Goal: Task Accomplishment & Management: Use online tool/utility

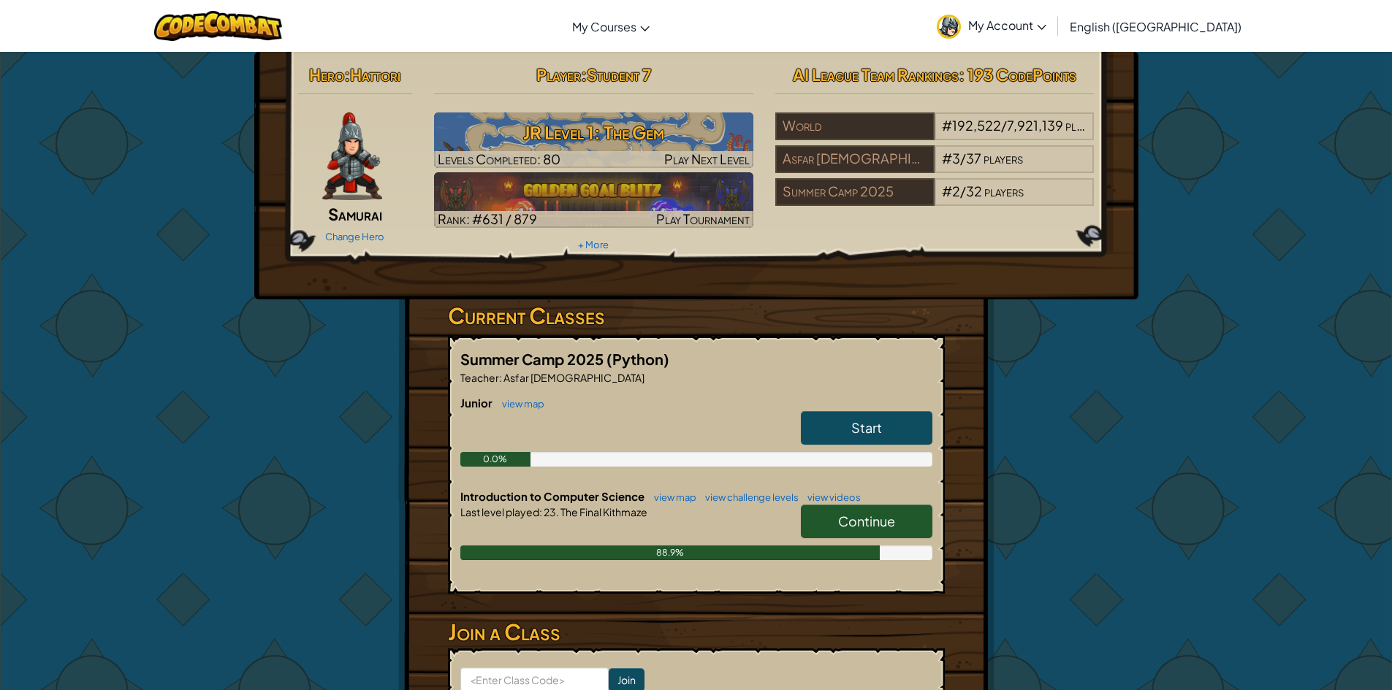
click at [883, 521] on span "Continue" at bounding box center [866, 521] width 57 height 17
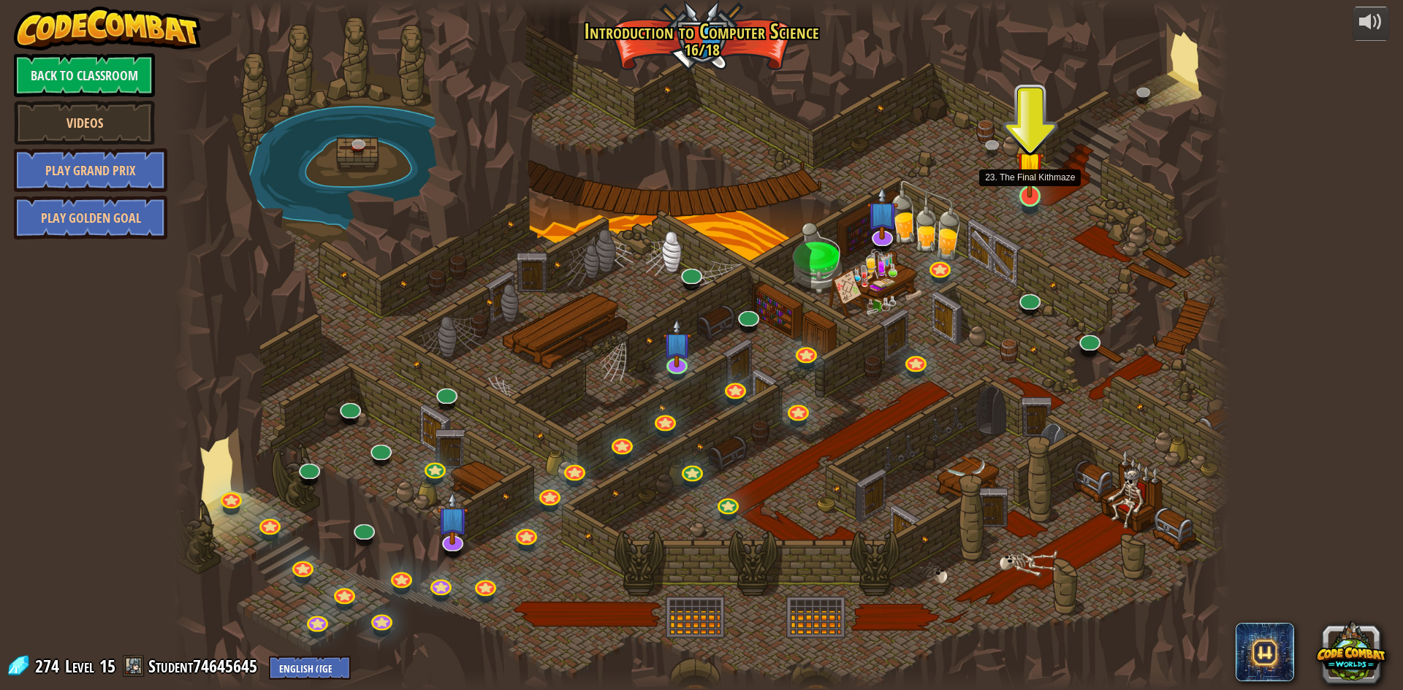
drag, startPoint x: 1035, startPoint y: 196, endPoint x: 1027, endPoint y: 197, distance: 8.2
click at [1034, 197] on img at bounding box center [1029, 165] width 28 height 65
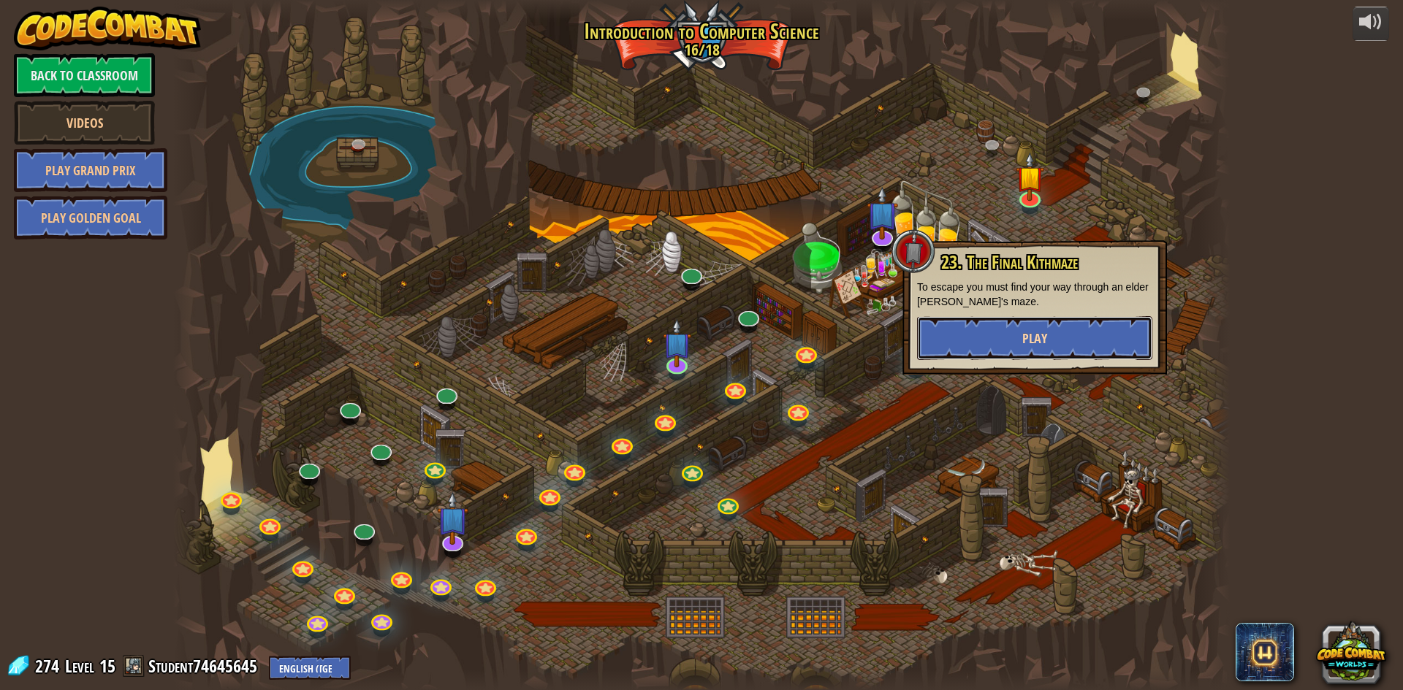
click at [1065, 343] on button "Play" at bounding box center [1034, 338] width 235 height 44
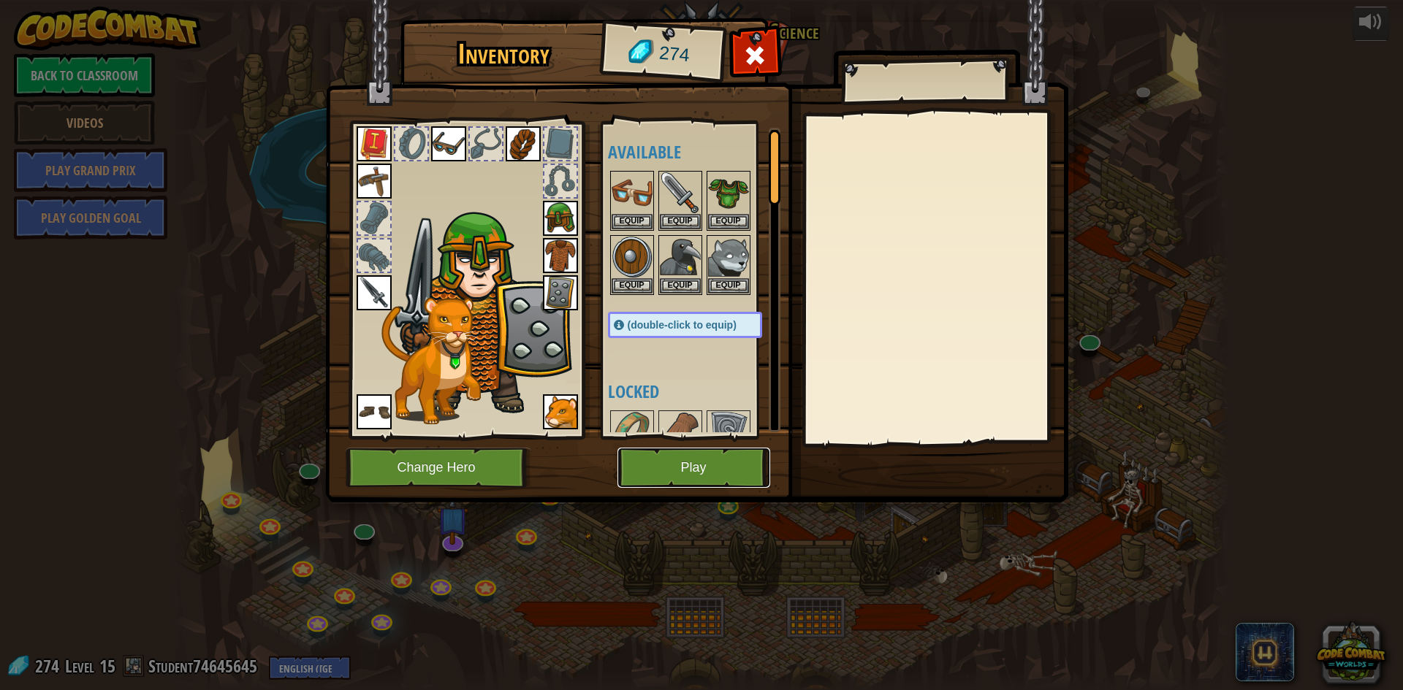
click at [659, 474] on button "Play" at bounding box center [693, 468] width 153 height 40
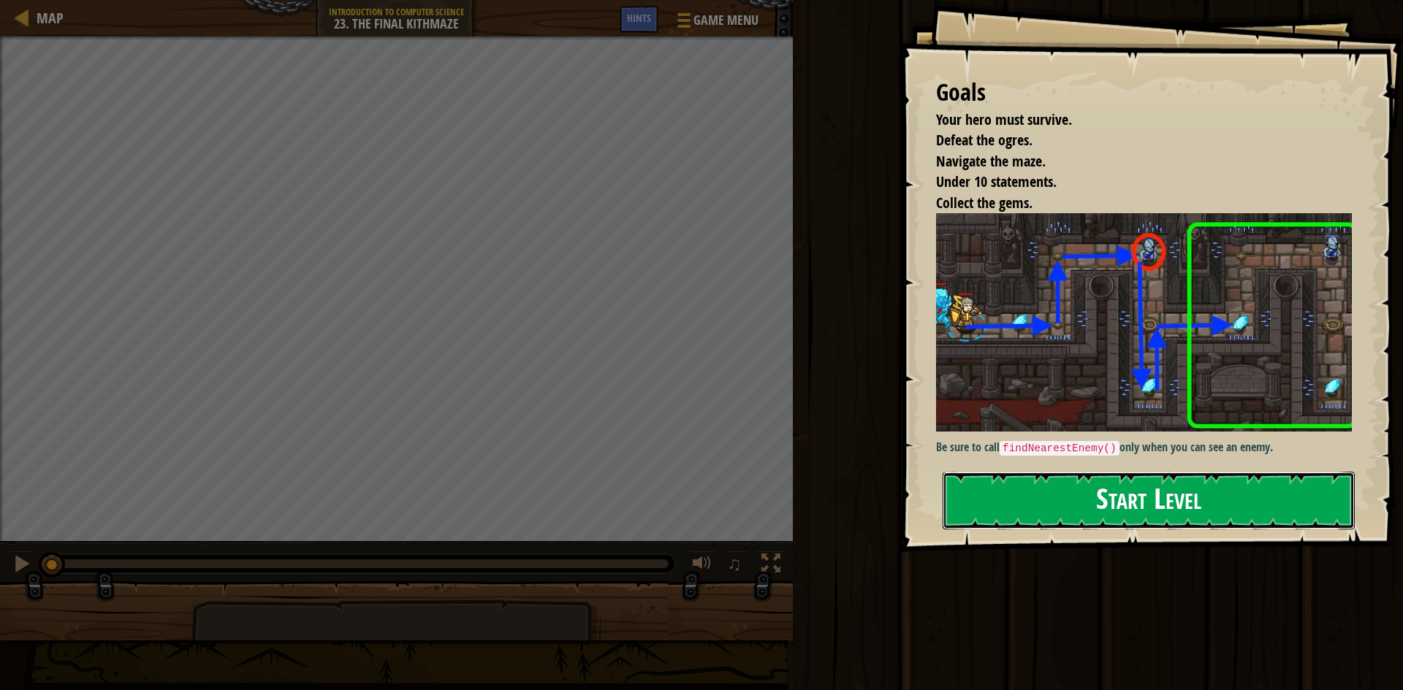
click at [1050, 491] on button "Start Level" at bounding box center [1148, 501] width 412 height 58
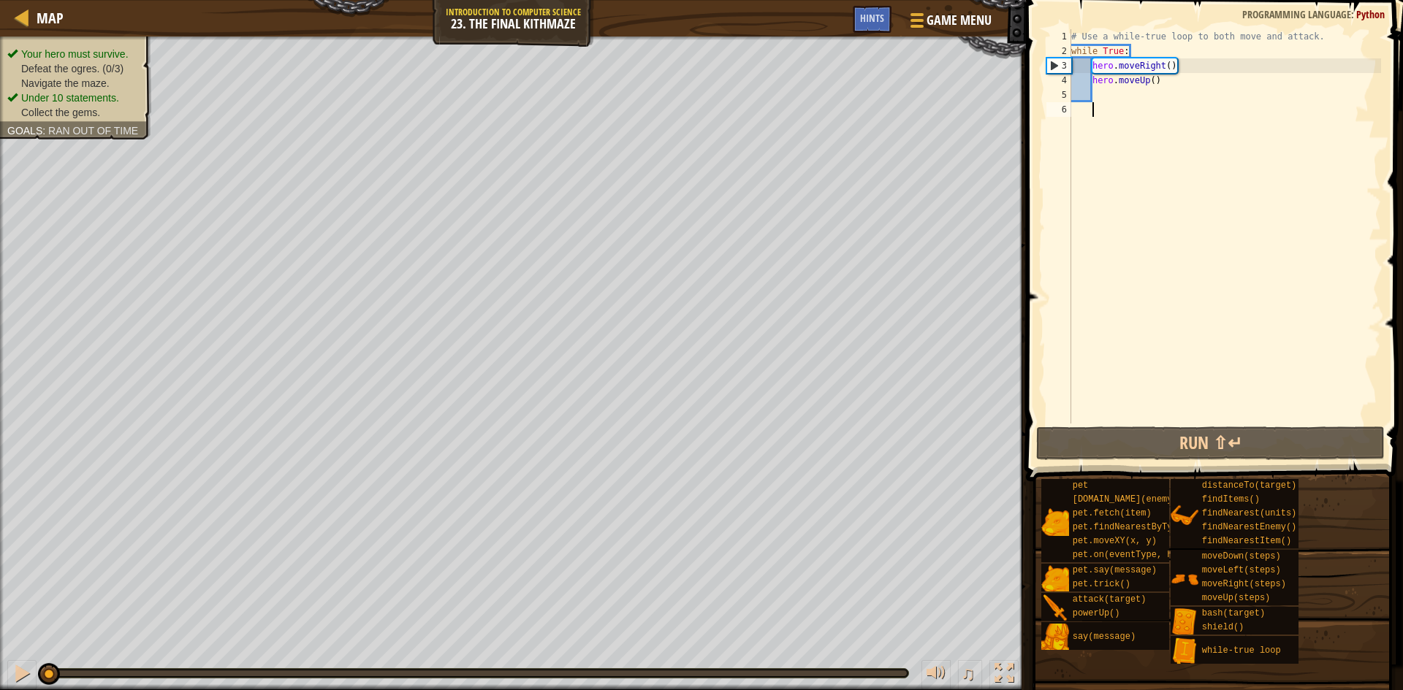
click at [1134, 94] on div "# Use a while-true loop to both move and attack. while True : hero . moveRight …" at bounding box center [1224, 241] width 313 height 424
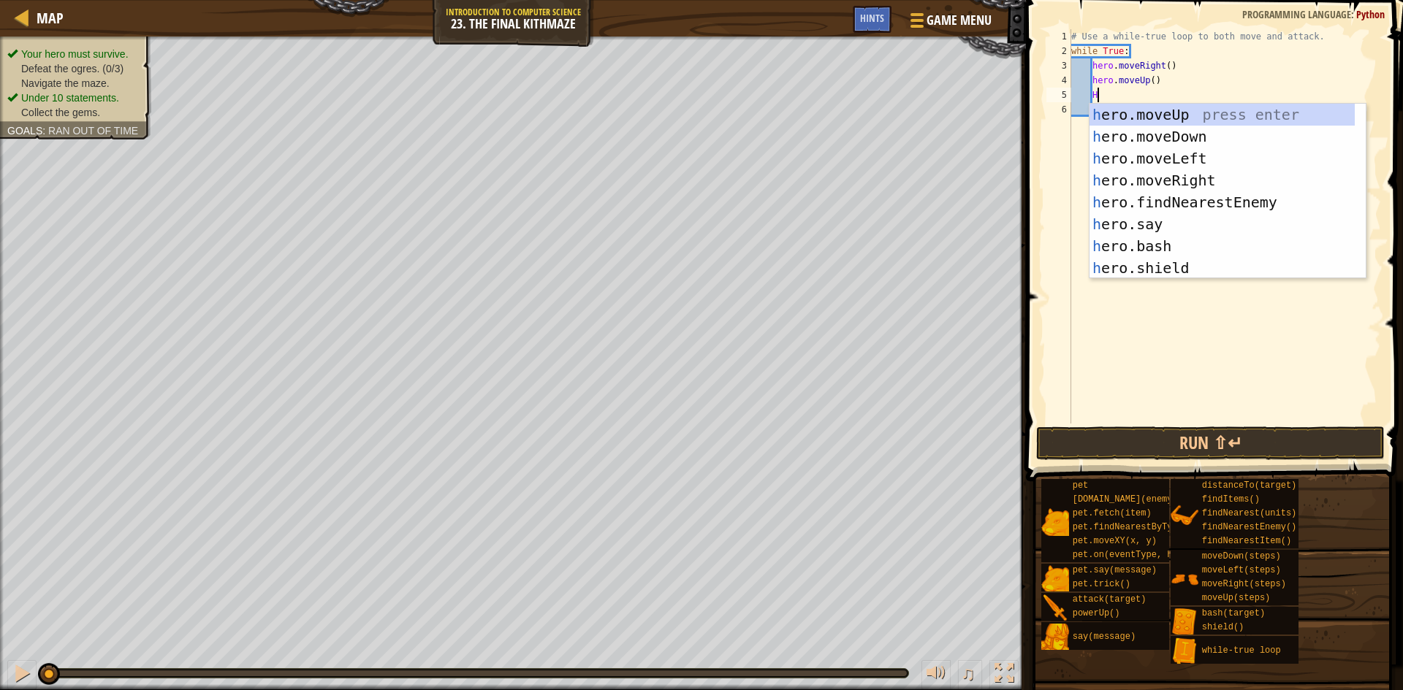
click at [1178, 83] on div "# Use a while-true loop to both move and attack. while True : hero . moveRight …" at bounding box center [1224, 241] width 313 height 424
type textarea "hero.moveUp()"
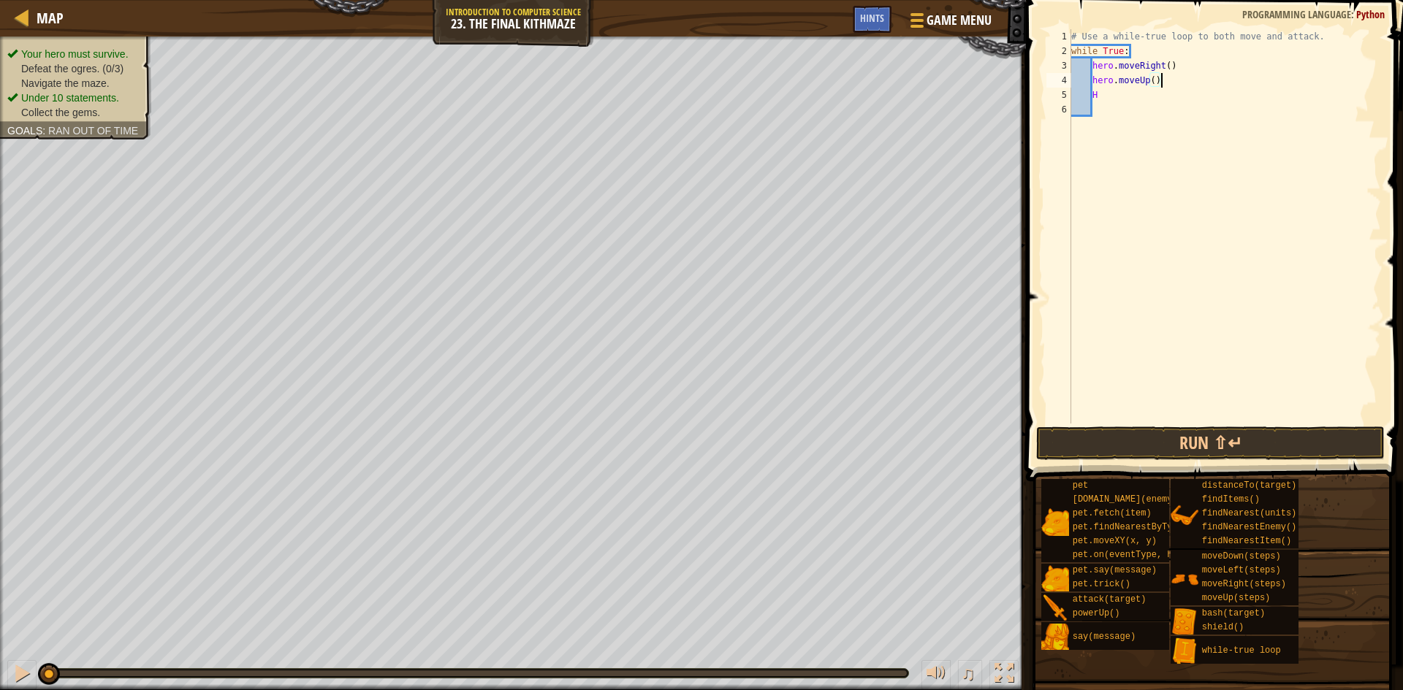
click at [1122, 106] on div "# Use a while-true loop to both move and attack. while True : hero . moveRight …" at bounding box center [1224, 241] width 313 height 424
click at [1126, 96] on div "# Use a while-true loop to both move and attack. while True : hero . moveRight …" at bounding box center [1224, 241] width 313 height 424
type textarea "HE"
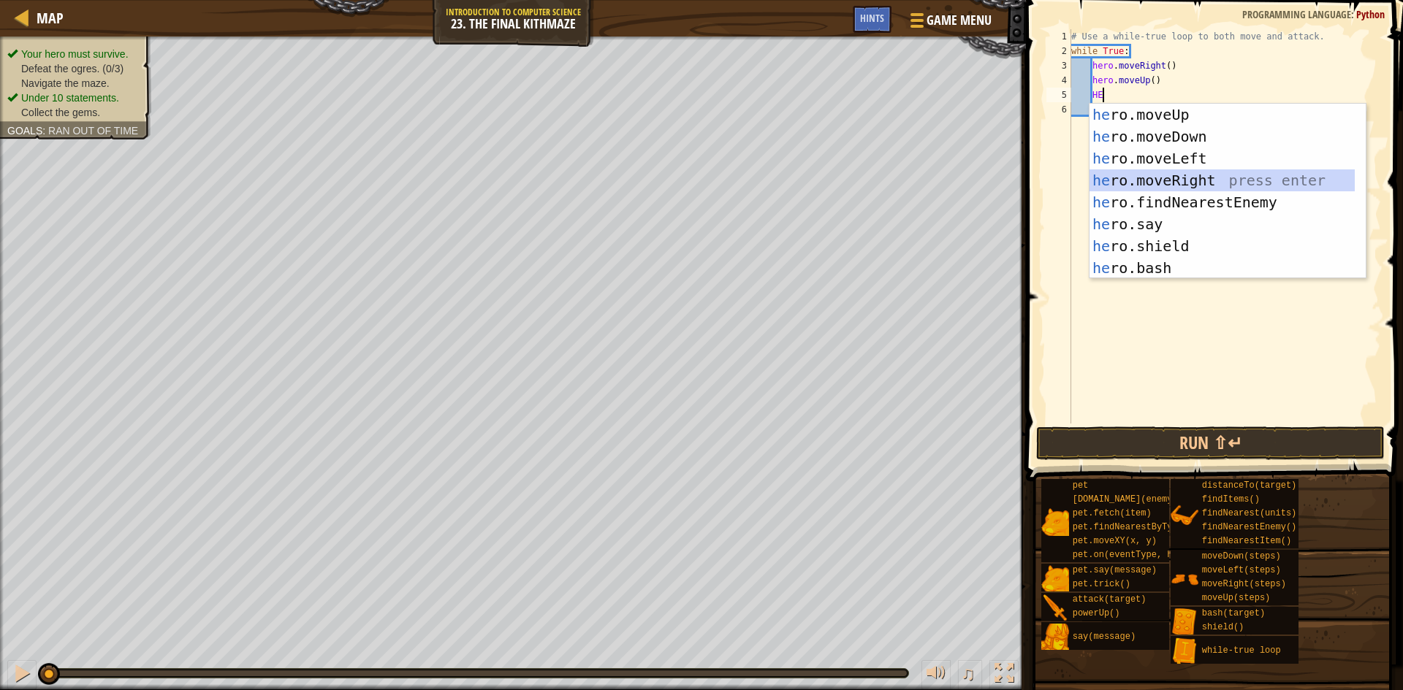
click at [1240, 183] on div "he ro.moveUp press enter he ro.moveDown press enter he ro.moveLeft press enter …" at bounding box center [1221, 213] width 265 height 219
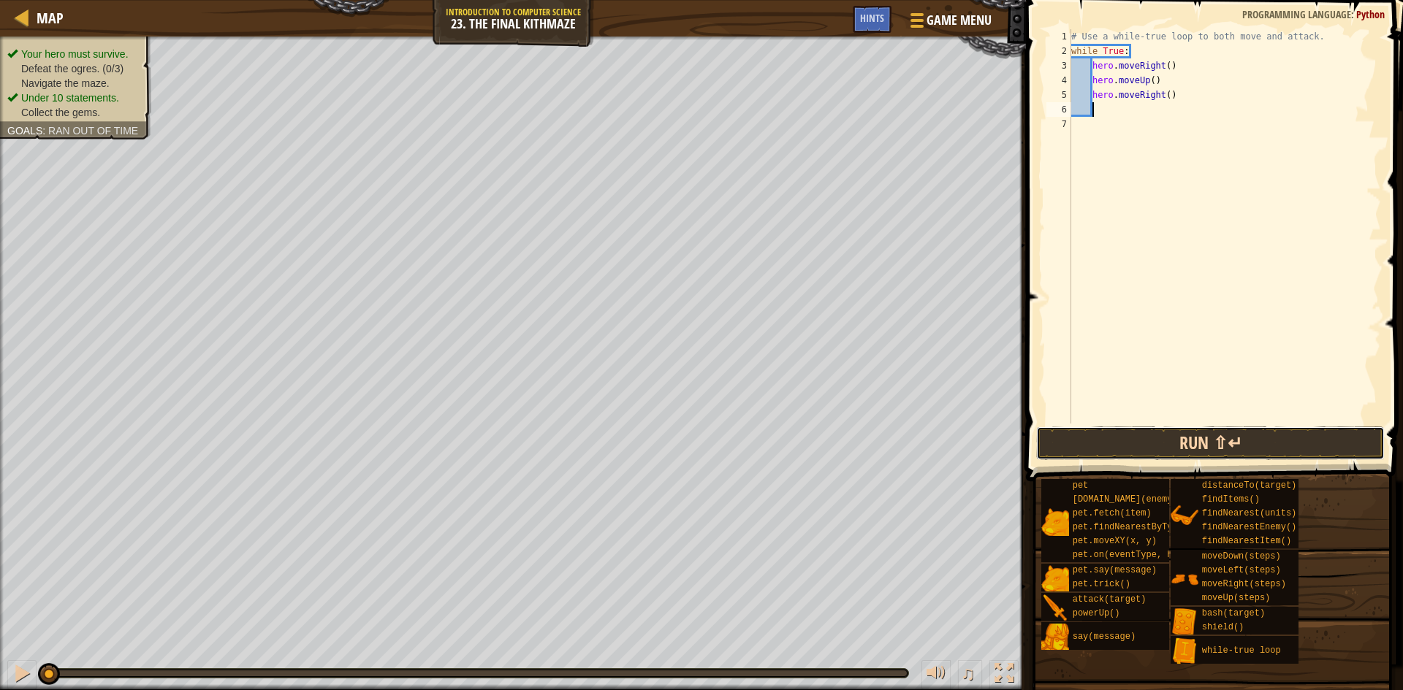
click at [1169, 452] on button "Run ⇧↵" at bounding box center [1210, 444] width 348 height 34
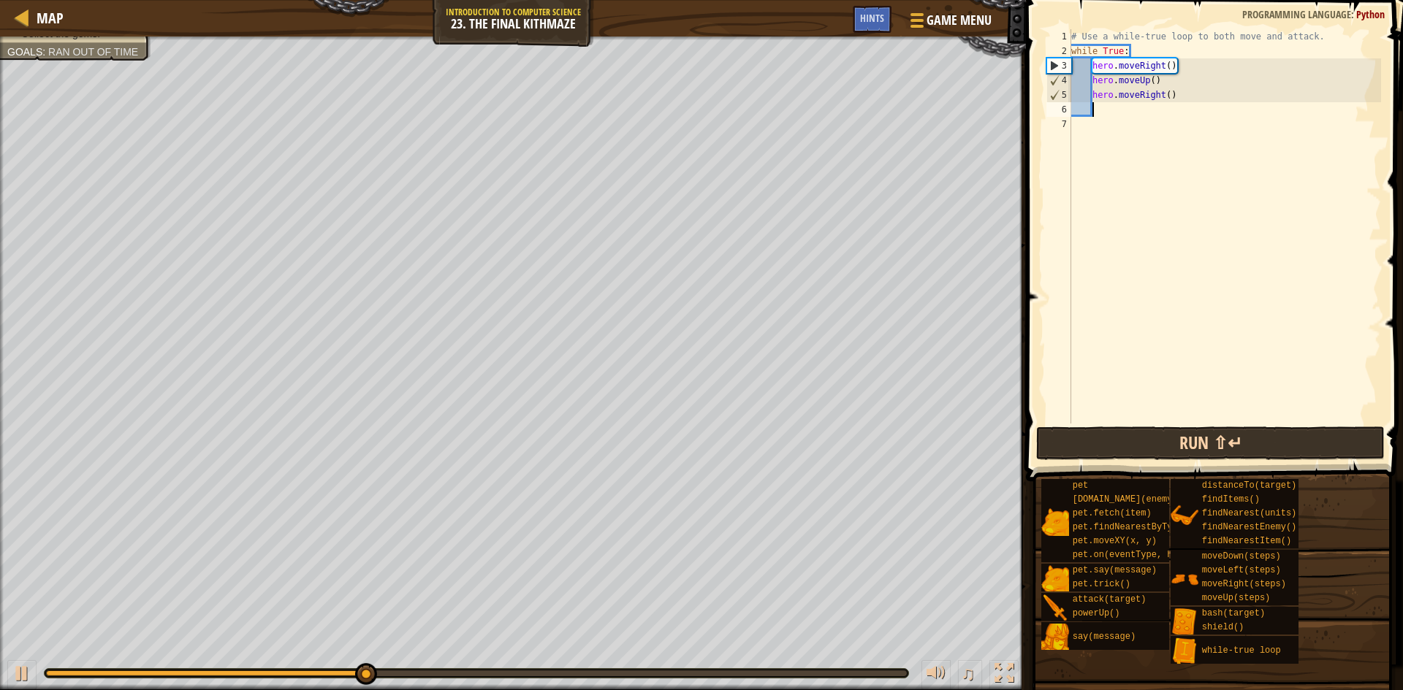
type textarea "h"
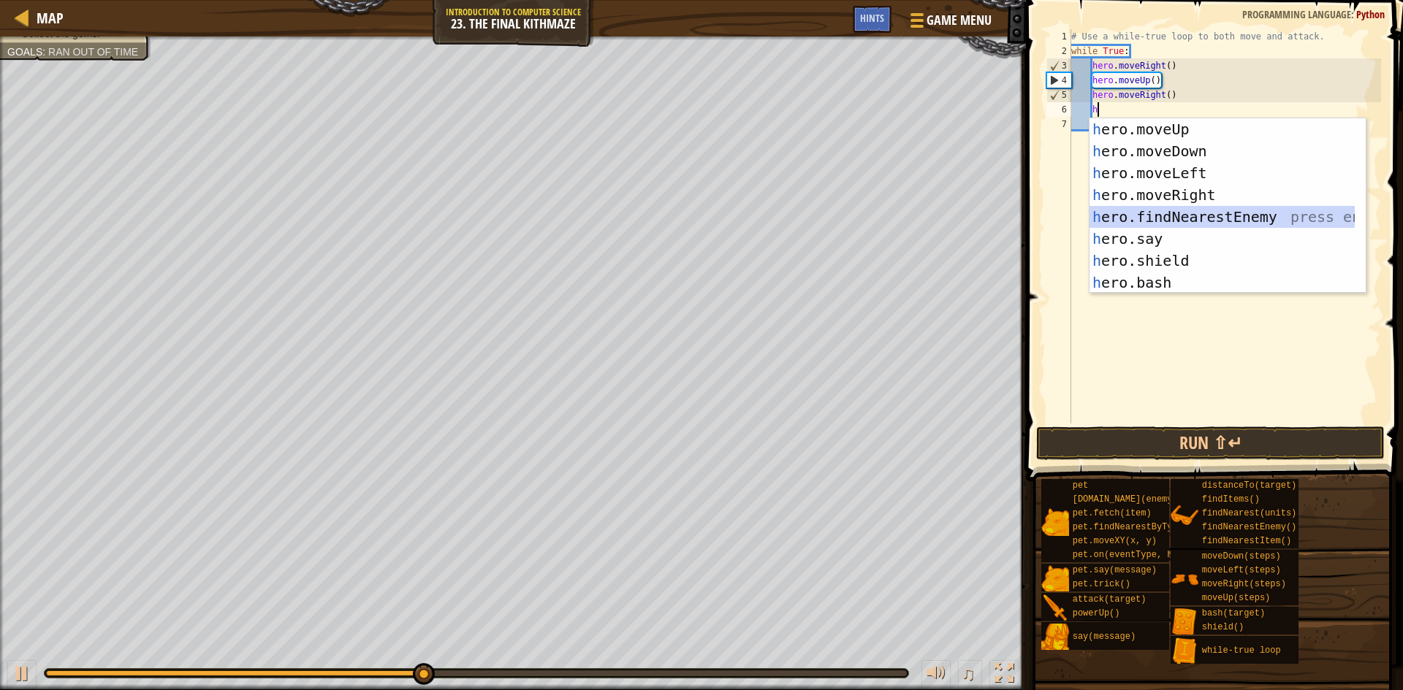
click at [1260, 223] on div "h ero.moveUp press enter h ero.moveDown press enter h ero.moveLeft press enter …" at bounding box center [1221, 227] width 265 height 219
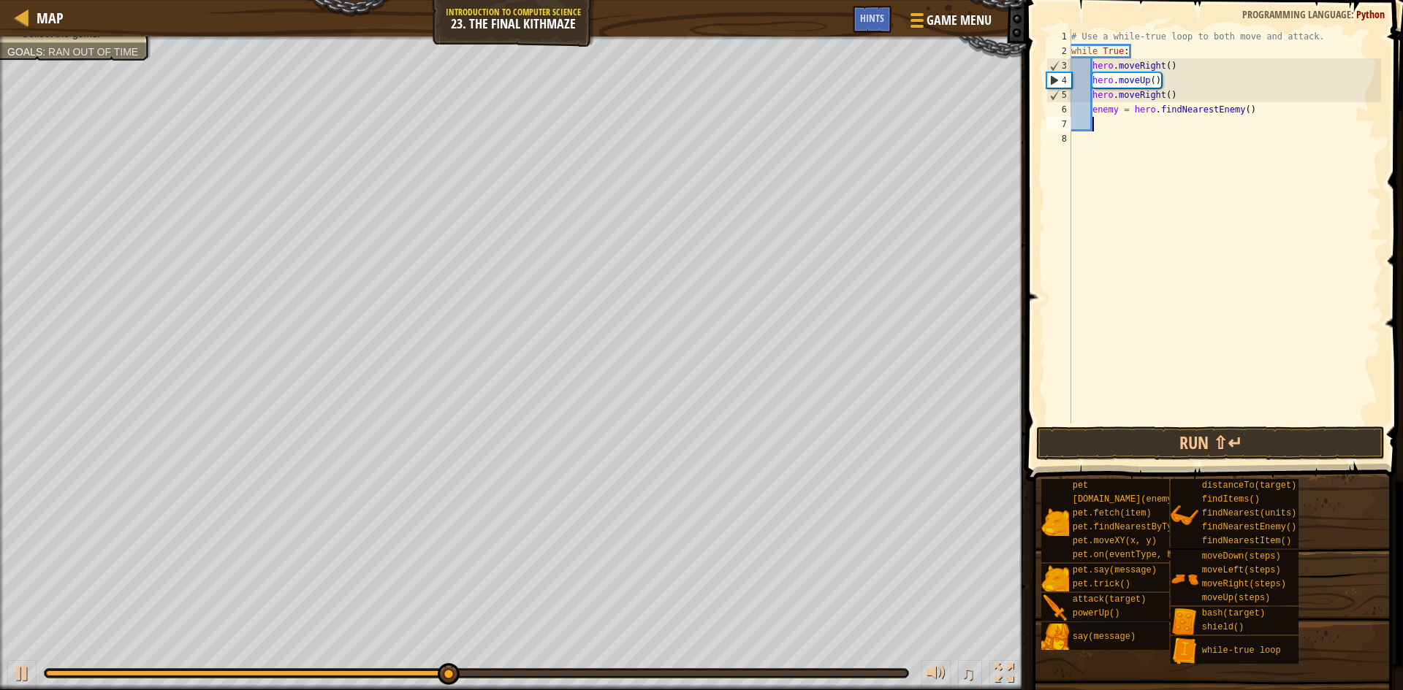
click at [1117, 115] on div "# Use a while-true loop to both move and attack. while True : hero . moveRight …" at bounding box center [1224, 241] width 313 height 424
type textarea "enemy1 = hero.findNearestEnemy()"
click at [1123, 136] on div "# Use a while-true loop to both move and attack. while True : hero . moveRight …" at bounding box center [1224, 241] width 313 height 424
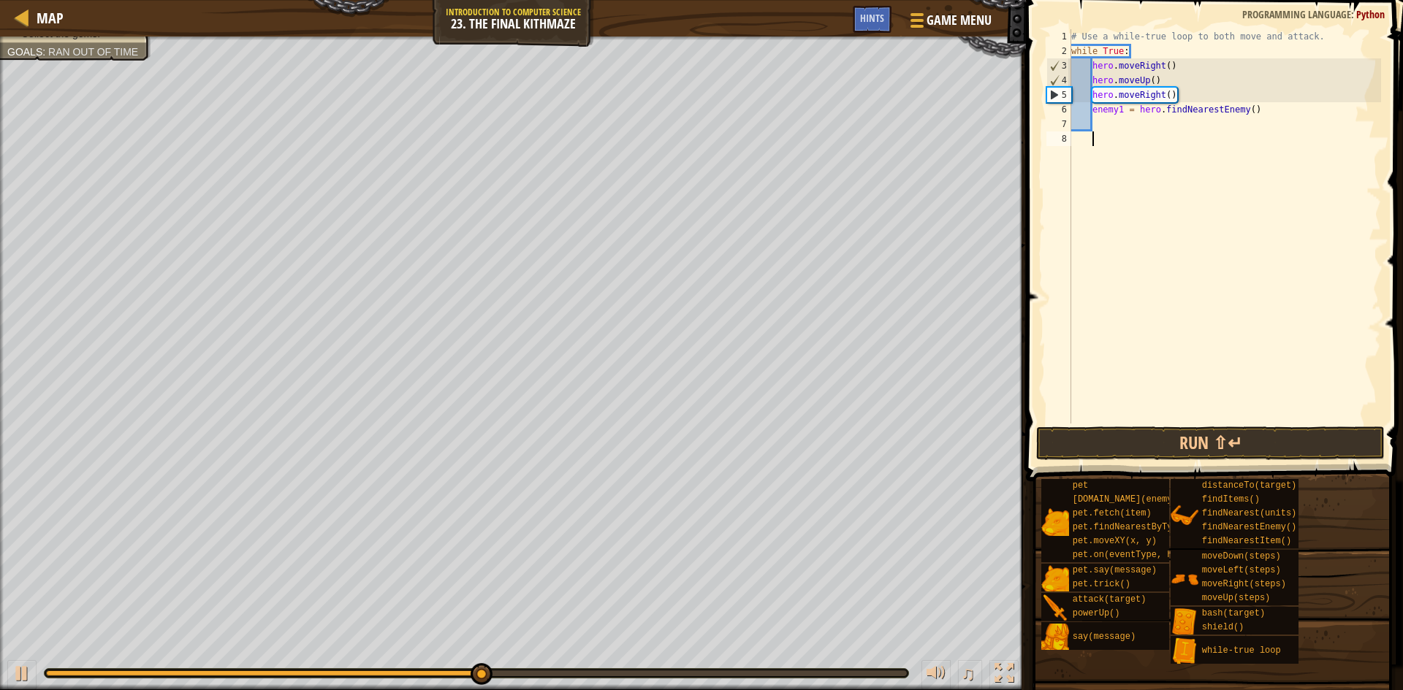
click at [1124, 128] on div "# Use a while-true loop to both move and attack. while True : hero . moveRight …" at bounding box center [1224, 241] width 313 height 424
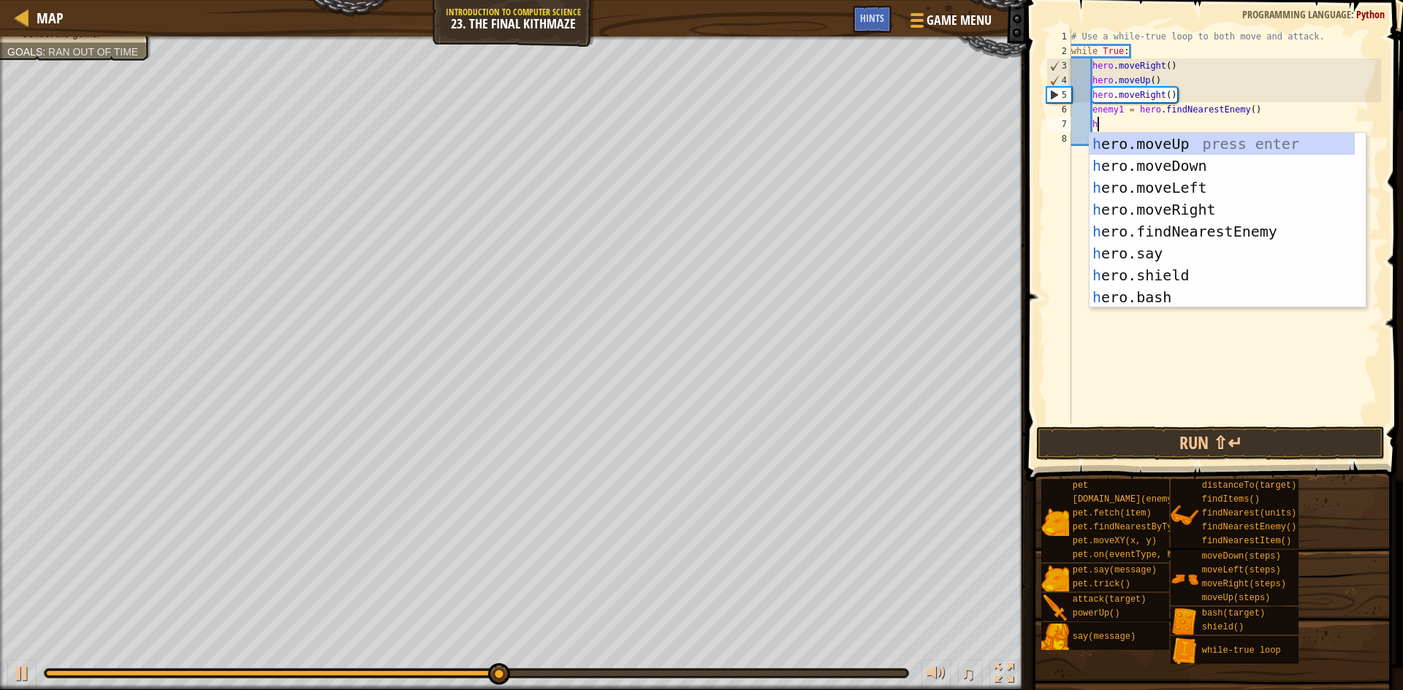
scroll to position [7, 1]
click at [1151, 291] on div "h ero.moveUp press enter h ero.moveDown press enter h ero.moveLeft press enter …" at bounding box center [1221, 242] width 265 height 219
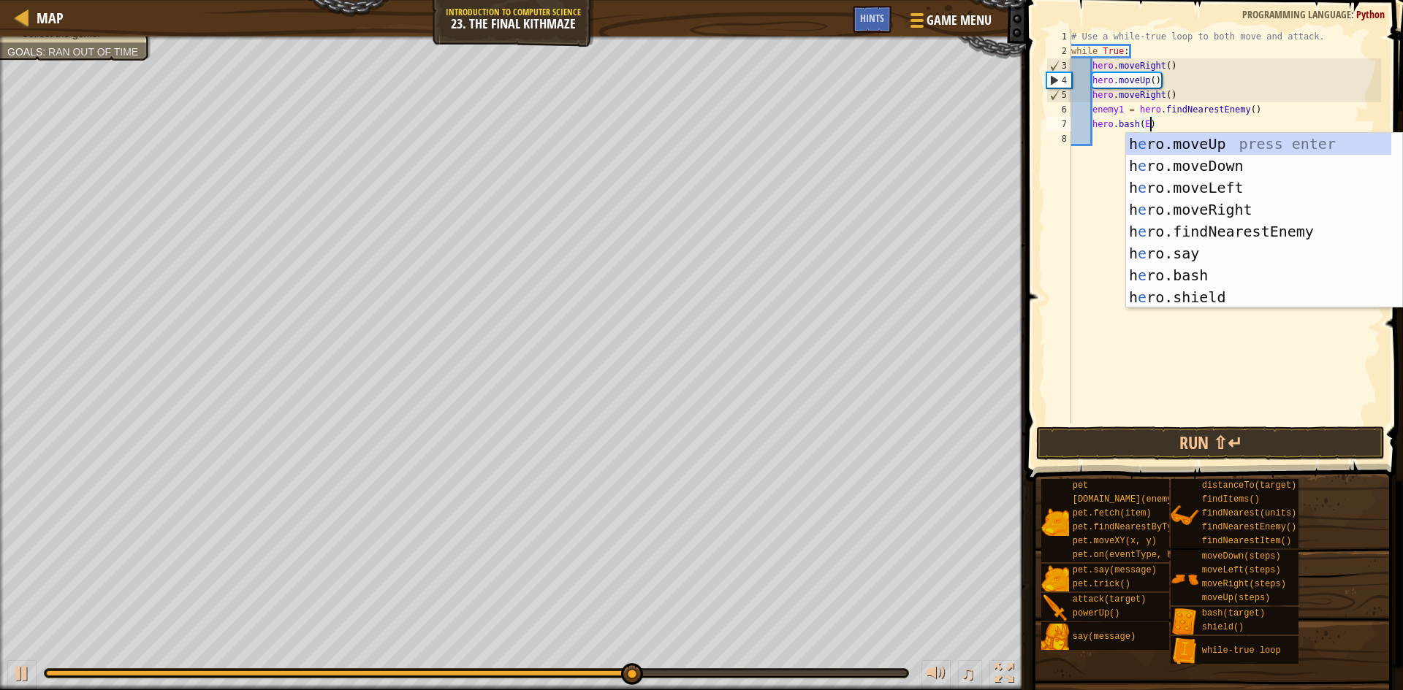
scroll to position [7, 7]
click at [1097, 110] on div "# Use a while-true loop to both move and attack. while True : hero . moveRight …" at bounding box center [1224, 241] width 313 height 424
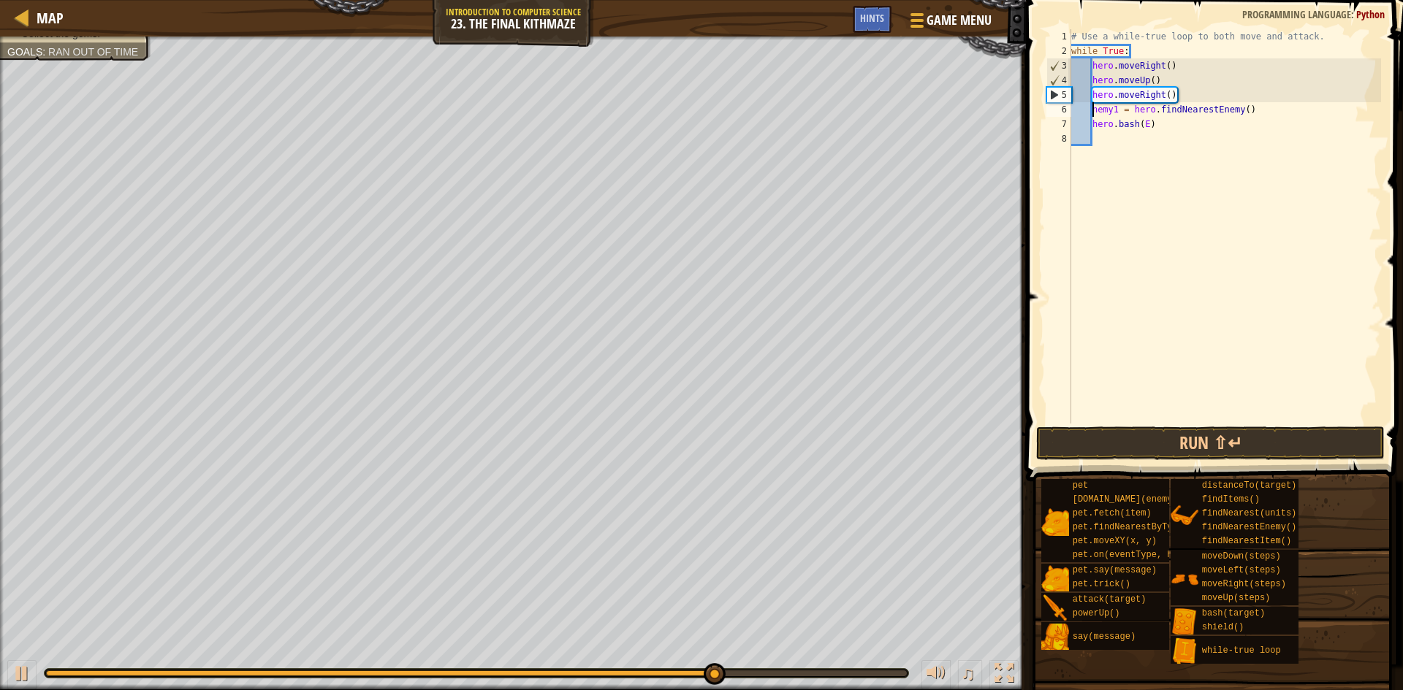
type textarea "Enemy1 = hero.findNearestEnemy()"
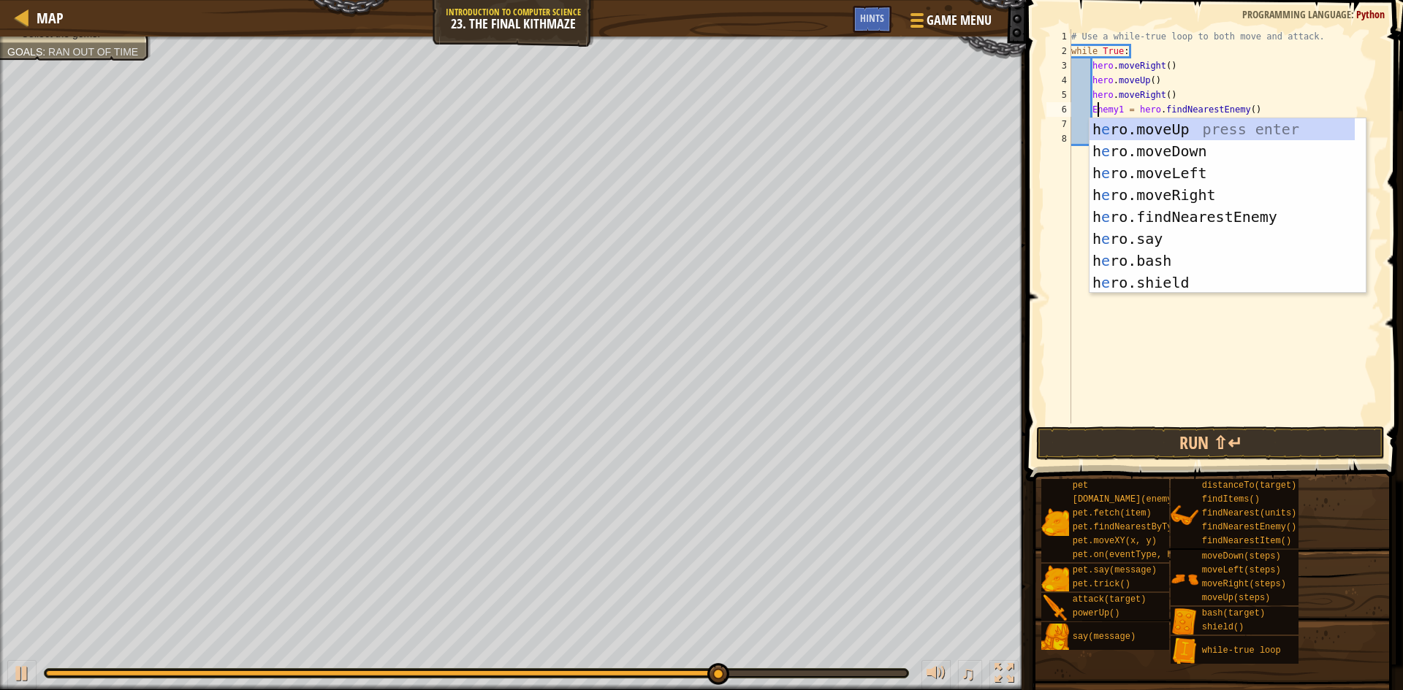
scroll to position [7, 3]
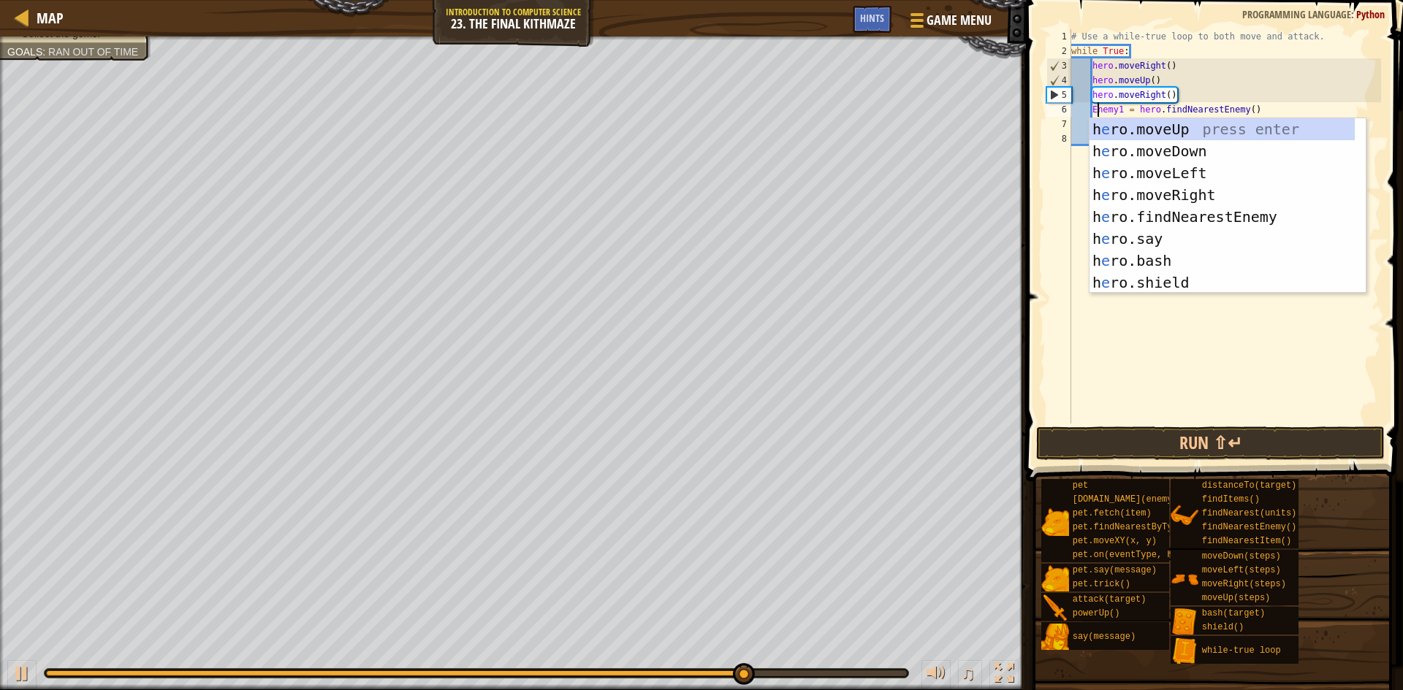
click at [1072, 301] on div "# Use a while-true loop to both move and attack. while True : hero . moveRight …" at bounding box center [1224, 241] width 313 height 424
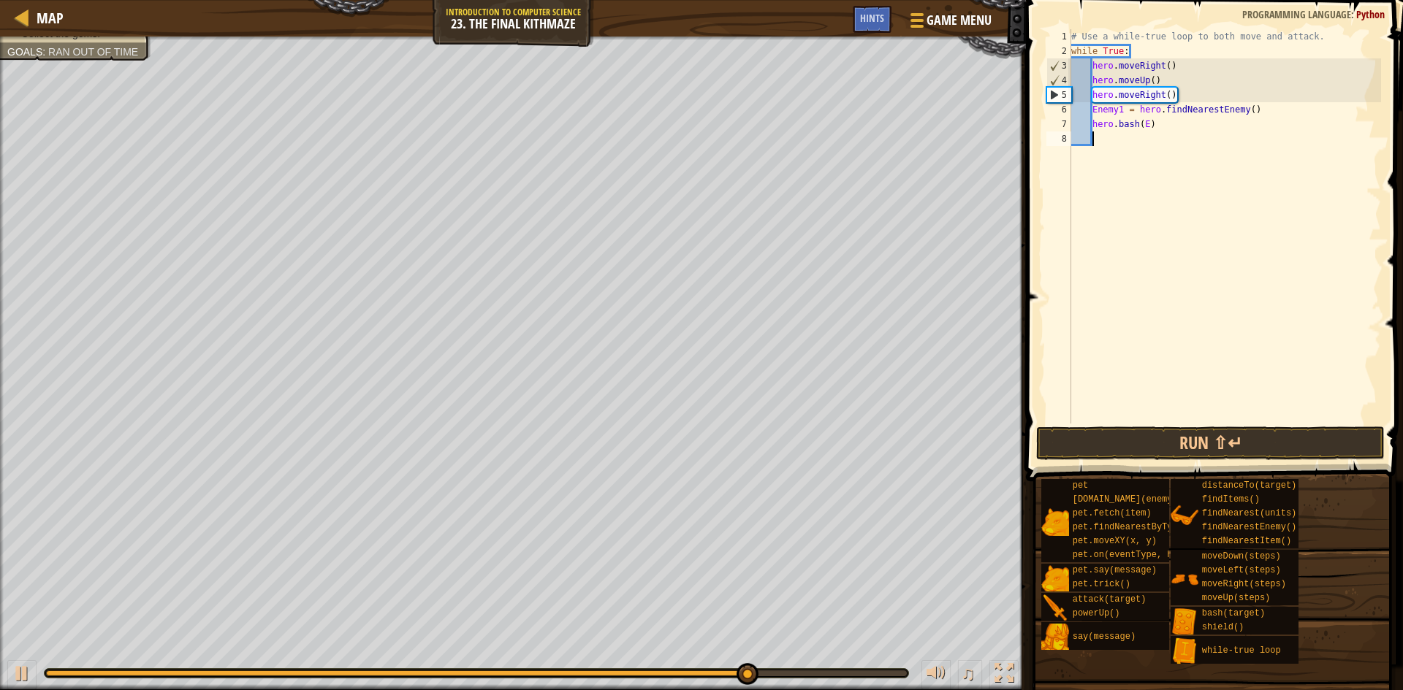
scroll to position [7, 1]
click at [1152, 126] on div "# Use a while-true loop to both move and attack. while True : hero . moveRight …" at bounding box center [1224, 241] width 313 height 424
click at [1204, 443] on button "Run ⇧↵" at bounding box center [1210, 444] width 348 height 34
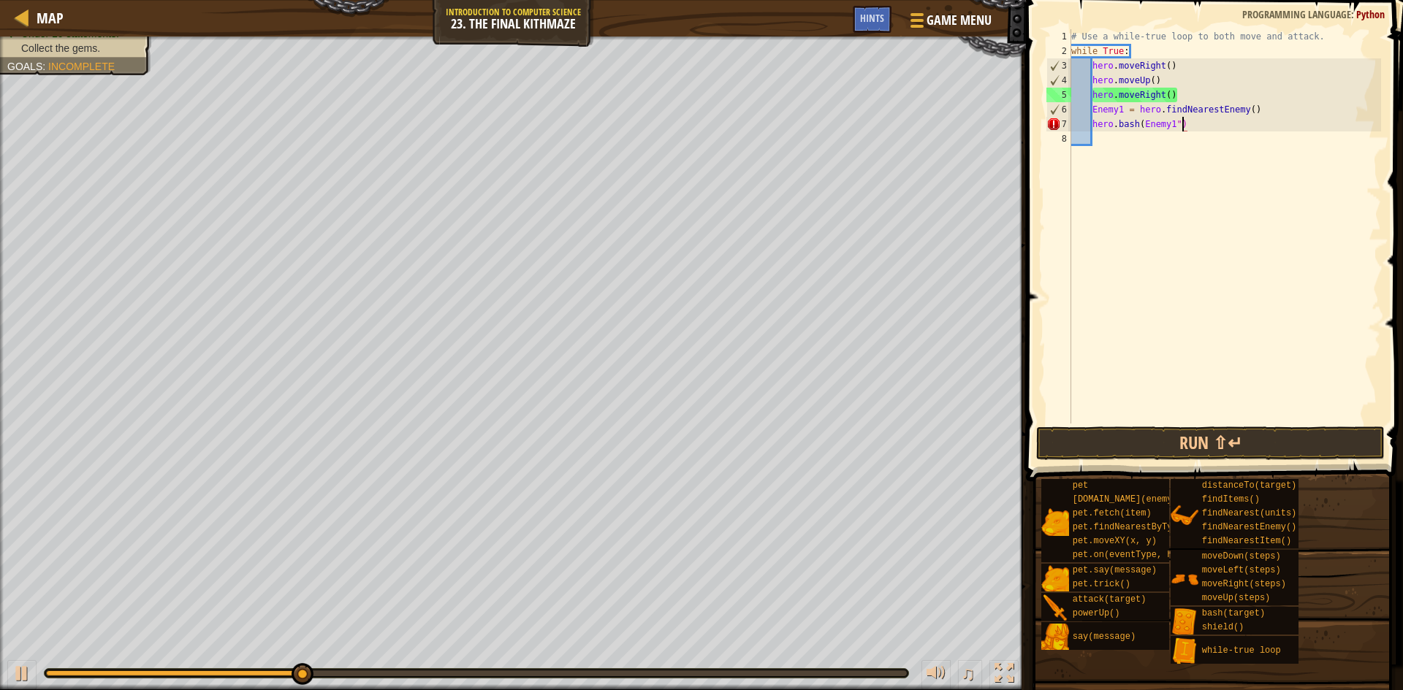
click at [1143, 121] on div "# Use a while-true loop to both move and attack. while True : hero . moveRight …" at bounding box center [1224, 241] width 313 height 424
click at [1143, 124] on div "# Use a while-true loop to both move and attack. while True : hero . moveRight …" at bounding box center [1224, 226] width 313 height 394
click at [1166, 438] on button "Run ⇧↵" at bounding box center [1210, 444] width 348 height 34
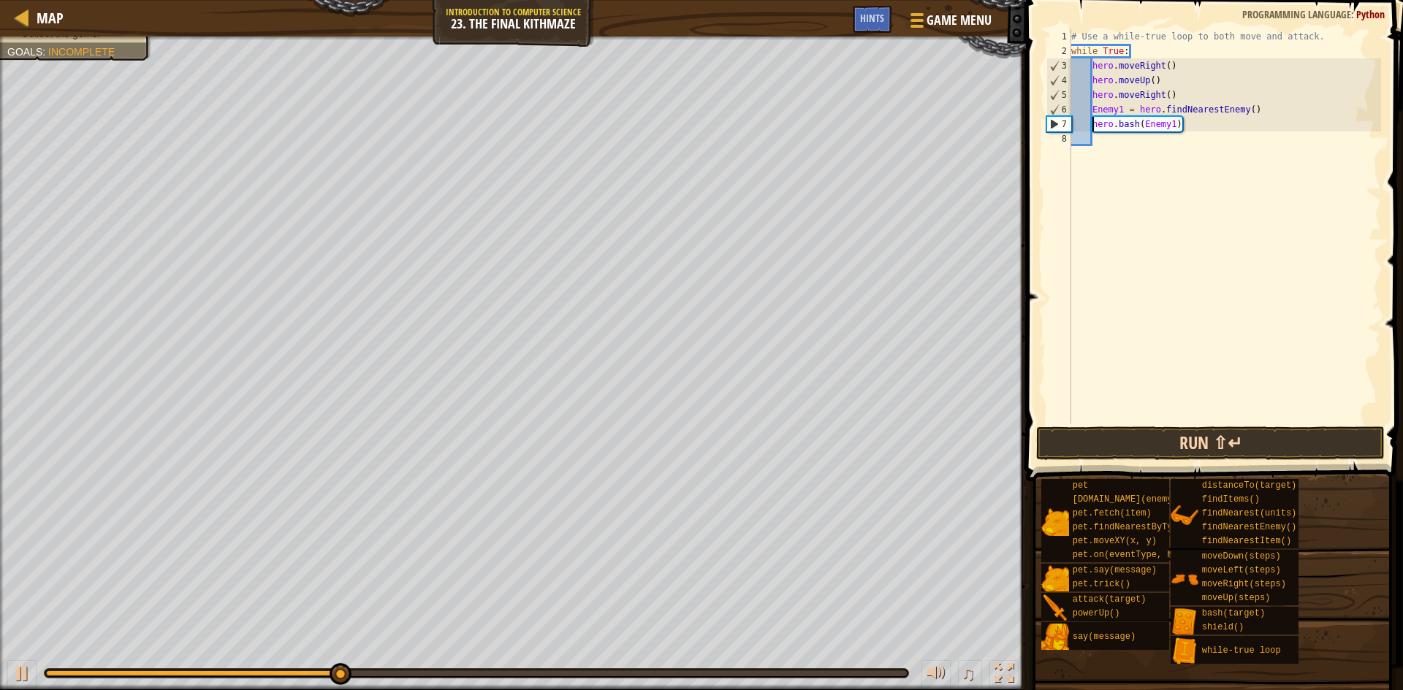
scroll to position [7, 7]
type textarea "Enemy1 = hero.findNearestEnemy(hero.bash(Enemy1)"
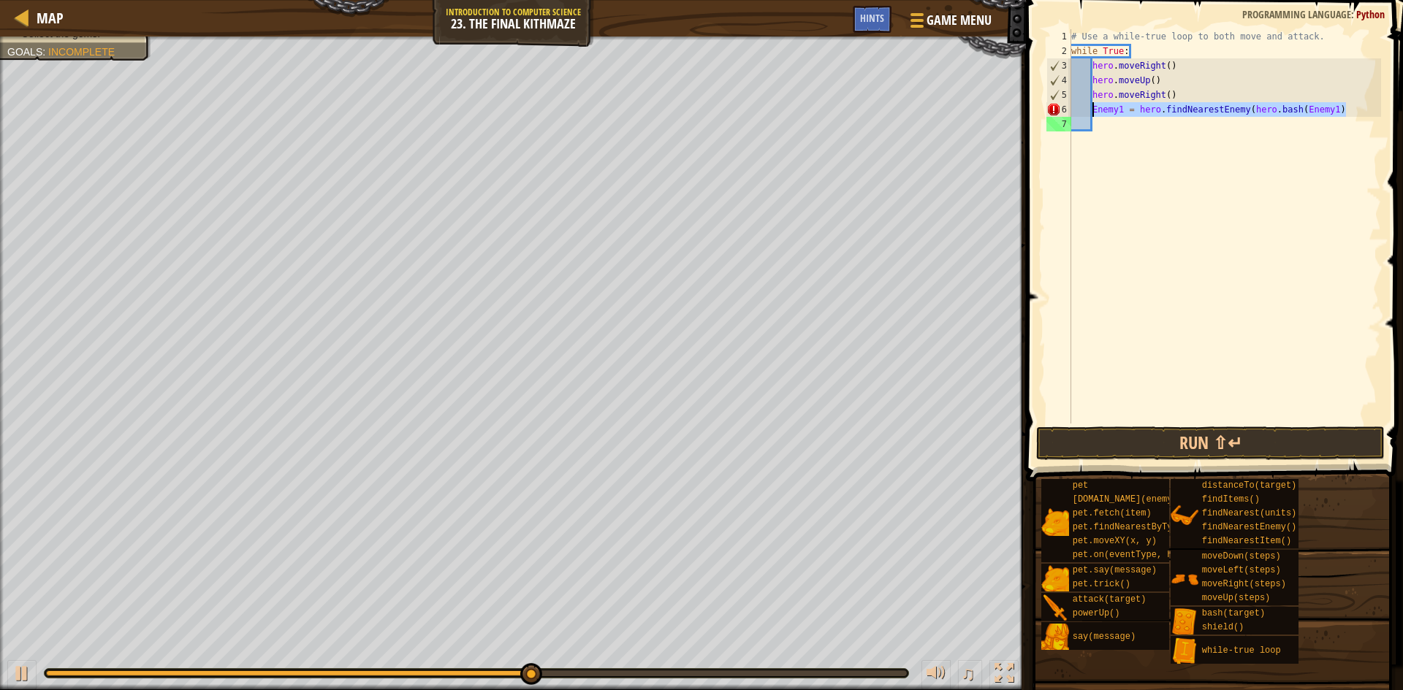
drag, startPoint x: 1359, startPoint y: 112, endPoint x: 1088, endPoint y: 111, distance: 271.0
click at [1091, 110] on div "# Use a while-true loop to both move and attack. while True : hero . moveRight …" at bounding box center [1224, 241] width 313 height 424
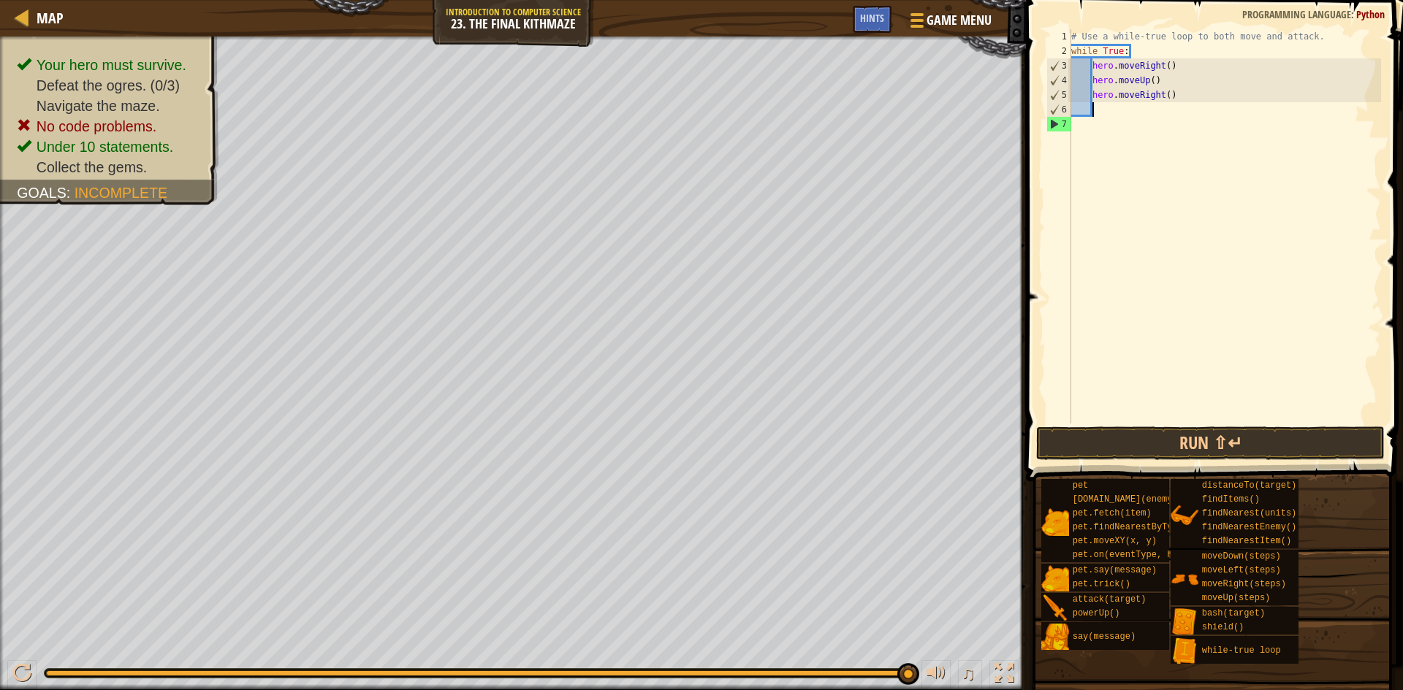
type textarea "h"
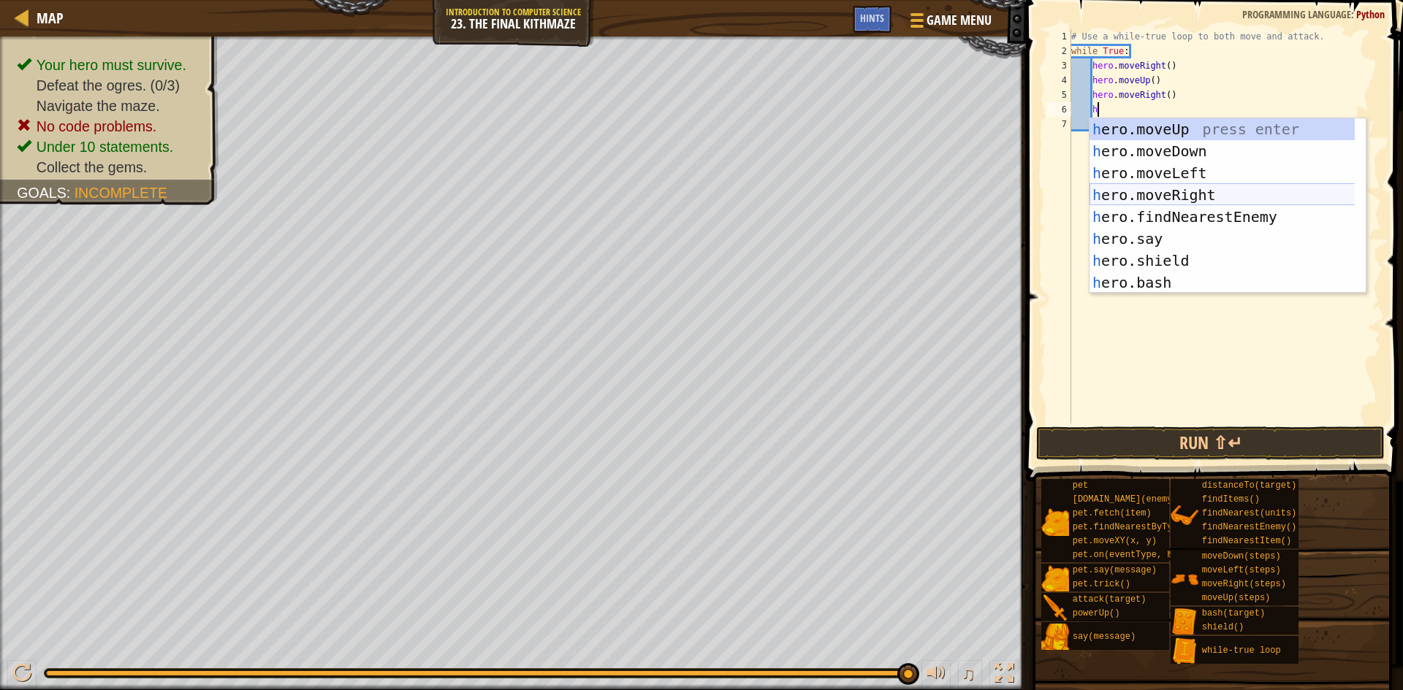
click at [1206, 203] on div "h ero.moveUp press enter h ero.moveDown press enter h ero.moveLeft press enter …" at bounding box center [1227, 227] width 276 height 219
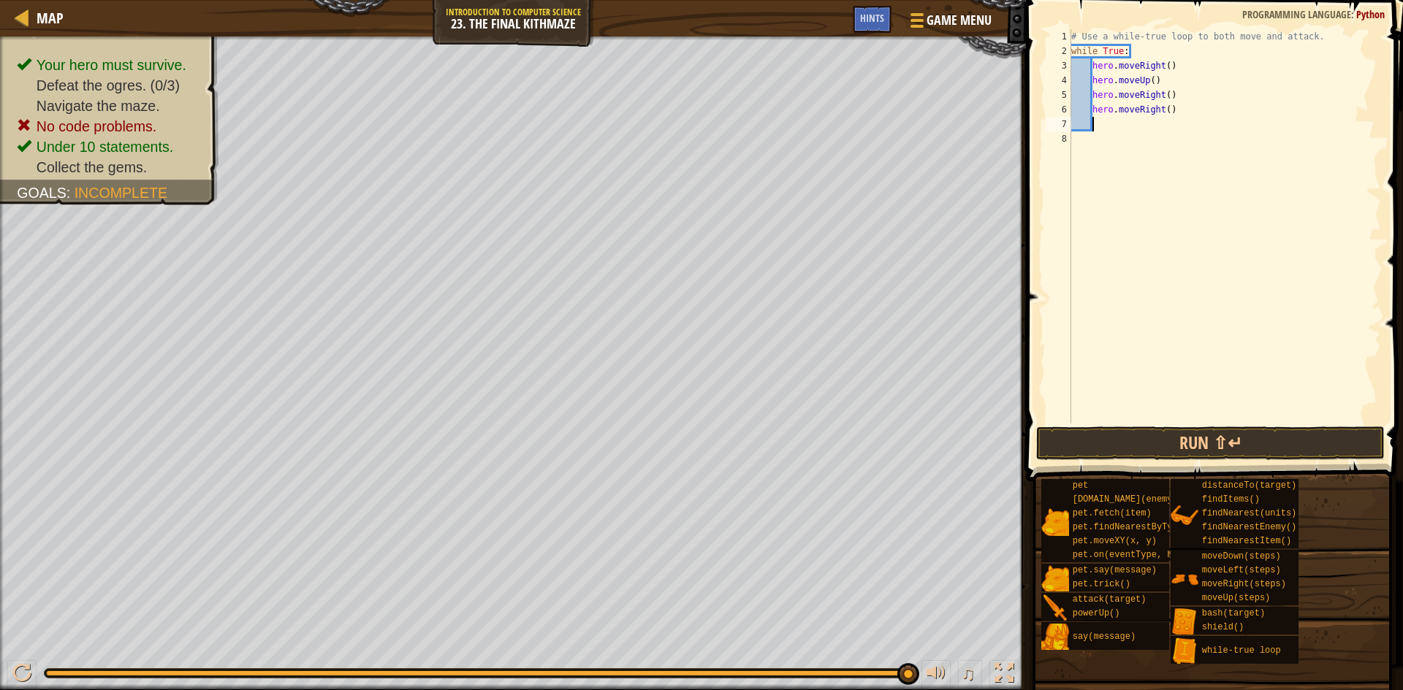
scroll to position [7, 1]
click at [1186, 110] on div "# Use a while-true loop to both move and attack. while True : hero . moveRight …" at bounding box center [1224, 241] width 313 height 424
type textarea "h"
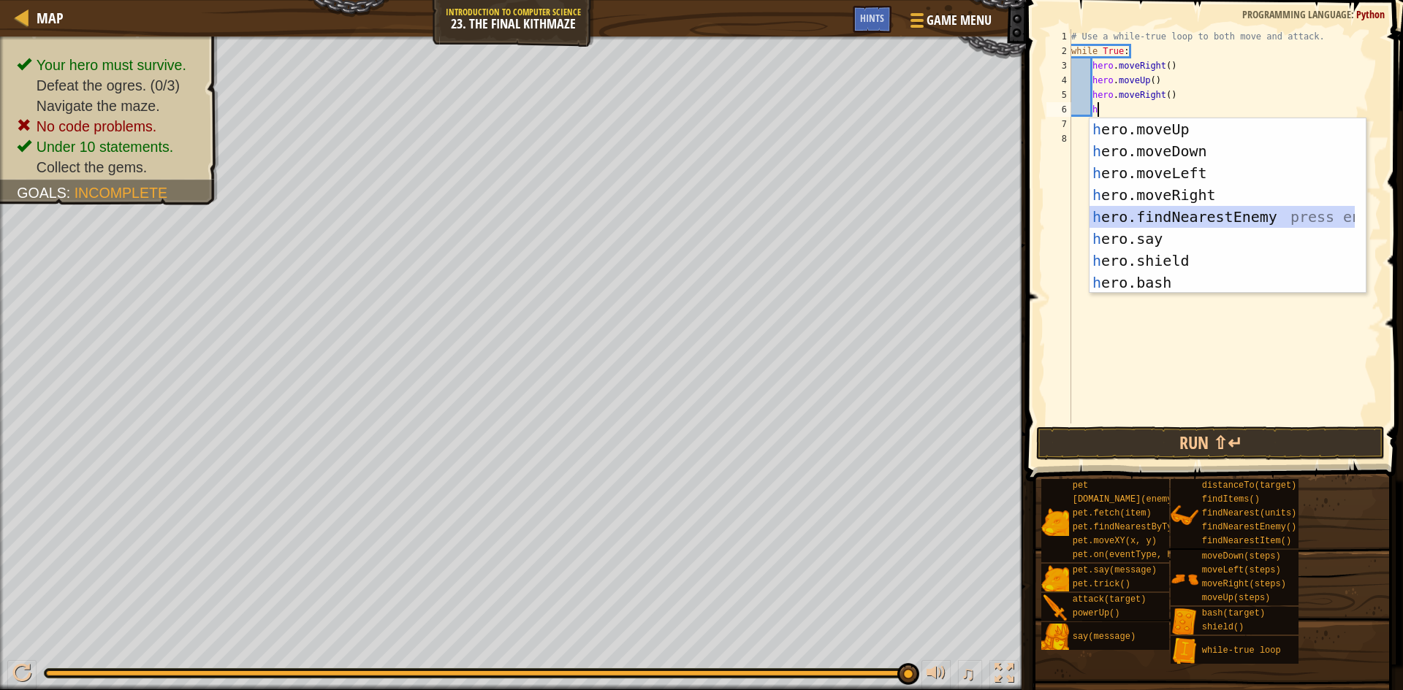
click at [1223, 220] on div "h ero.moveUp press enter h ero.moveDown press enter h ero.moveLeft press enter …" at bounding box center [1221, 227] width 265 height 219
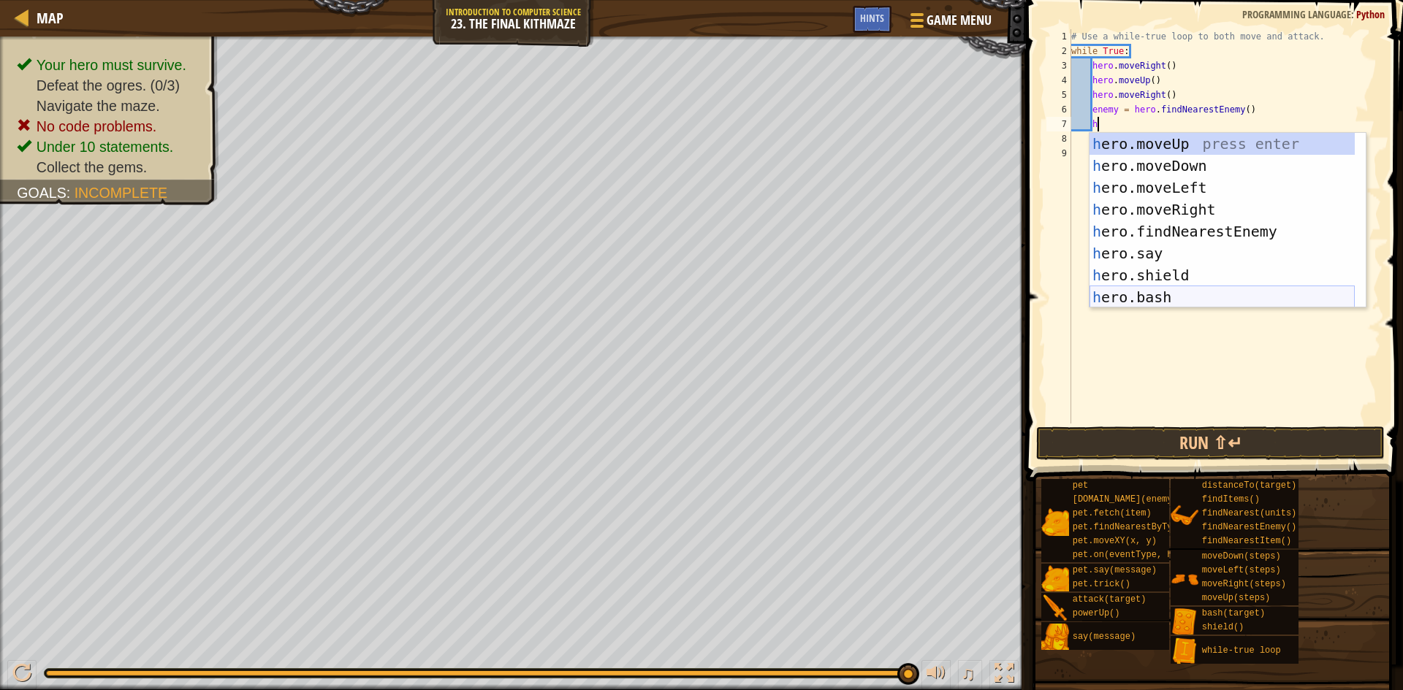
click at [1185, 289] on div "h ero.moveUp press enter h ero.moveDown press enter h ero.moveLeft press enter …" at bounding box center [1221, 242] width 265 height 219
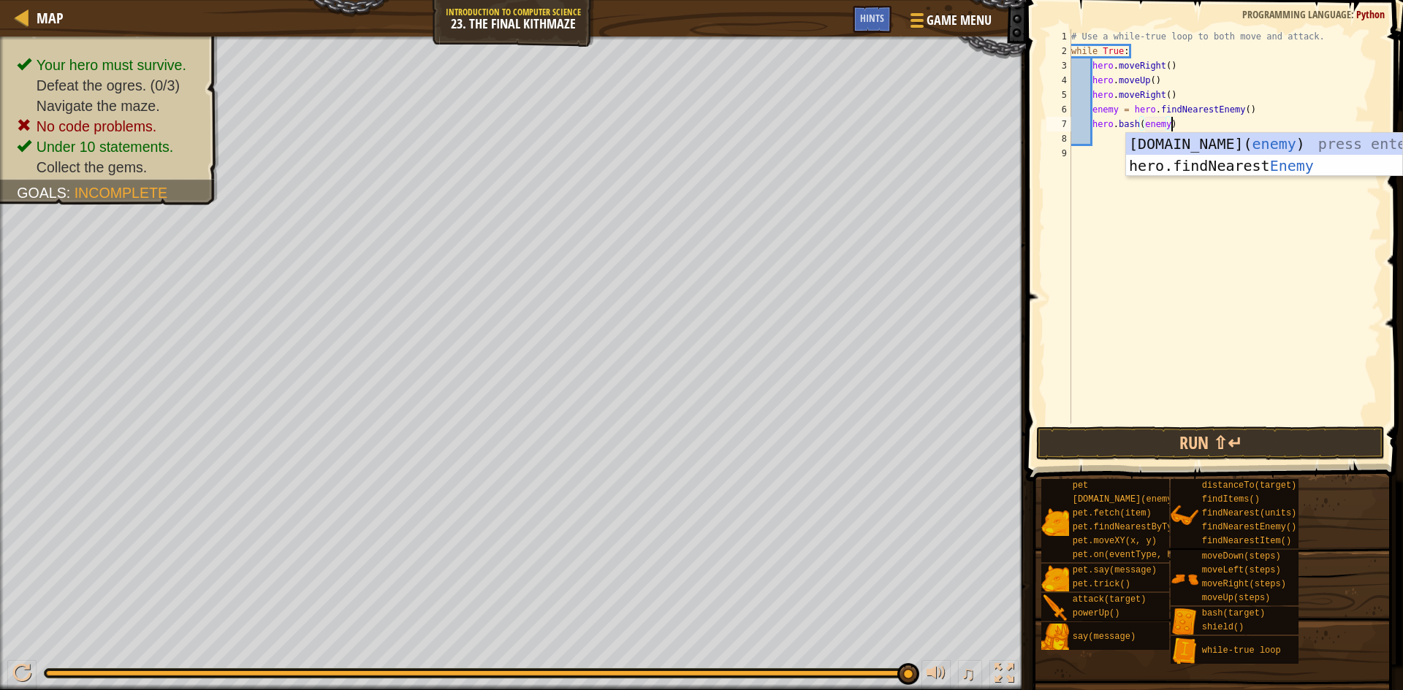
scroll to position [7, 8]
type textarea "hero.bash(enemy)"
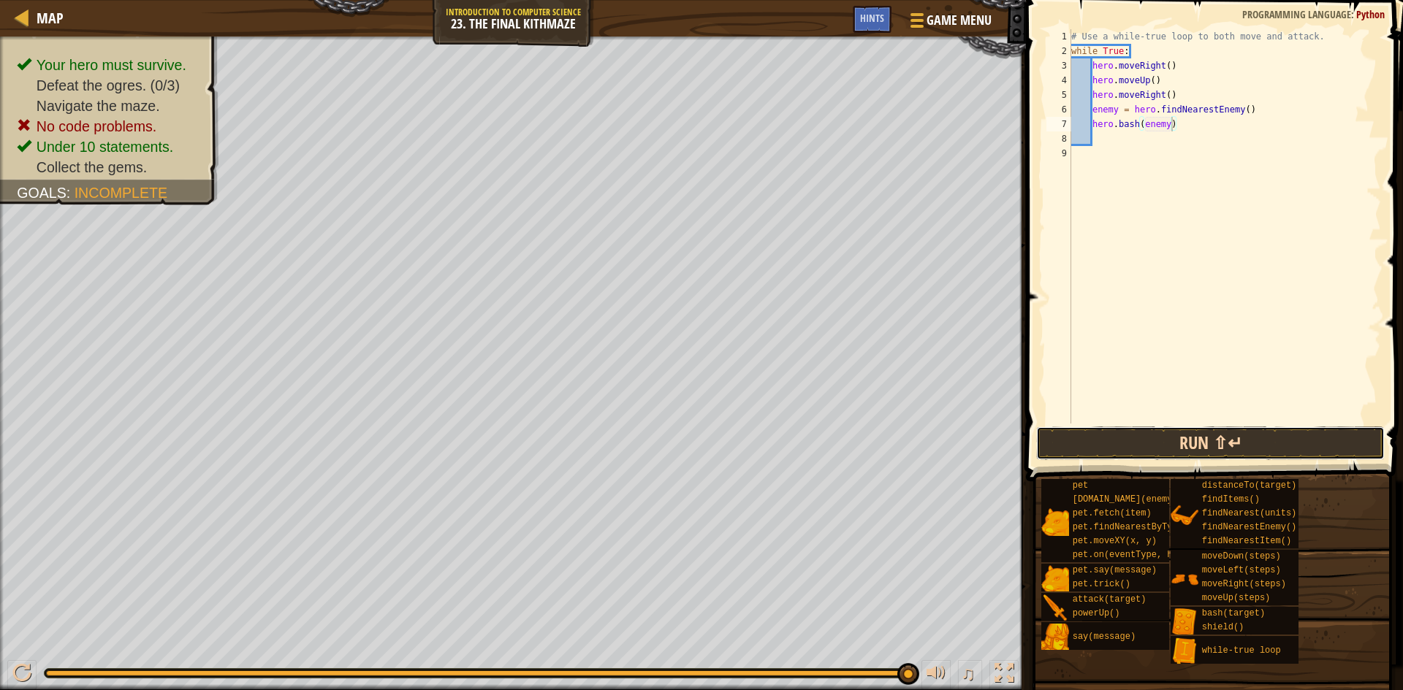
click at [1166, 444] on button "Run ⇧↵" at bounding box center [1210, 444] width 348 height 34
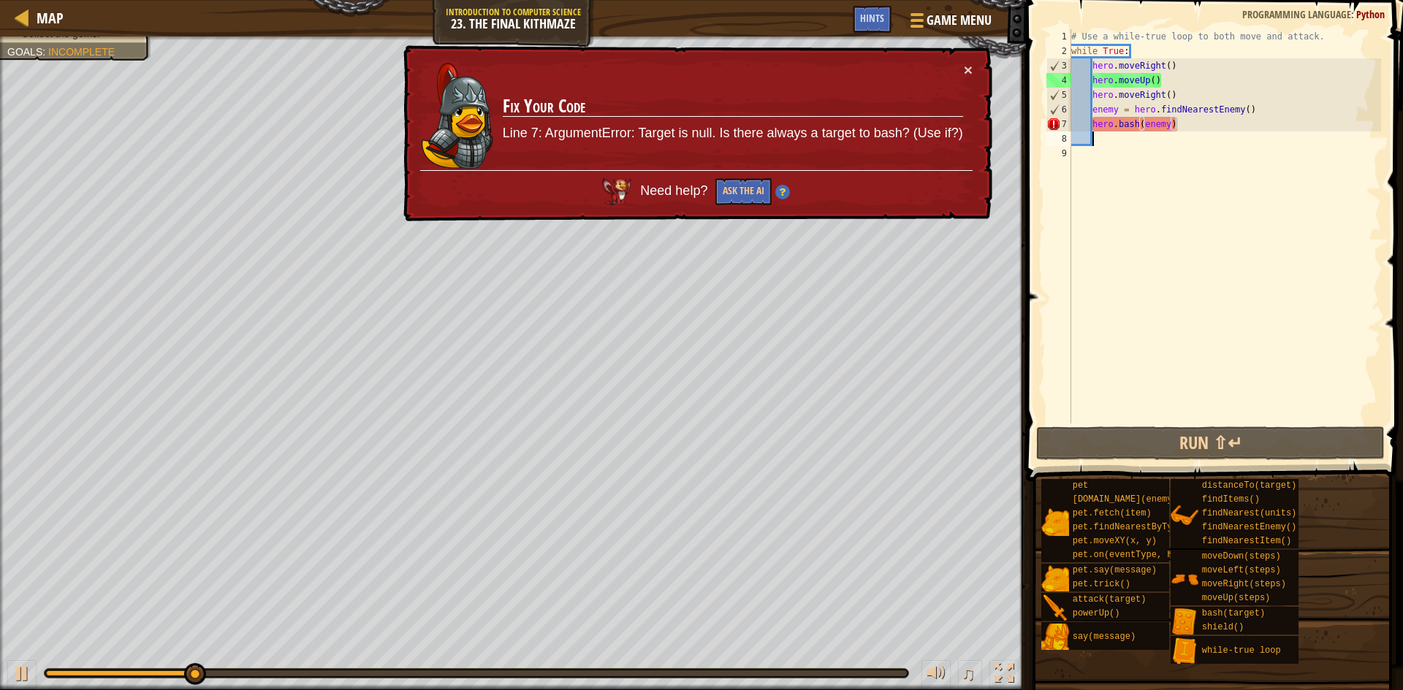
click at [1104, 145] on div "# Use a while-true loop to both move and attack. while True : hero . moveRight …" at bounding box center [1224, 241] width 313 height 424
type textarea "h"
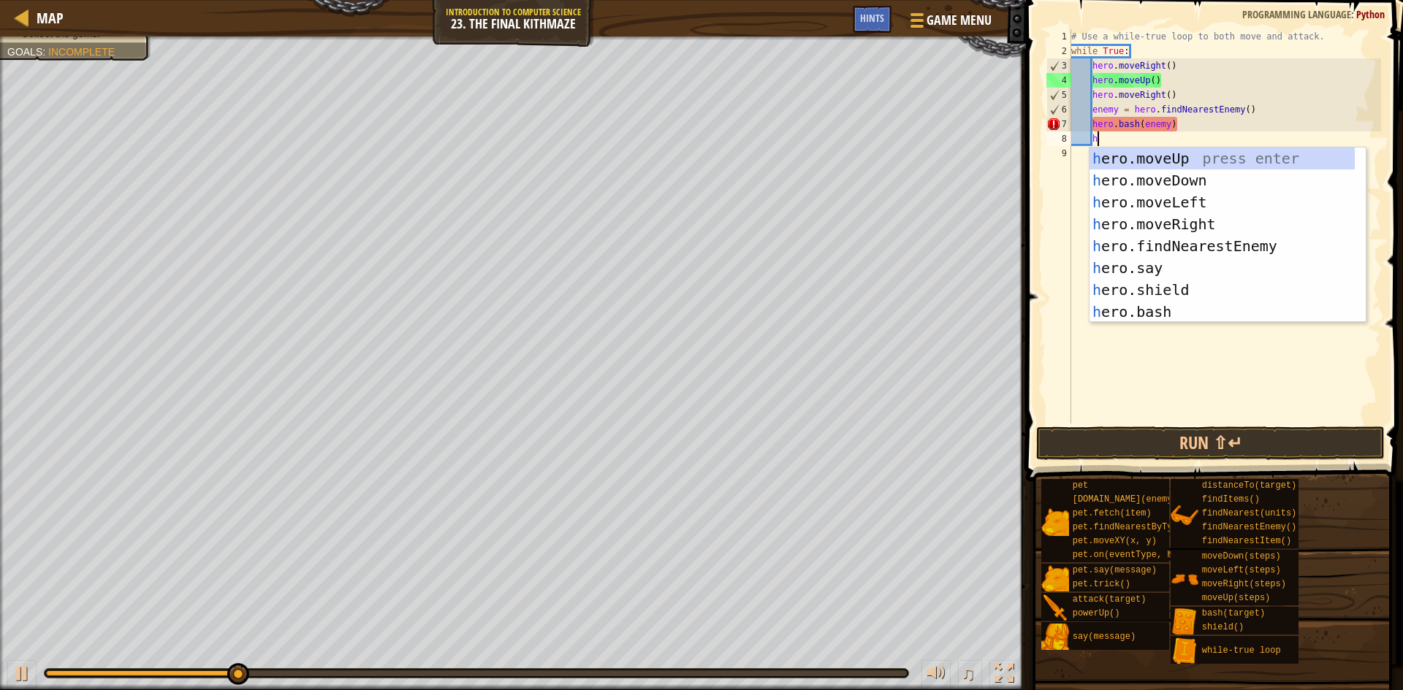
scroll to position [7, 1]
click at [1179, 180] on div "h ero.moveUp press enter h ero.moveDown press enter h ero.moveLeft press enter …" at bounding box center [1227, 257] width 276 height 219
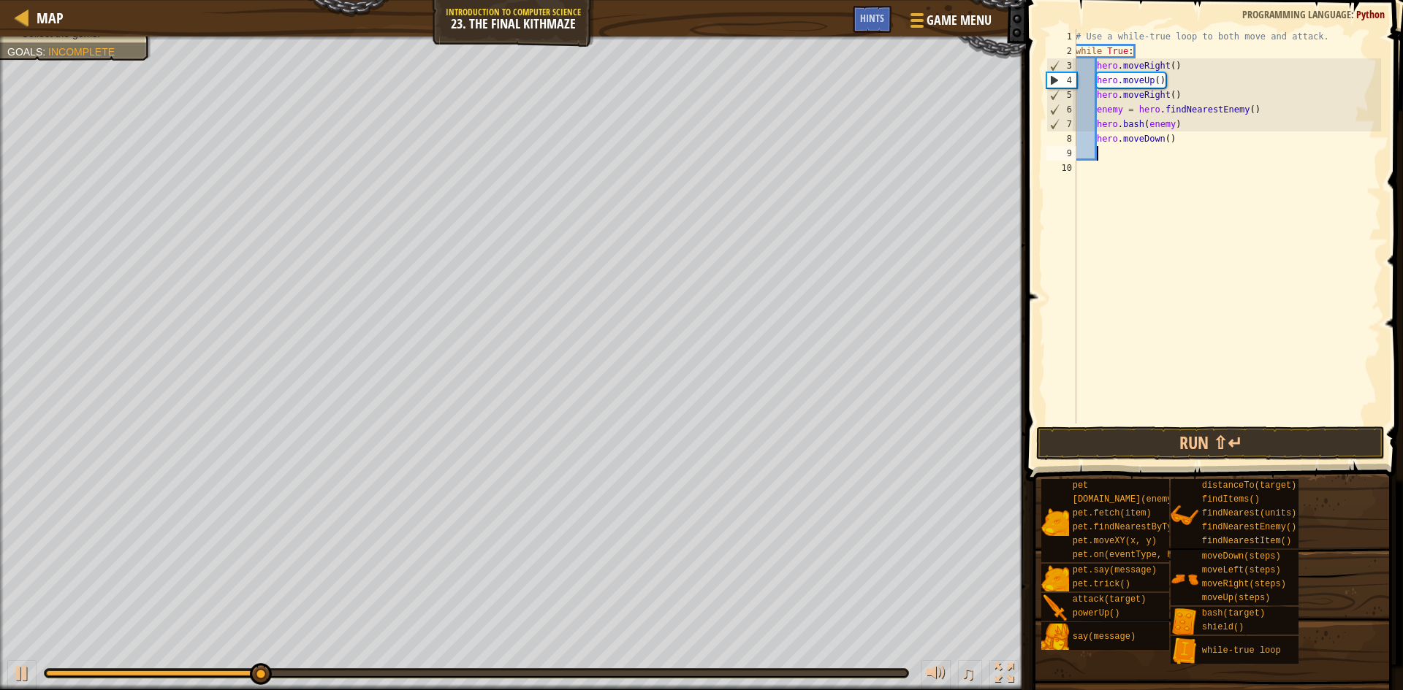
scroll to position [7, 1]
click at [1172, 137] on div "# Use a while-true loop to both move and attack. while True : hero . moveRight …" at bounding box center [1226, 241] width 308 height 424
type textarea "hero.moveDown(2)"
click at [1110, 150] on div "# Use a while-true loop to both move and attack. while True : hero . moveRight …" at bounding box center [1226, 241] width 308 height 424
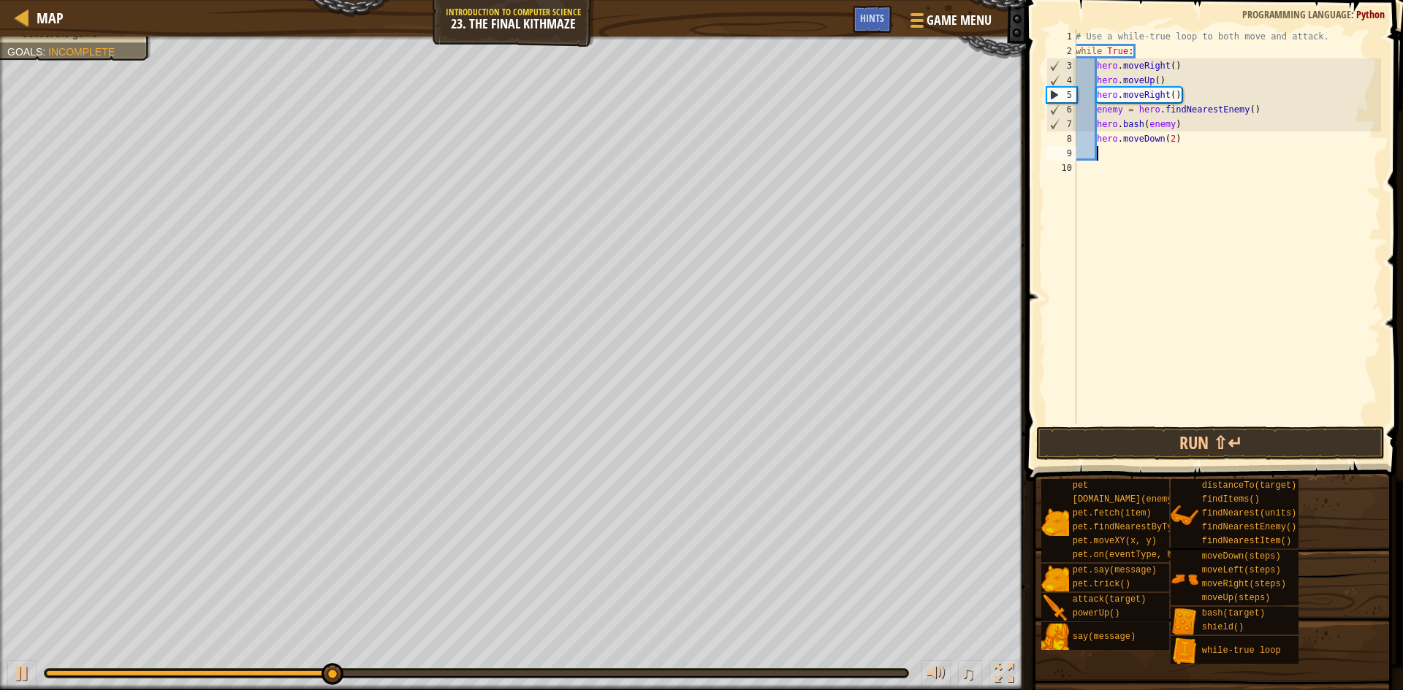
scroll to position [7, 1]
type textarea "h"
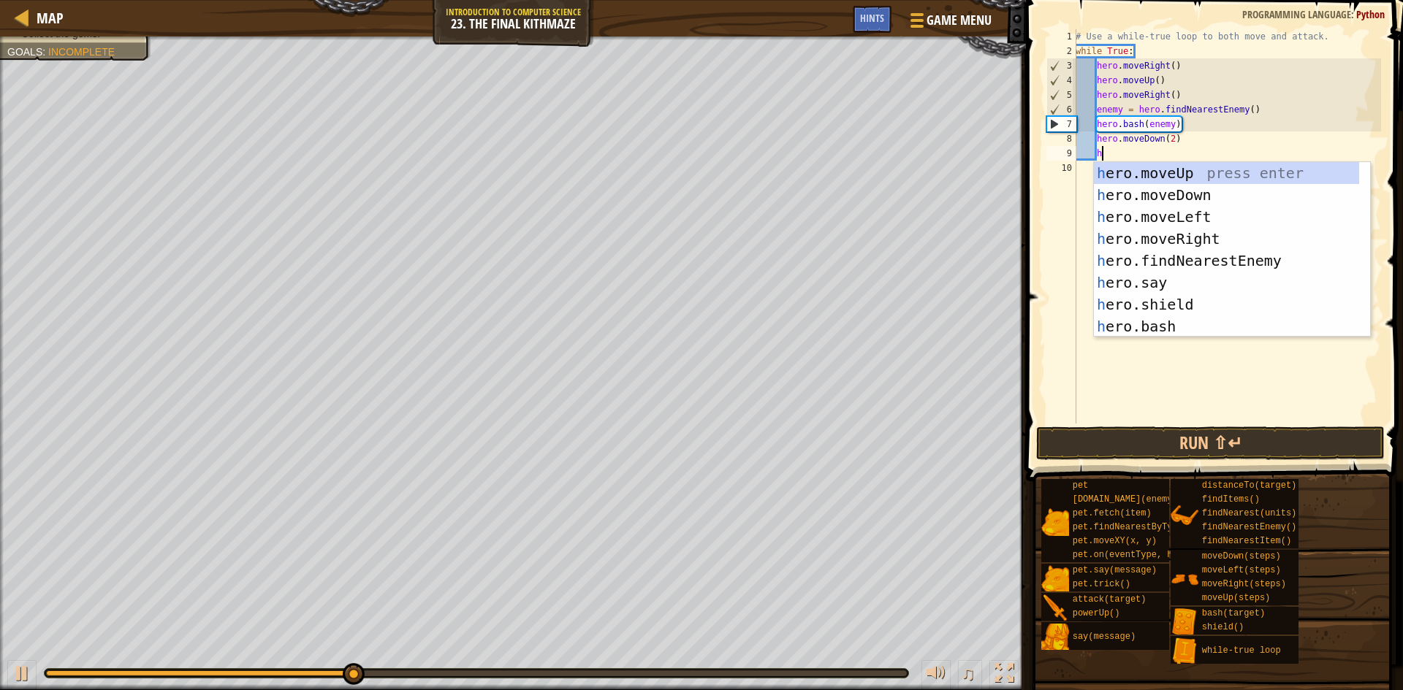
scroll to position [7, 1]
click at [1183, 167] on div "h ero.moveUp press enter h ero.moveDown press enter h ero.moveLeft press enter …" at bounding box center [1226, 271] width 265 height 219
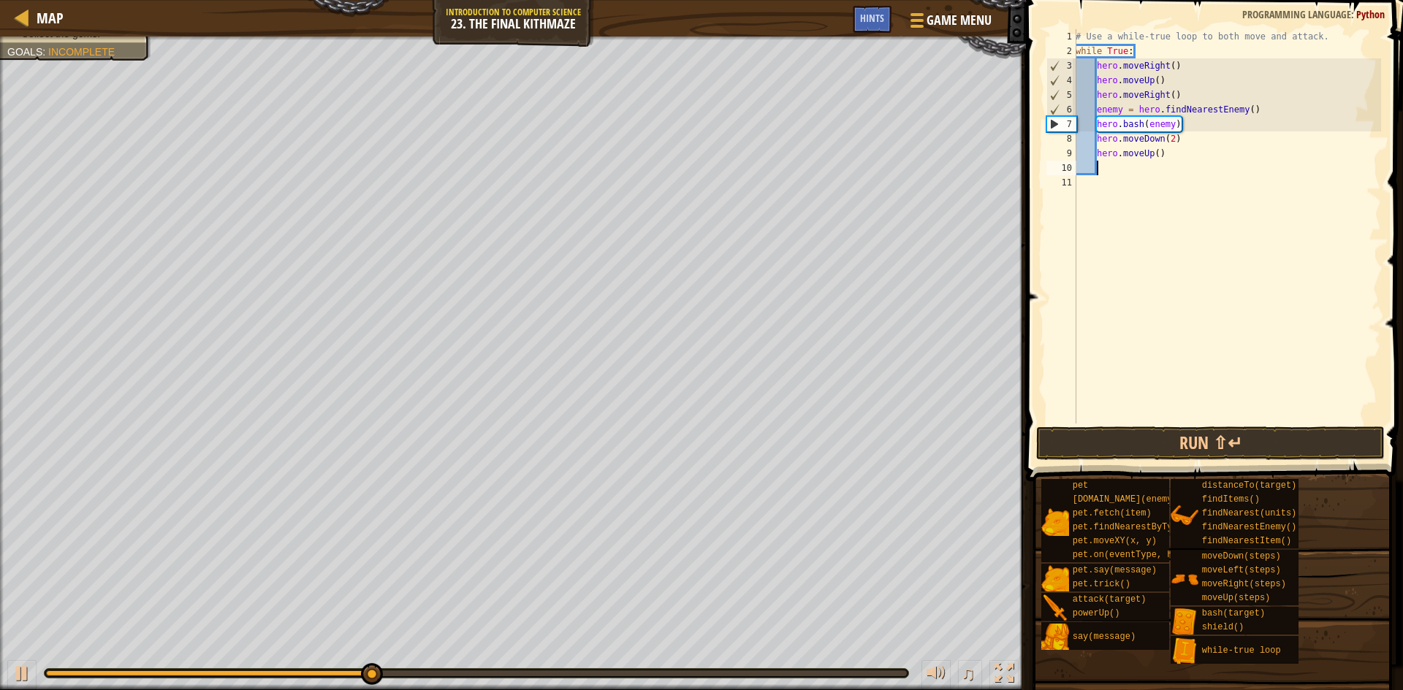
scroll to position [7, 1]
type textarea "h"
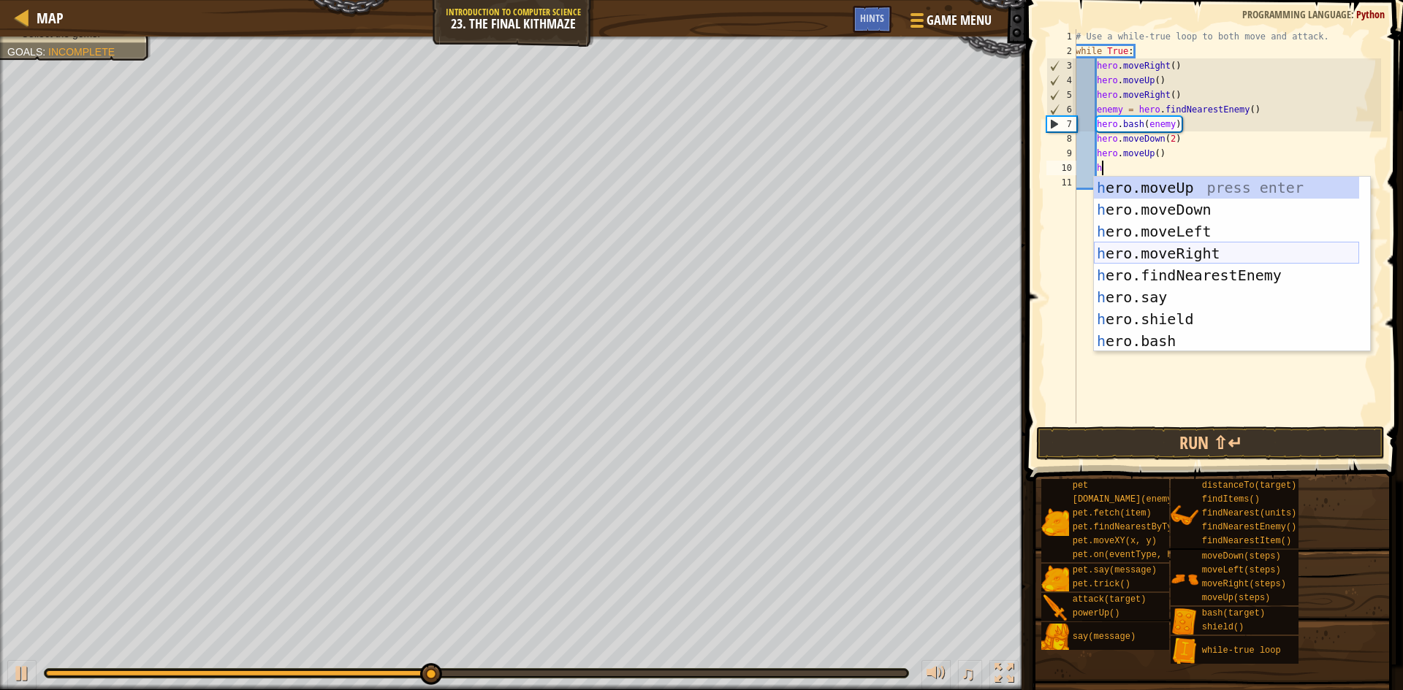
click at [1166, 247] on div "h ero.moveUp press enter h ero.moveDown press enter h ero.moveLeft press enter …" at bounding box center [1226, 286] width 265 height 219
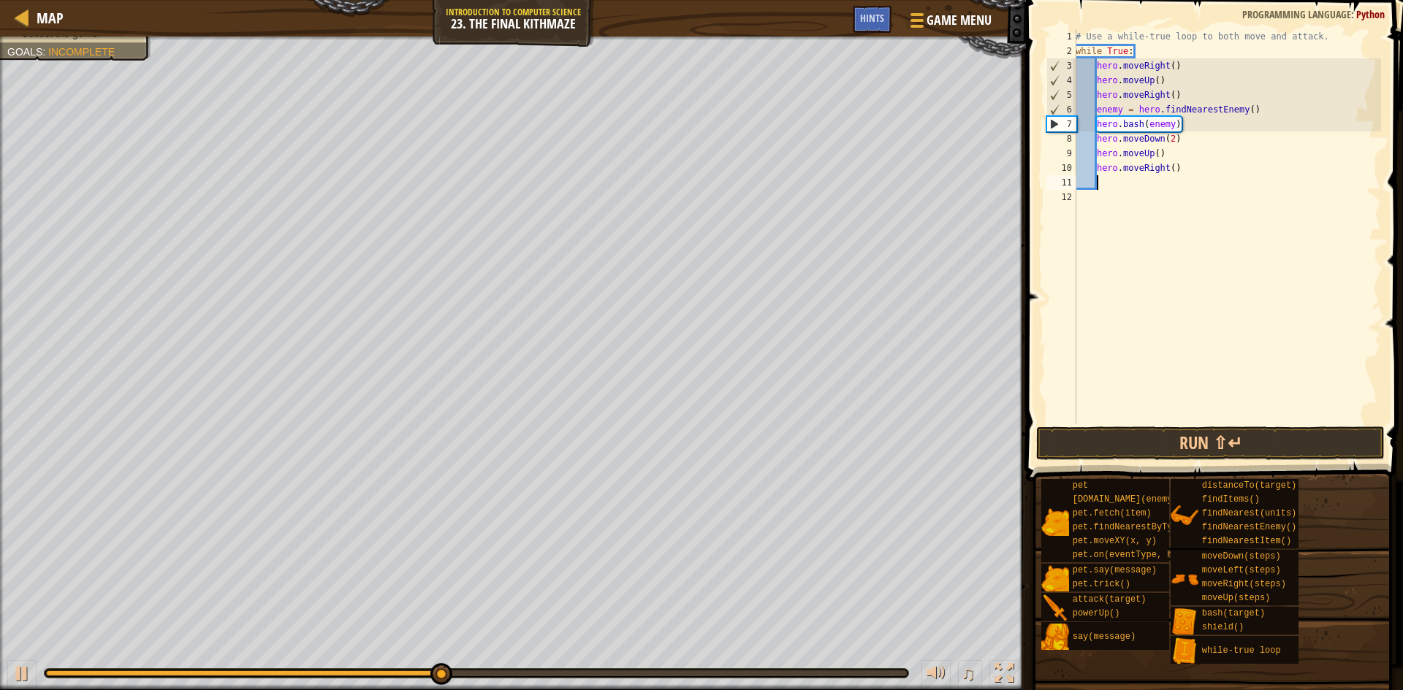
type textarea "h"
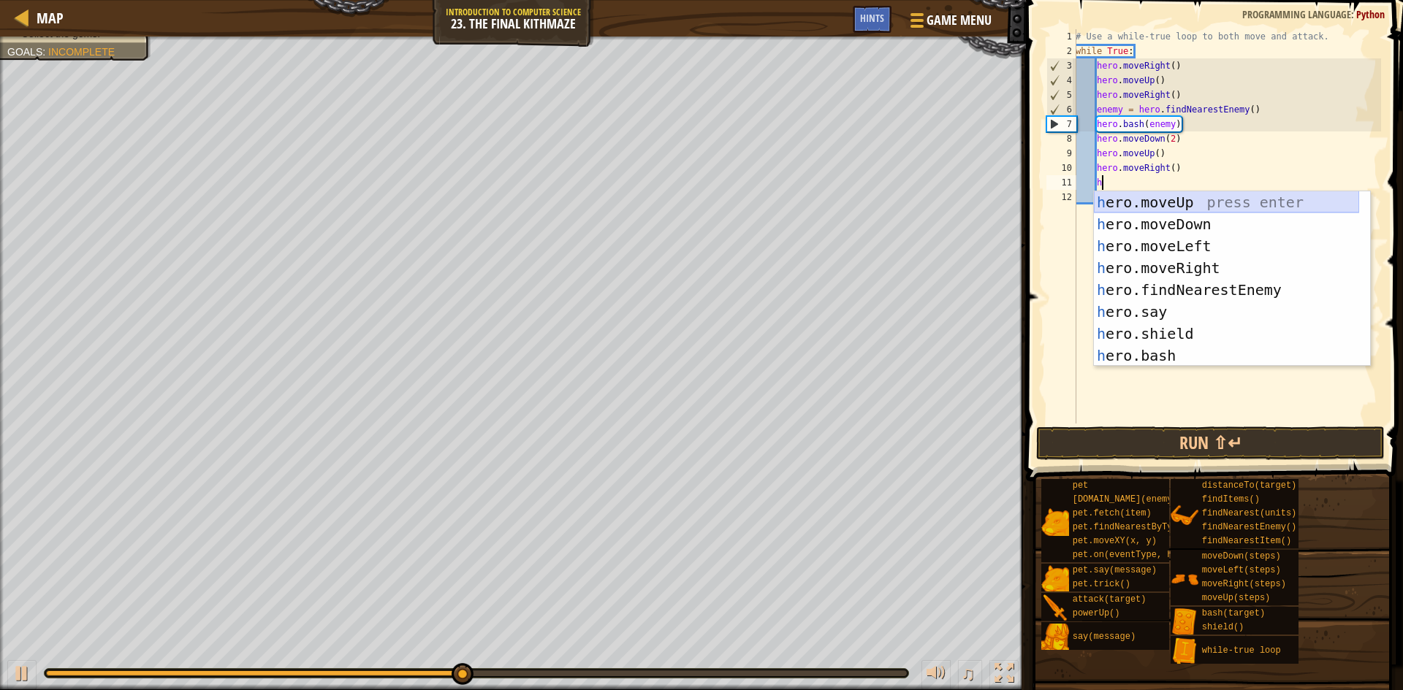
click at [1210, 204] on div "h ero.moveUp press enter h ero.moveDown press enter h ero.moveLeft press enter …" at bounding box center [1226, 300] width 265 height 219
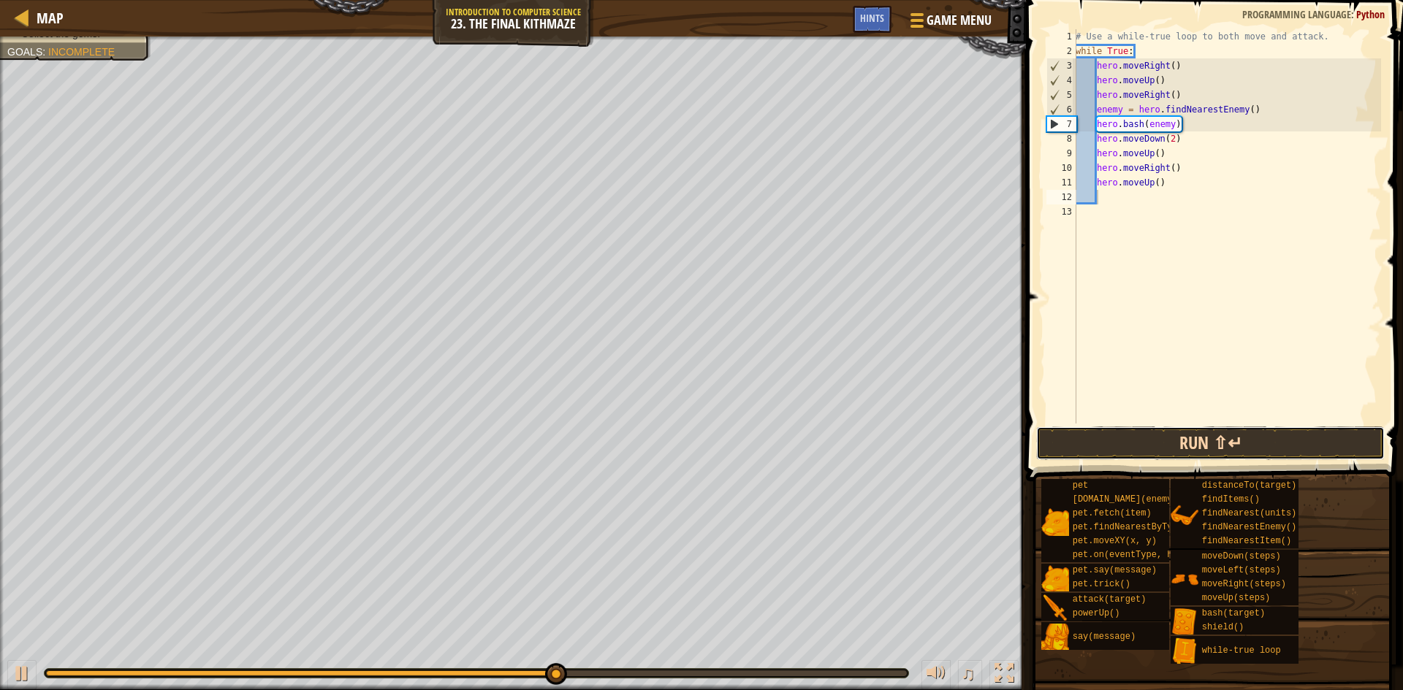
click at [1124, 443] on button "Run ⇧↵" at bounding box center [1210, 444] width 348 height 34
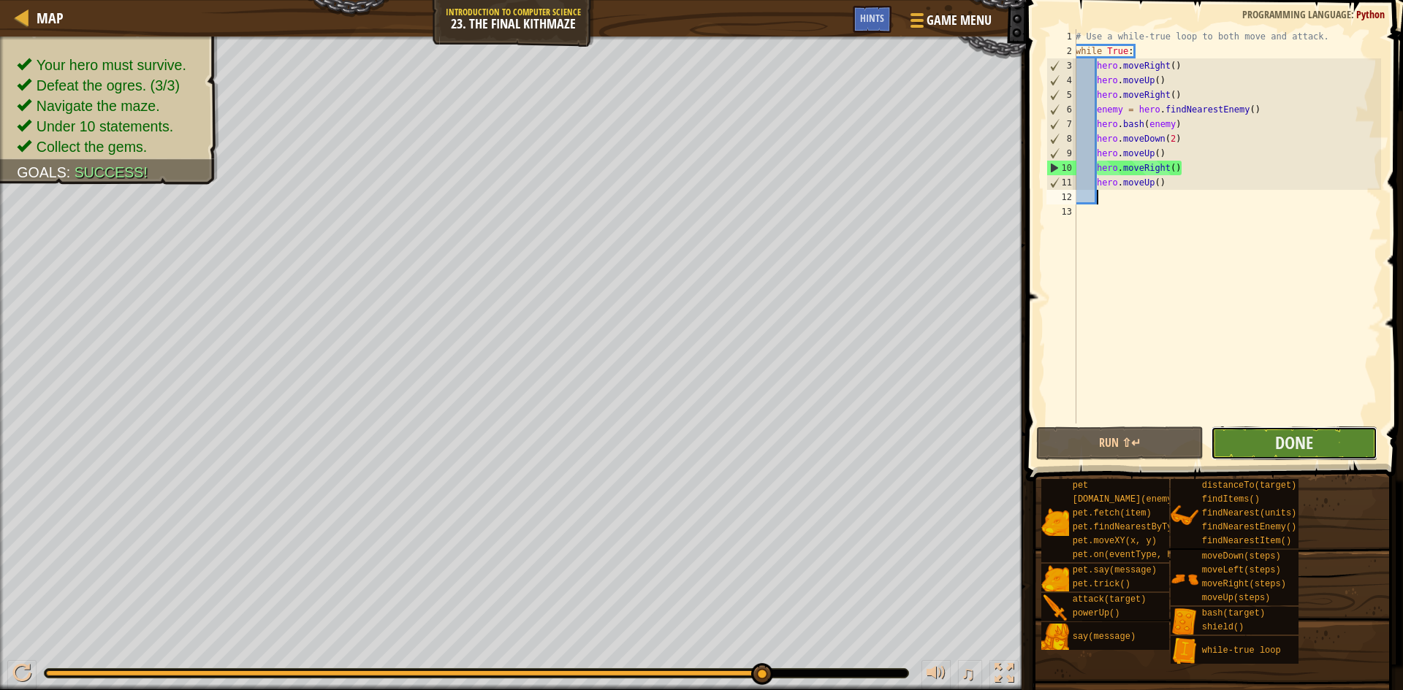
click at [1315, 437] on button "Done" at bounding box center [1293, 444] width 167 height 34
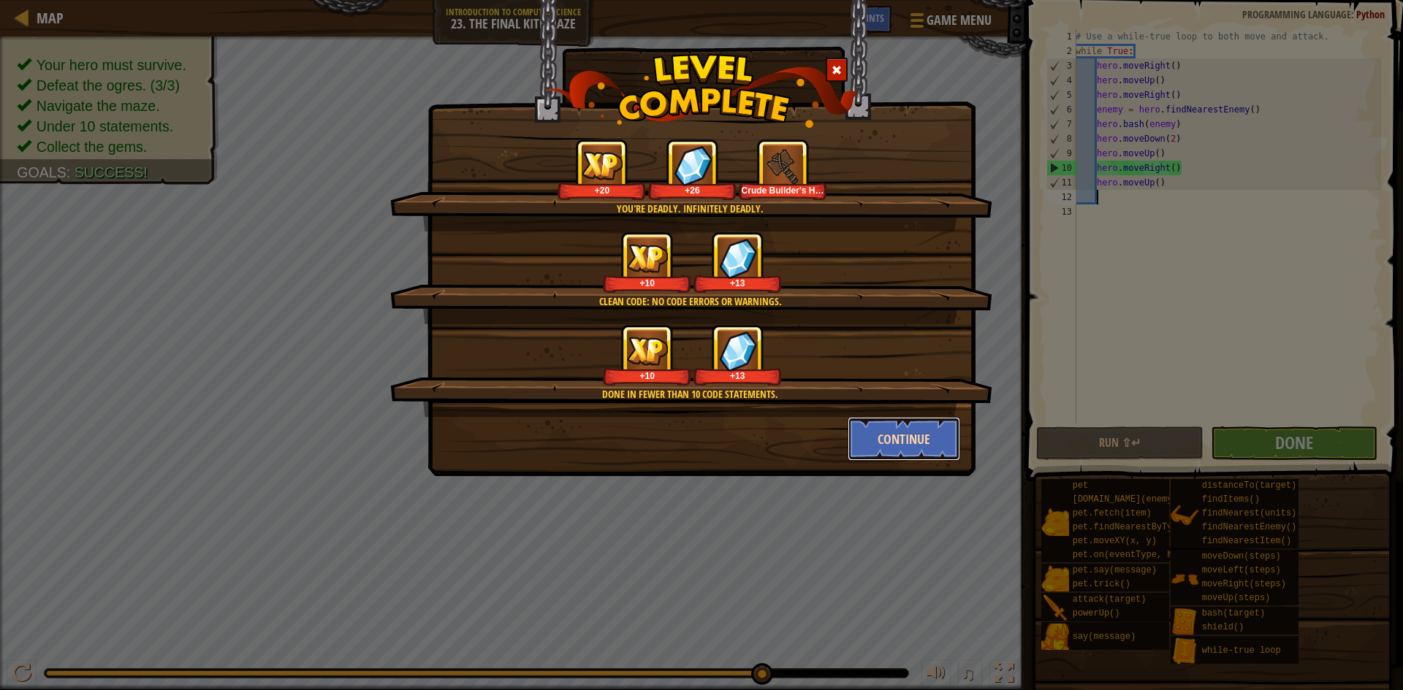
click at [885, 435] on button "Continue" at bounding box center [903, 439] width 113 height 44
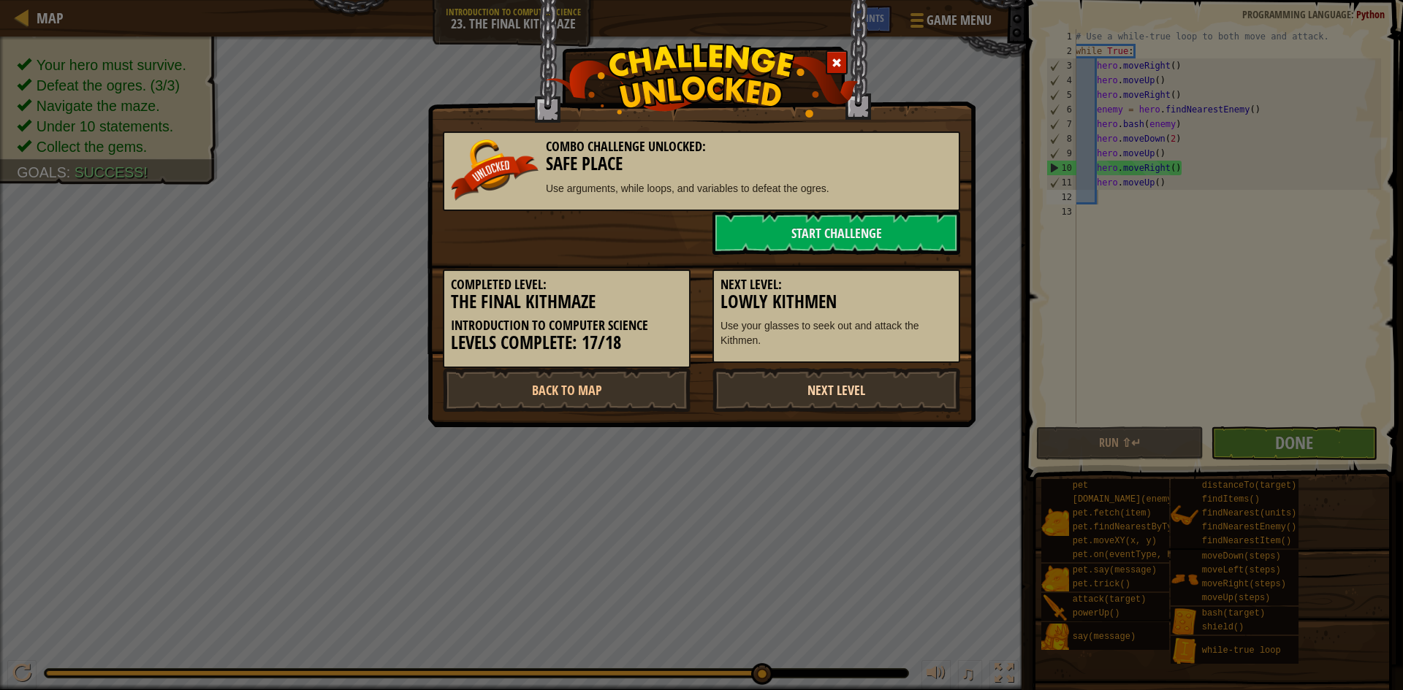
drag, startPoint x: 878, startPoint y: 391, endPoint x: 889, endPoint y: 388, distance: 11.3
click at [878, 391] on link "Next Level" at bounding box center [836, 390] width 248 height 44
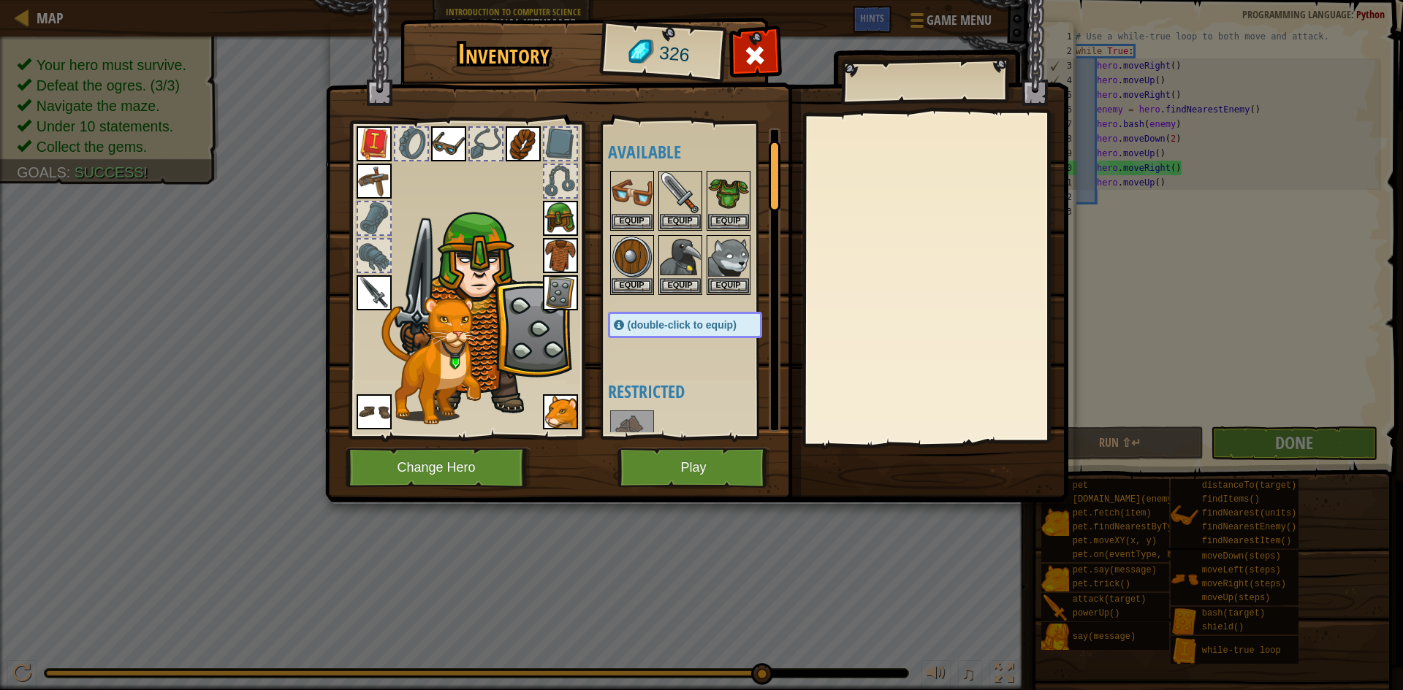
scroll to position [219, 0]
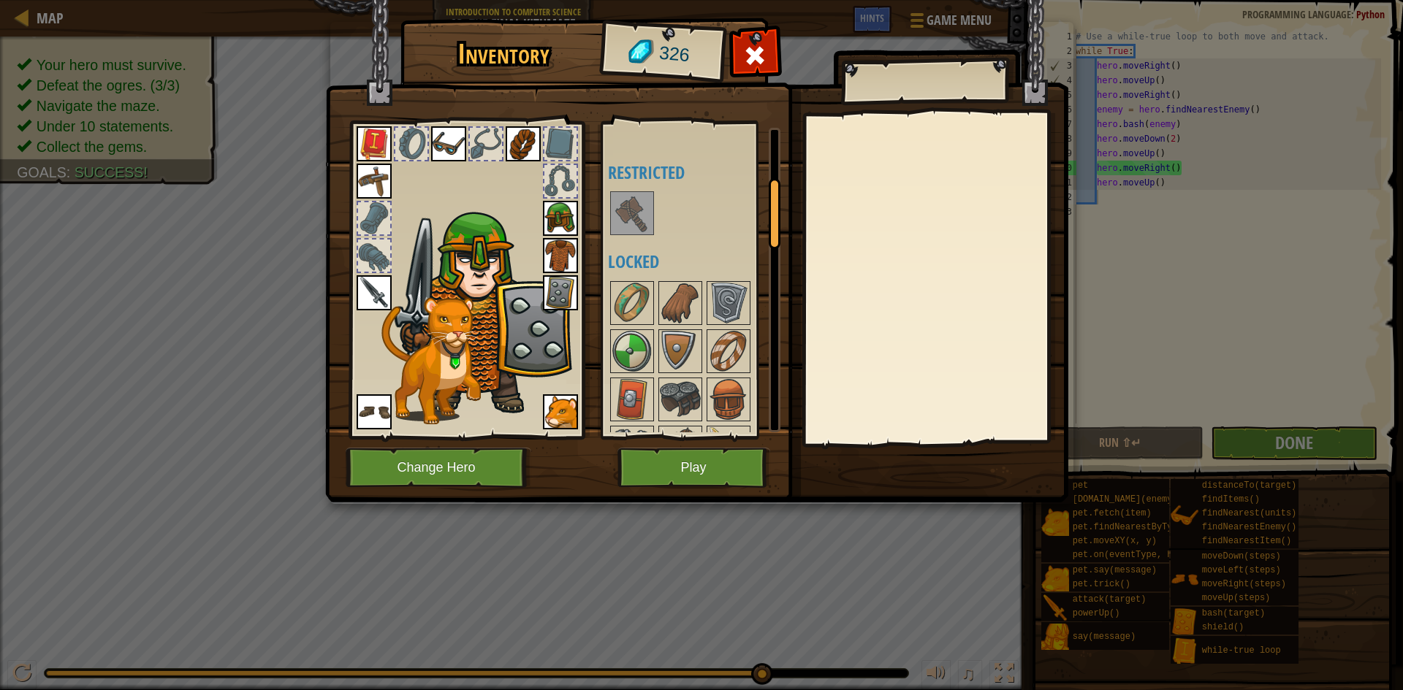
click at [611, 202] on img at bounding box center [631, 213] width 41 height 41
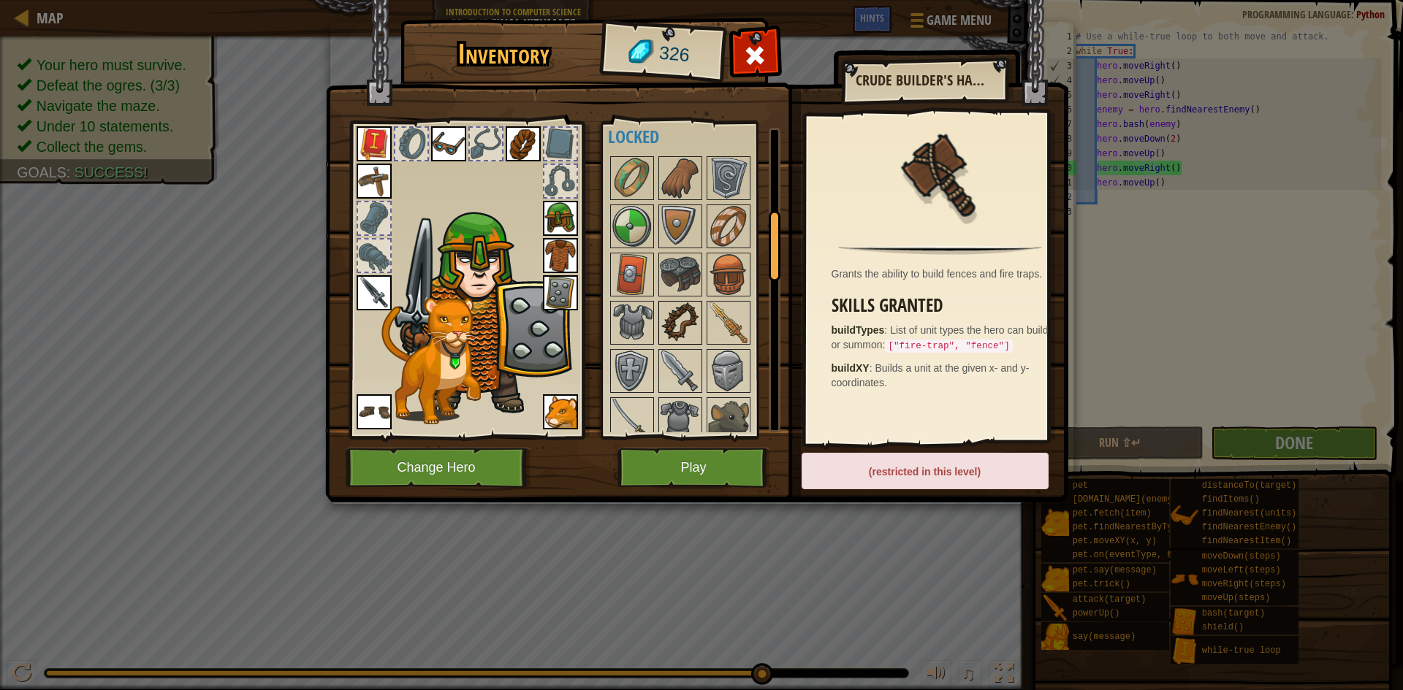
scroll to position [365, 0]
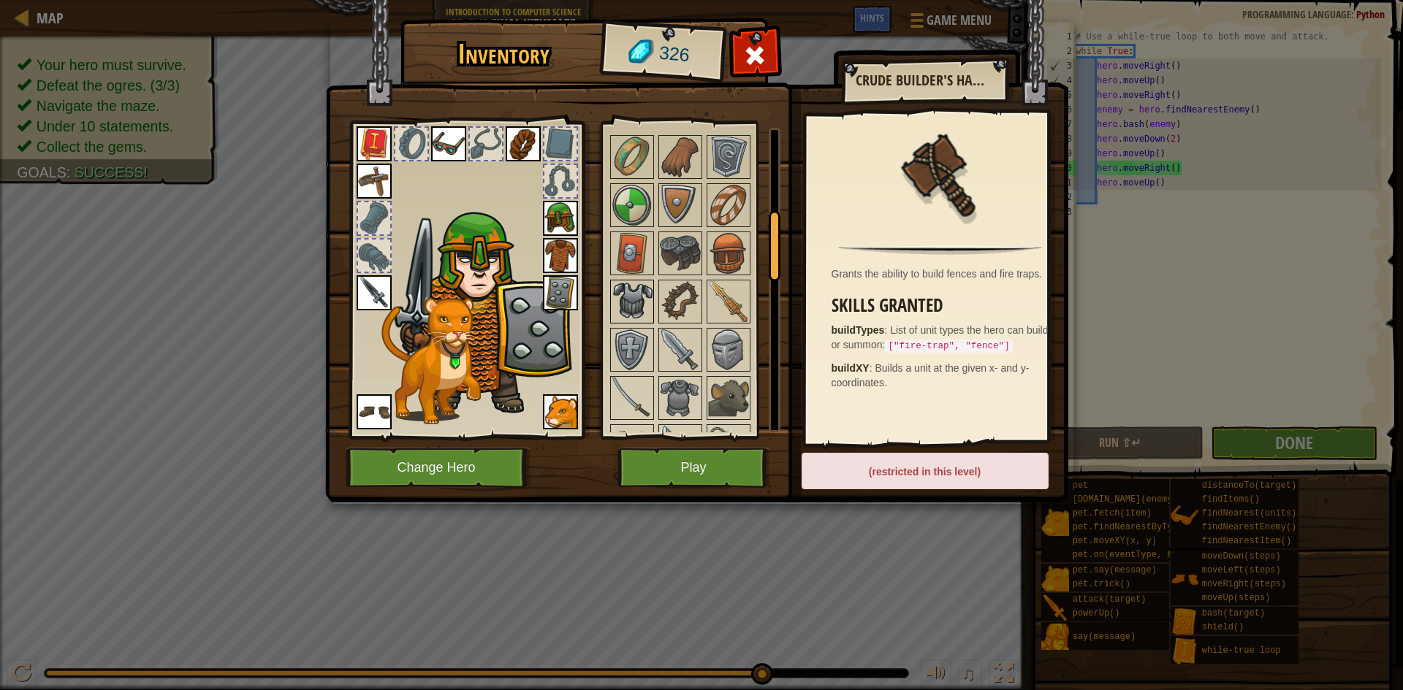
click at [633, 305] on img at bounding box center [631, 301] width 41 height 41
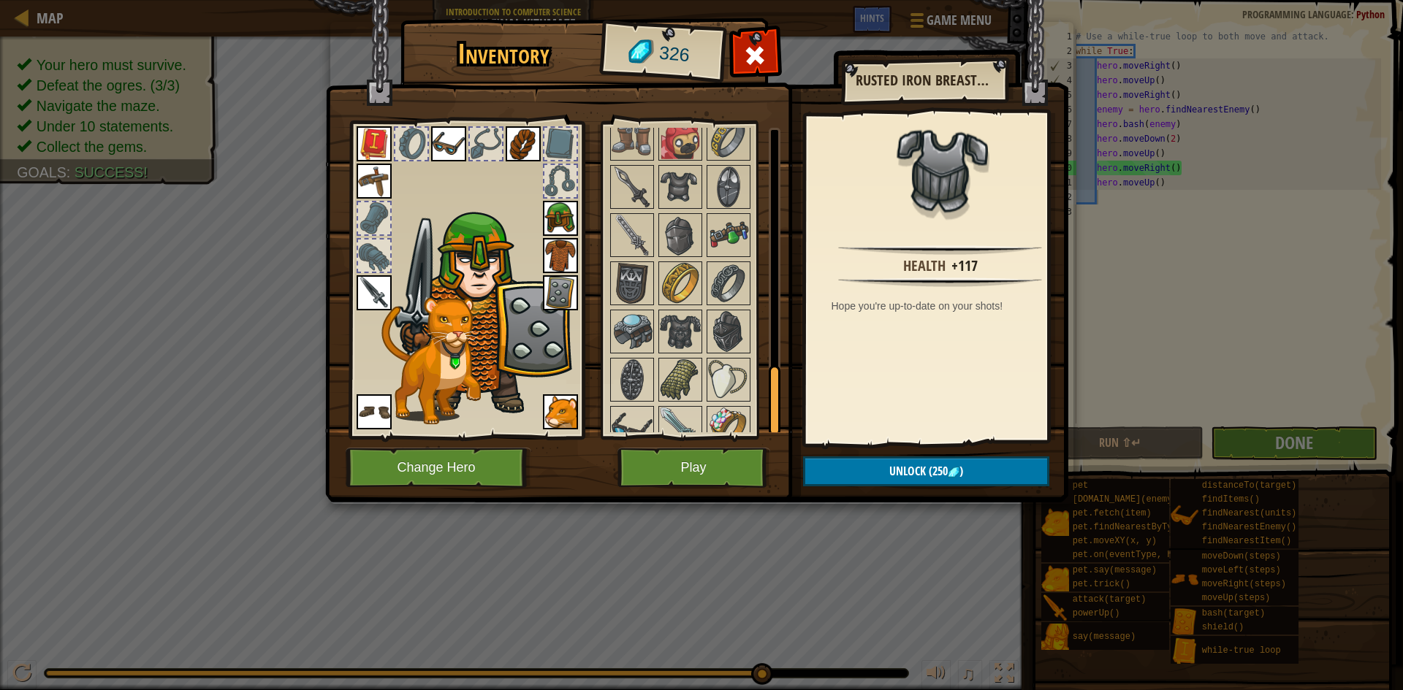
scroll to position [1078, 0]
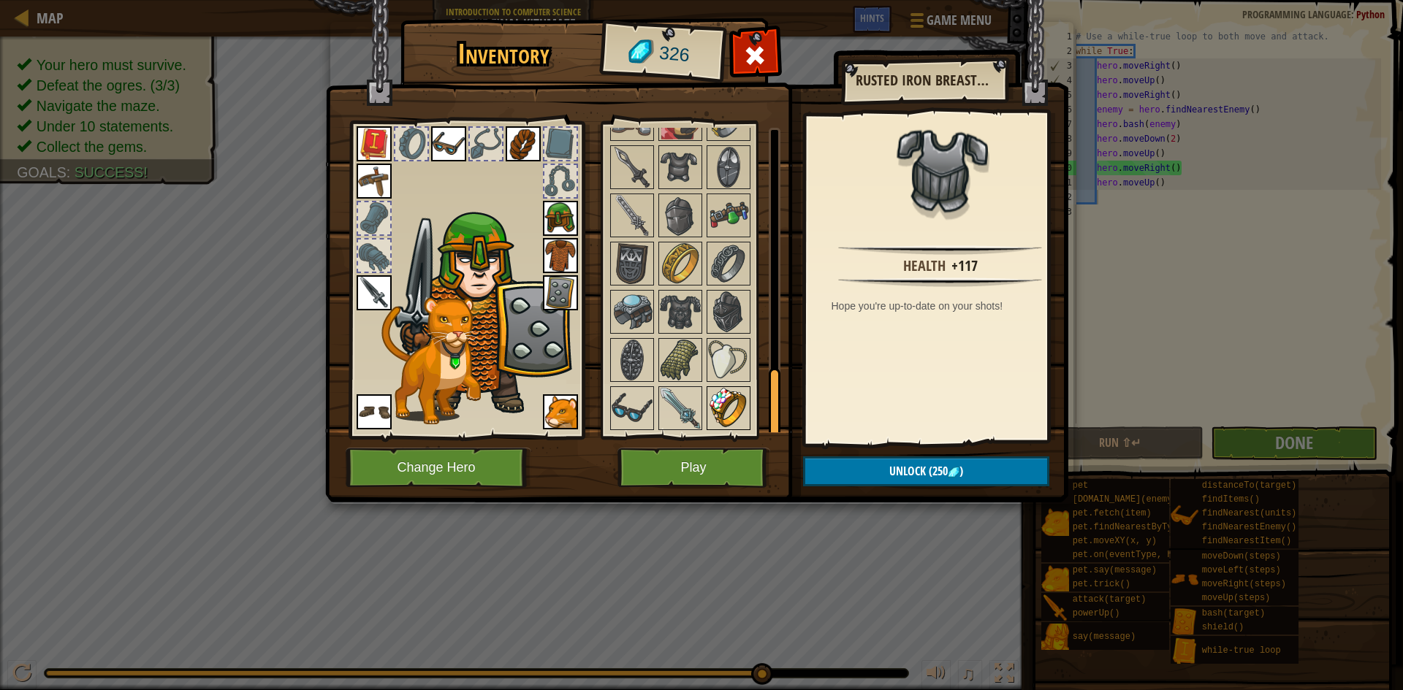
click at [713, 410] on img at bounding box center [728, 408] width 41 height 41
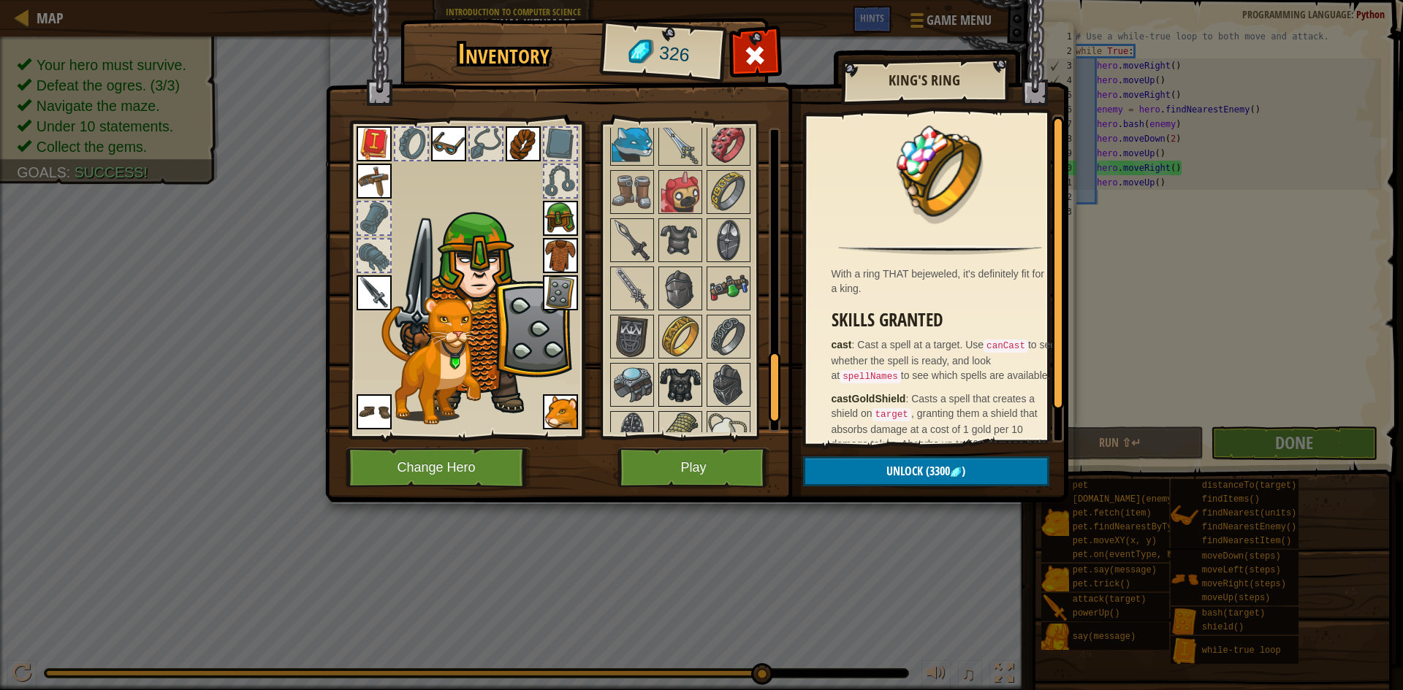
scroll to position [932, 0]
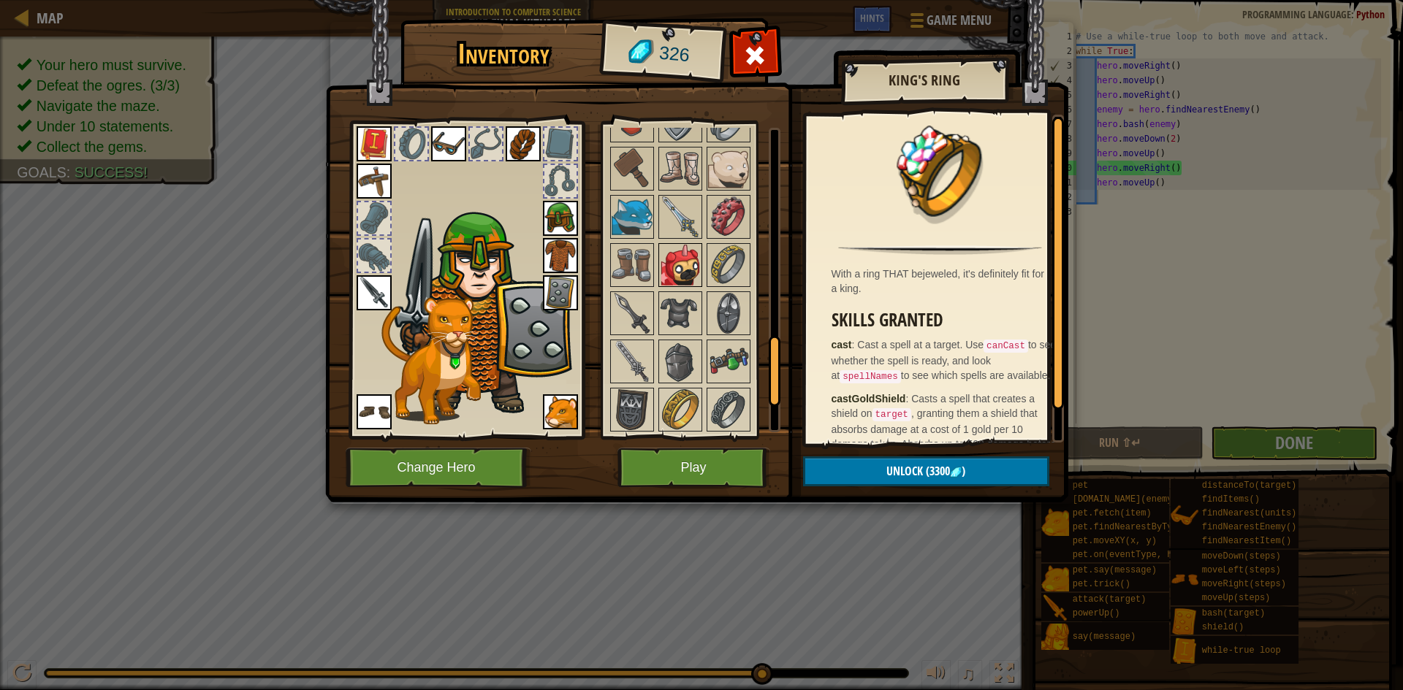
click at [682, 270] on img at bounding box center [680, 265] width 41 height 41
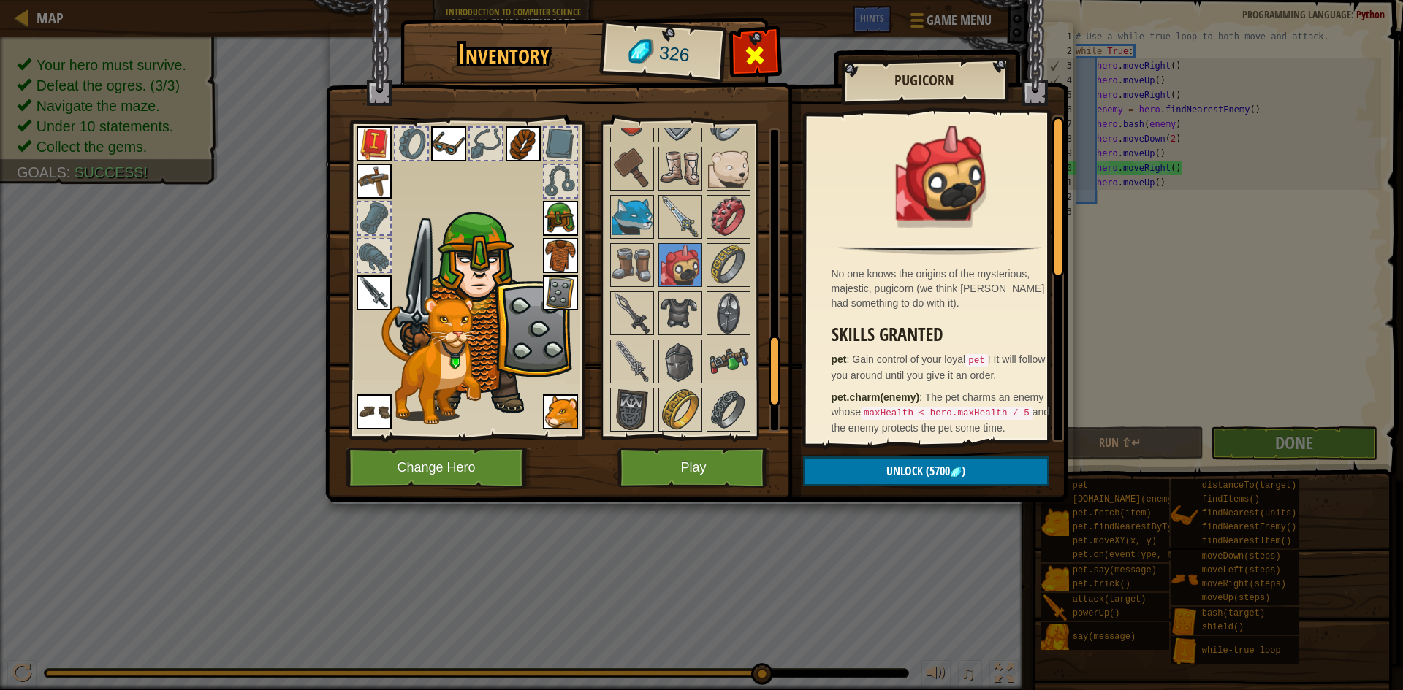
click at [773, 54] on div at bounding box center [755, 60] width 46 height 46
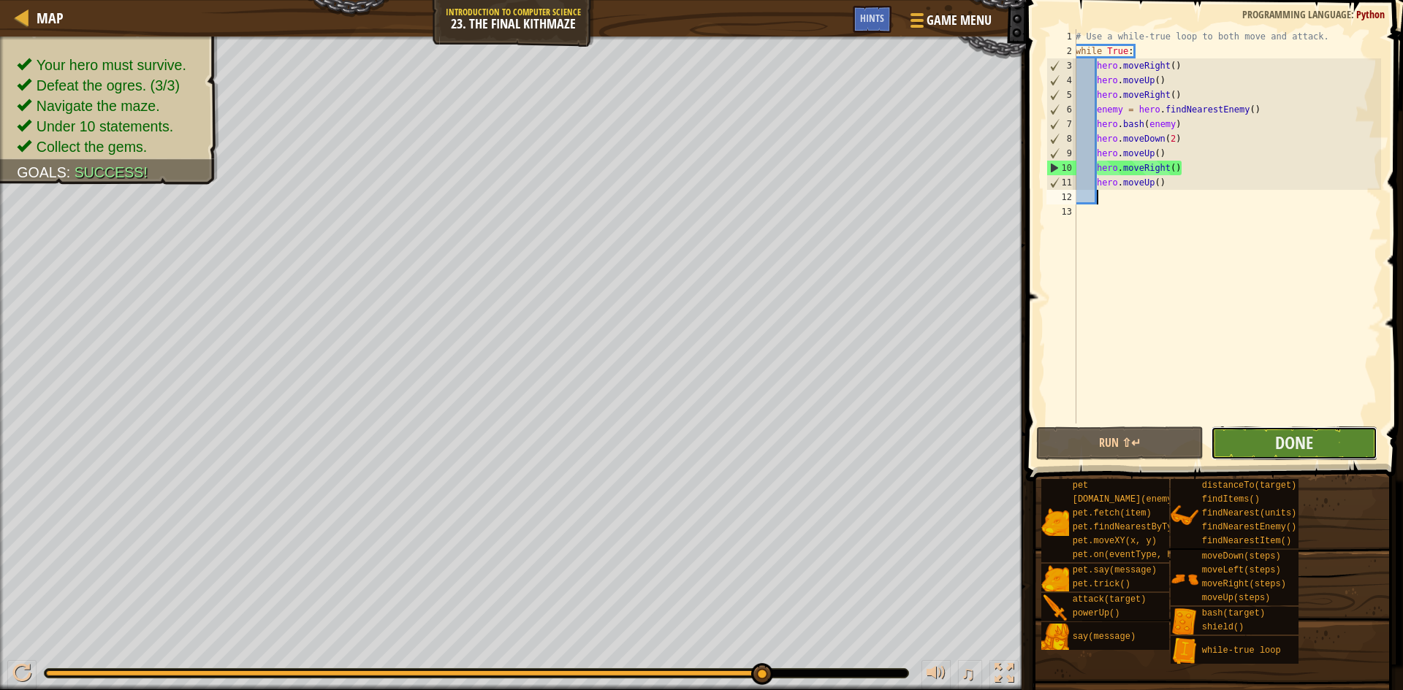
click at [1262, 450] on button "Done" at bounding box center [1293, 444] width 167 height 34
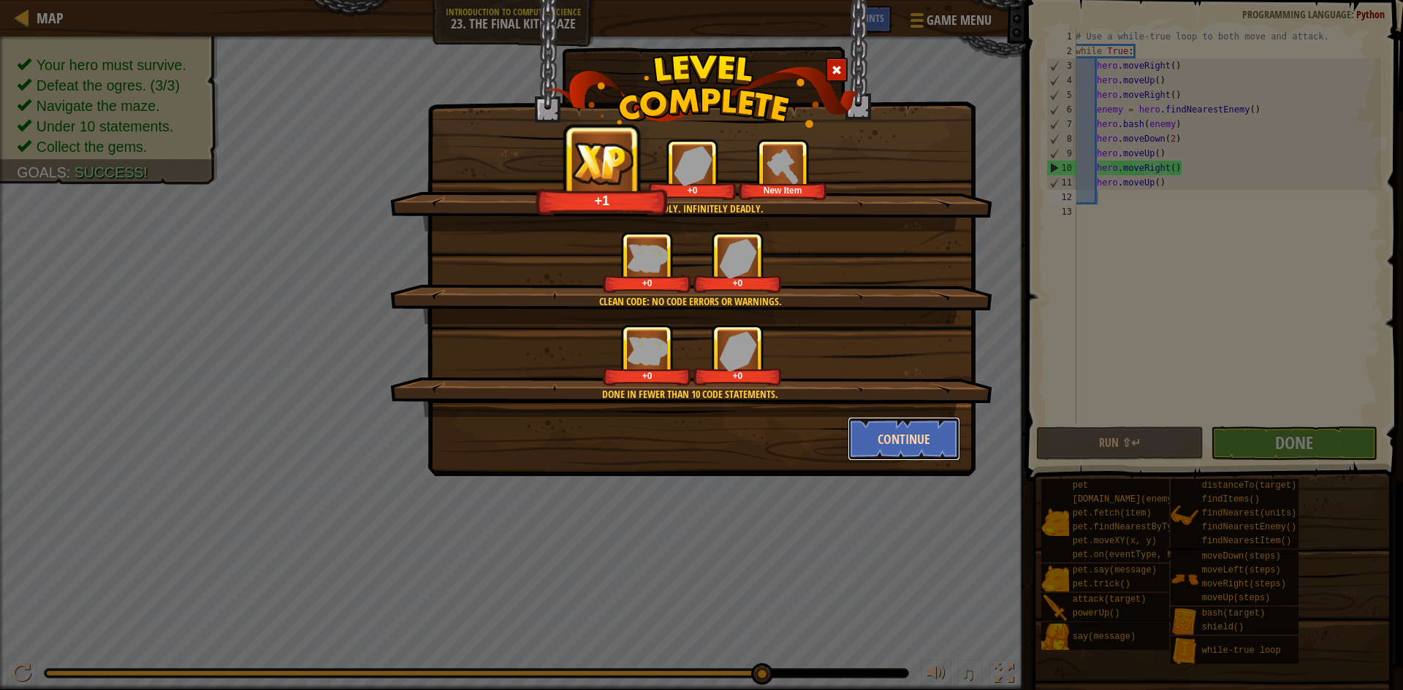
click at [896, 427] on button "Continue" at bounding box center [903, 439] width 113 height 44
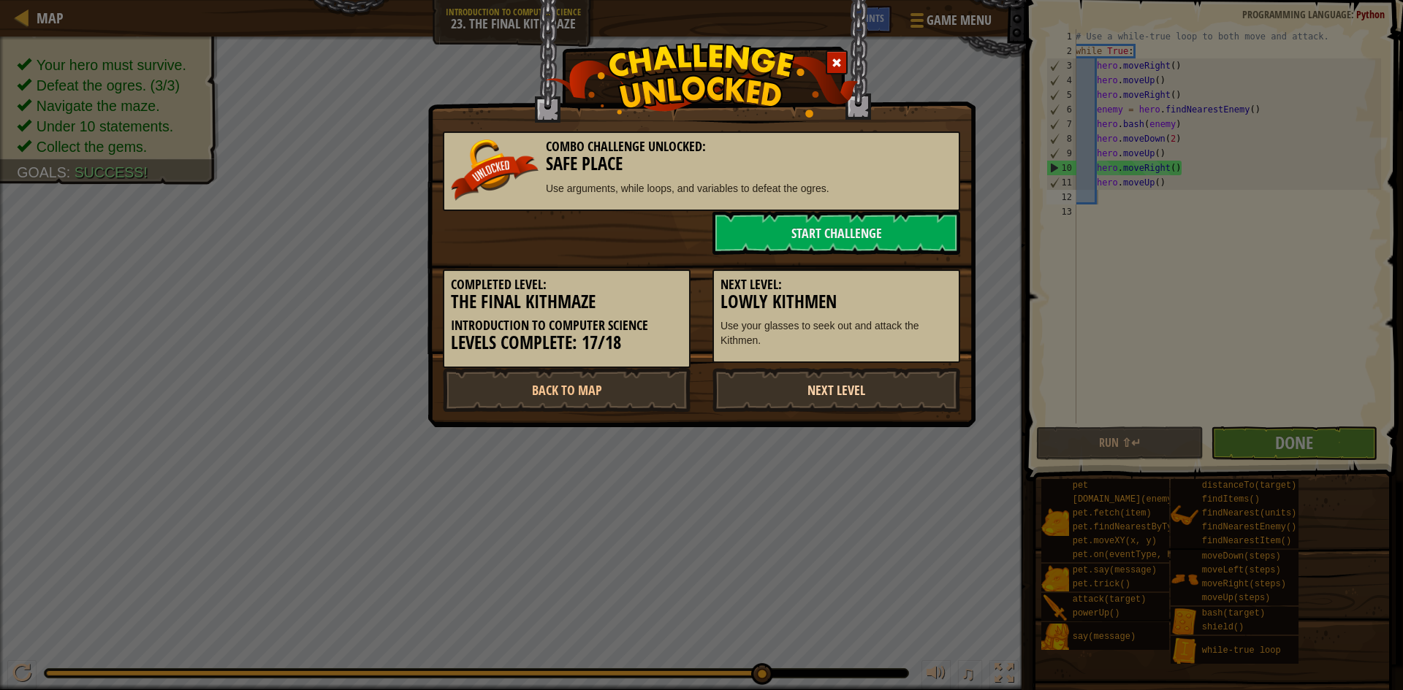
click at [838, 401] on link "Next Level" at bounding box center [836, 390] width 248 height 44
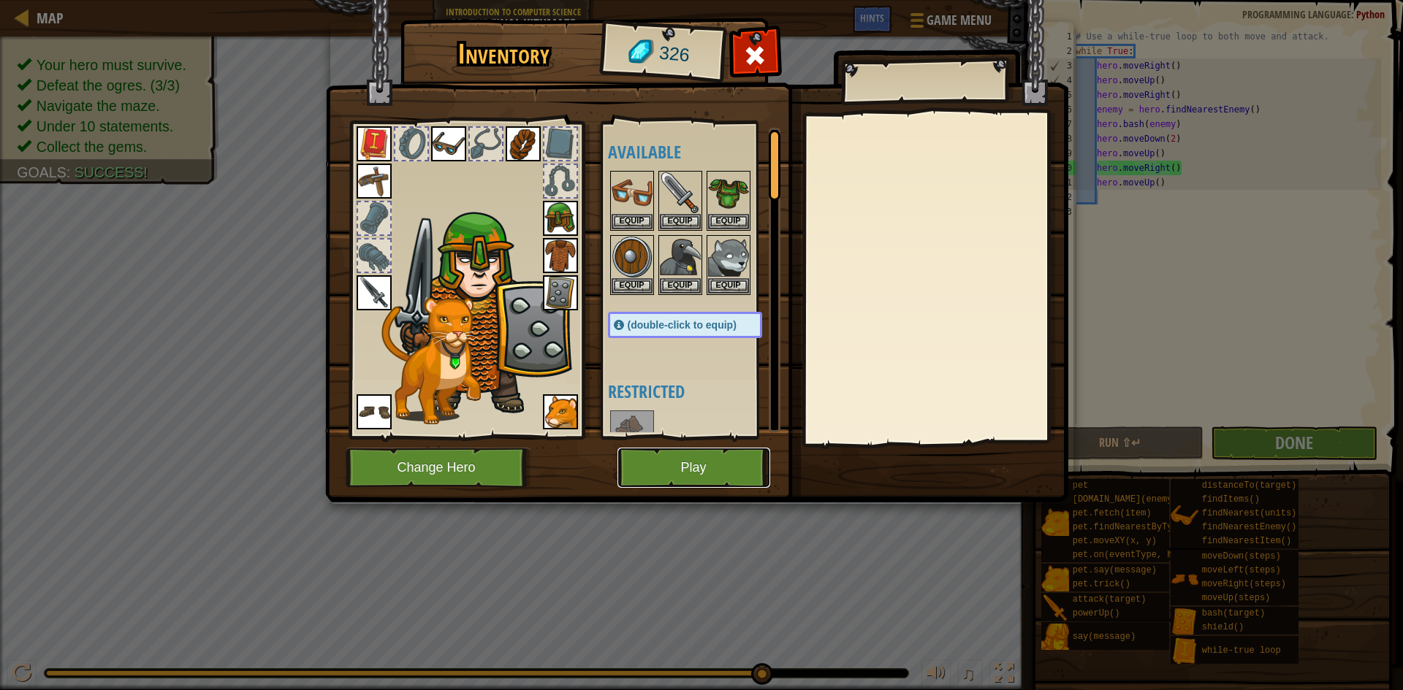
click at [745, 465] on button "Play" at bounding box center [693, 468] width 153 height 40
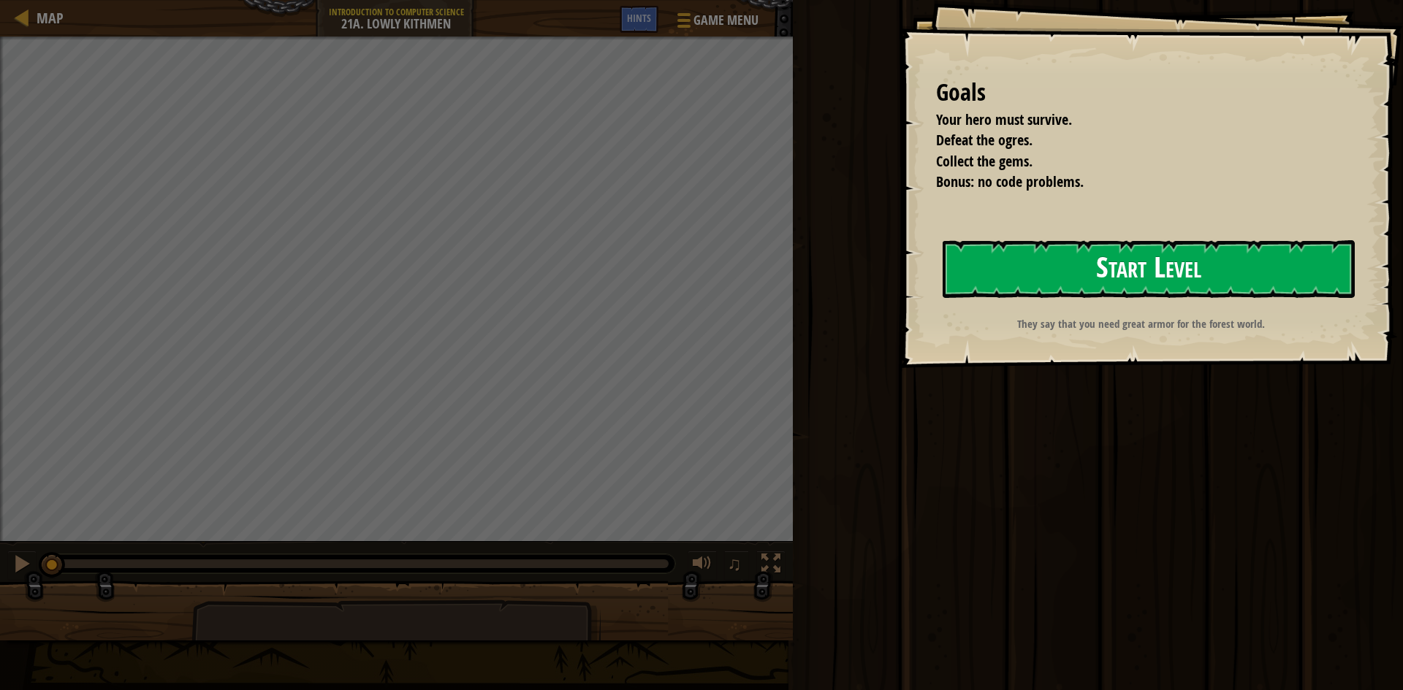
click at [1077, 256] on button "Start Level" at bounding box center [1148, 269] width 412 height 58
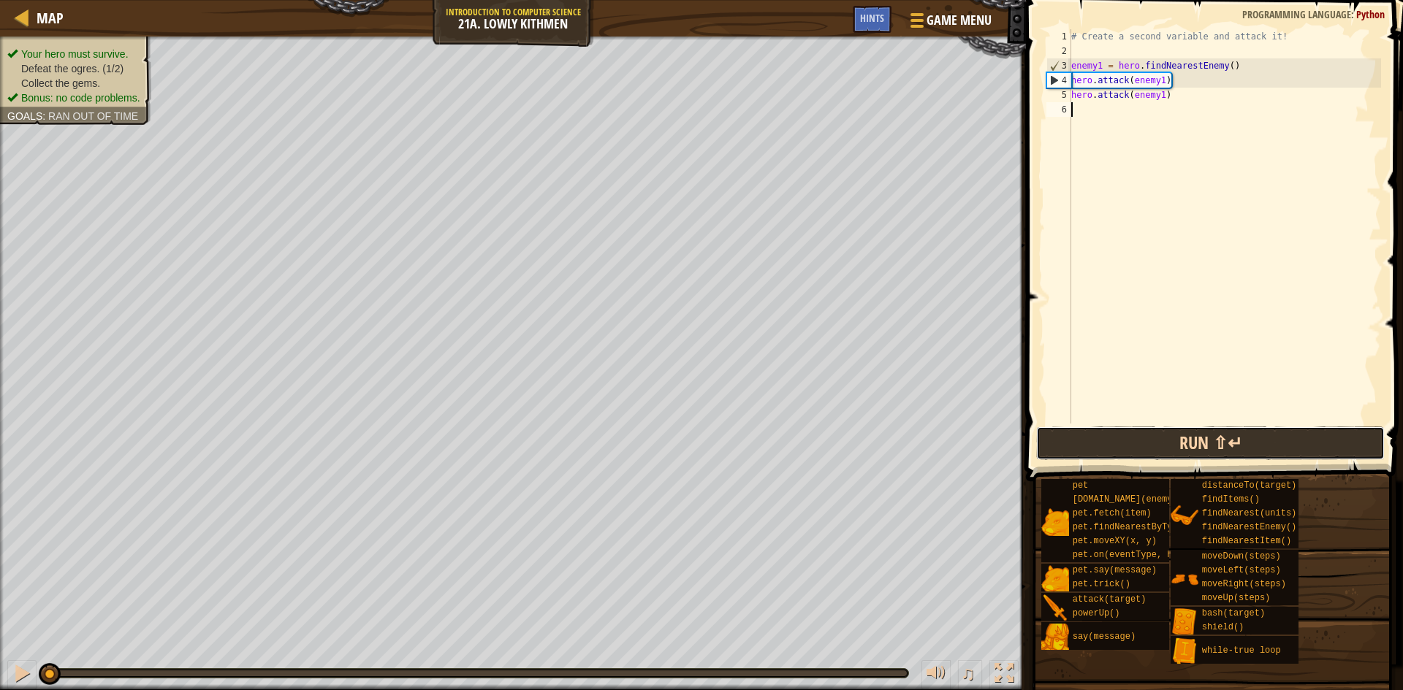
click at [1235, 435] on button "Run ⇧↵" at bounding box center [1210, 444] width 348 height 34
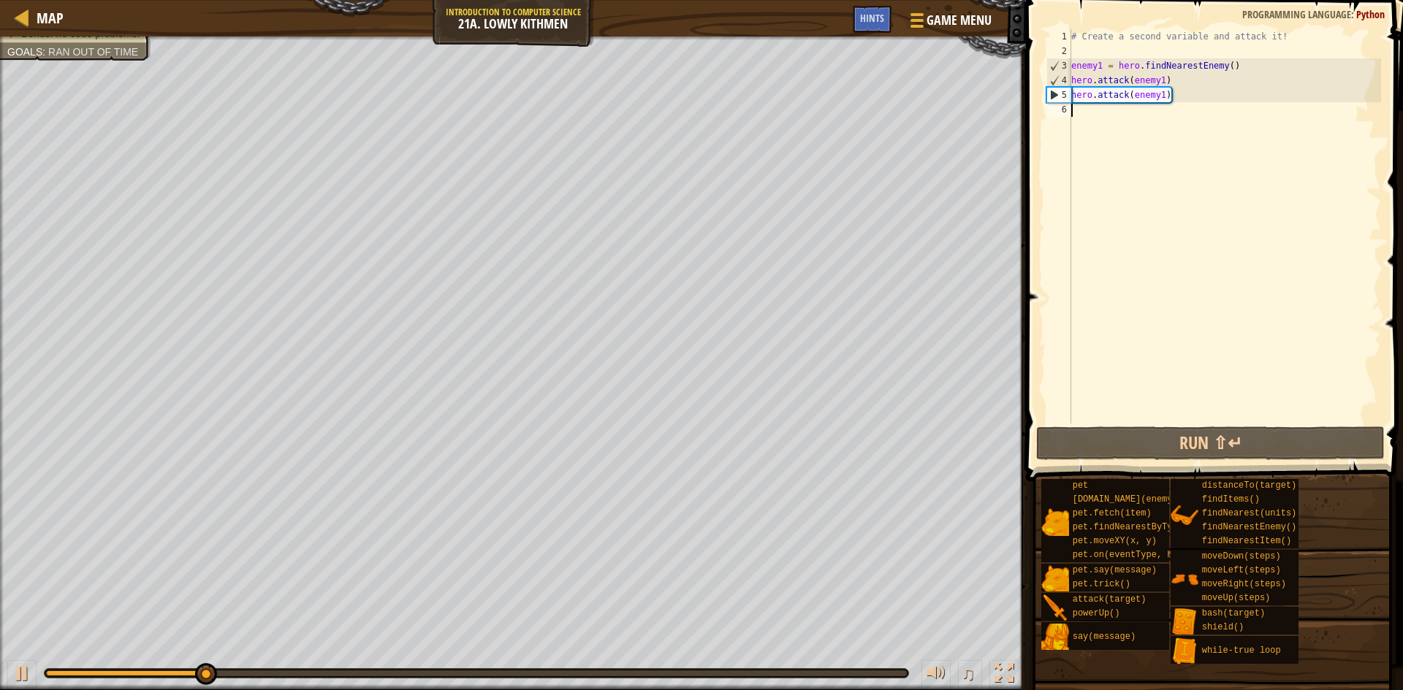
type textarea "h"
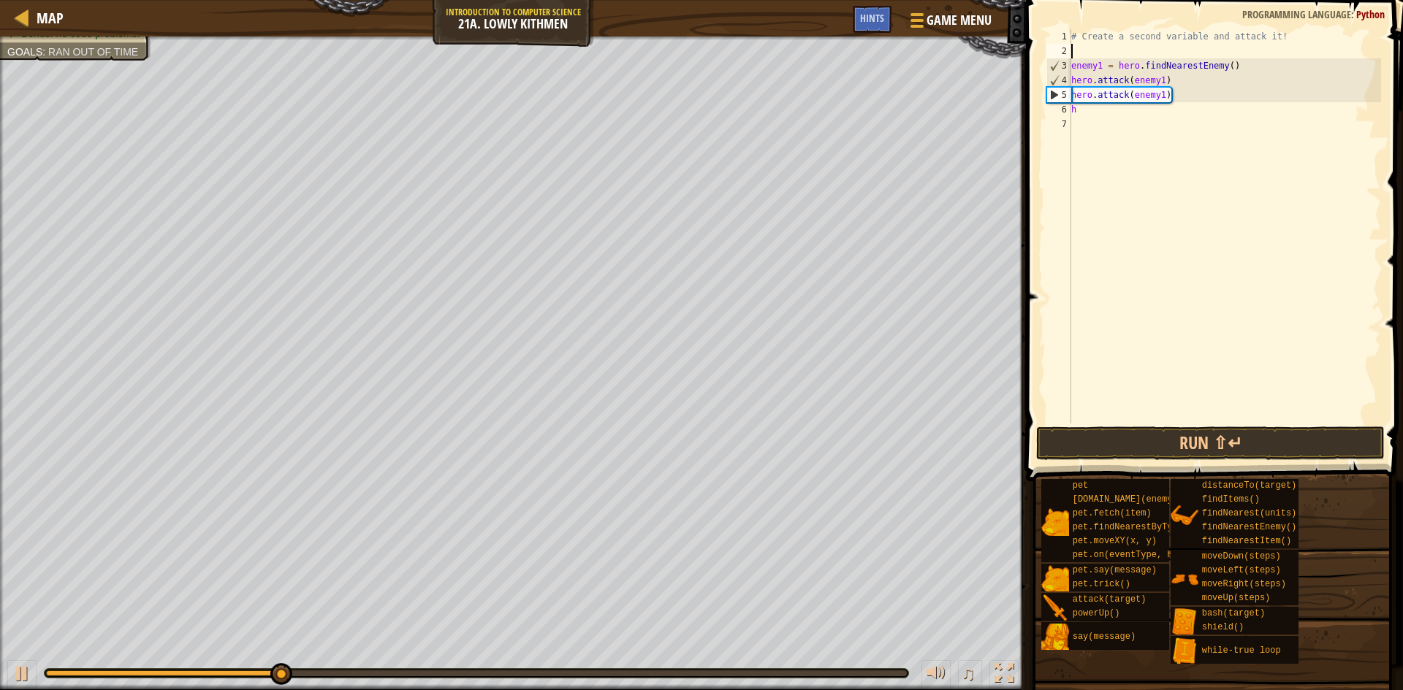
click at [1096, 50] on div "# Create a second variable and attack it! enemy1 = hero . findNearestEnemy ( ) …" at bounding box center [1224, 241] width 313 height 424
click at [1100, 118] on div "# Create a second variable and attack it! enemy1 = hero . findNearestEnemy ( ) …" at bounding box center [1224, 241] width 313 height 424
type textarea "h"
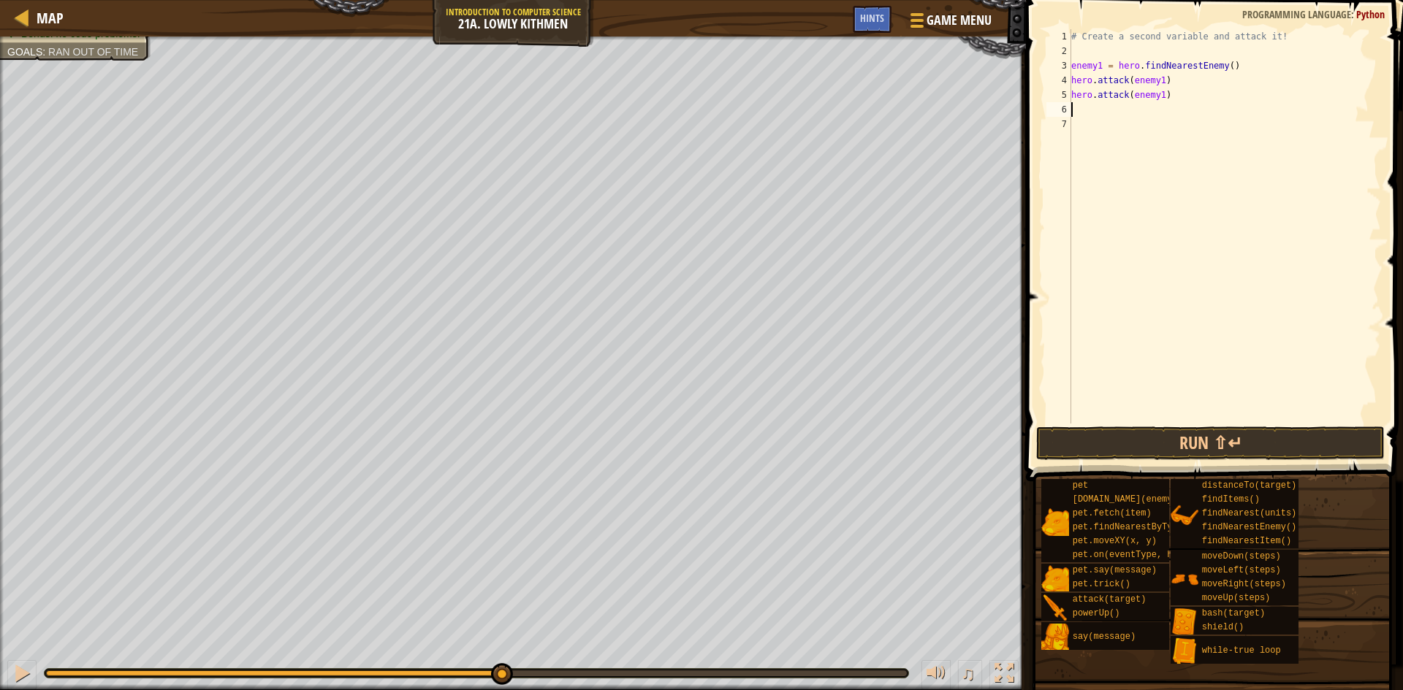
click at [1098, 46] on div "# Create a second variable and attack it! enemy1 = hero . findNearestEnemy ( ) …" at bounding box center [1224, 241] width 313 height 424
type textarea "w"
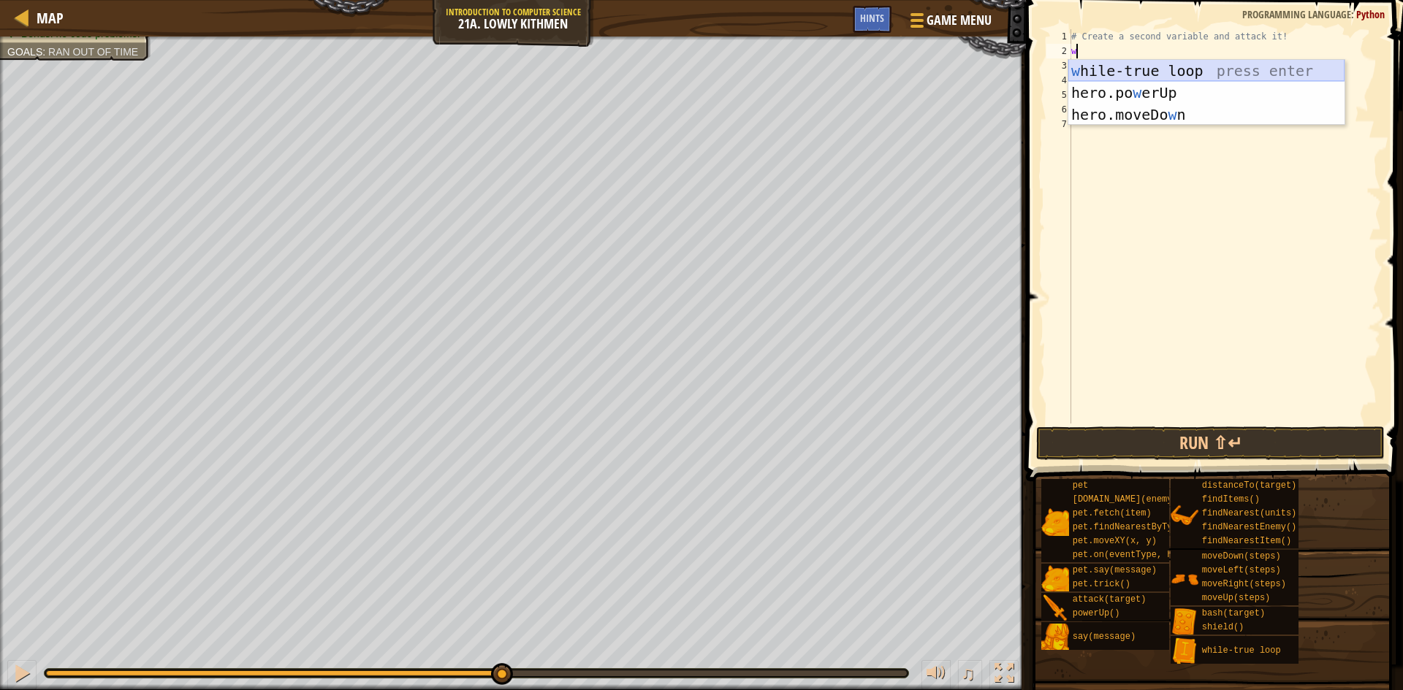
click at [1181, 72] on div "w [PERSON_NAME]-true loop press enter hero.po w erUp press enter hero.moveDo w …" at bounding box center [1206, 115] width 276 height 110
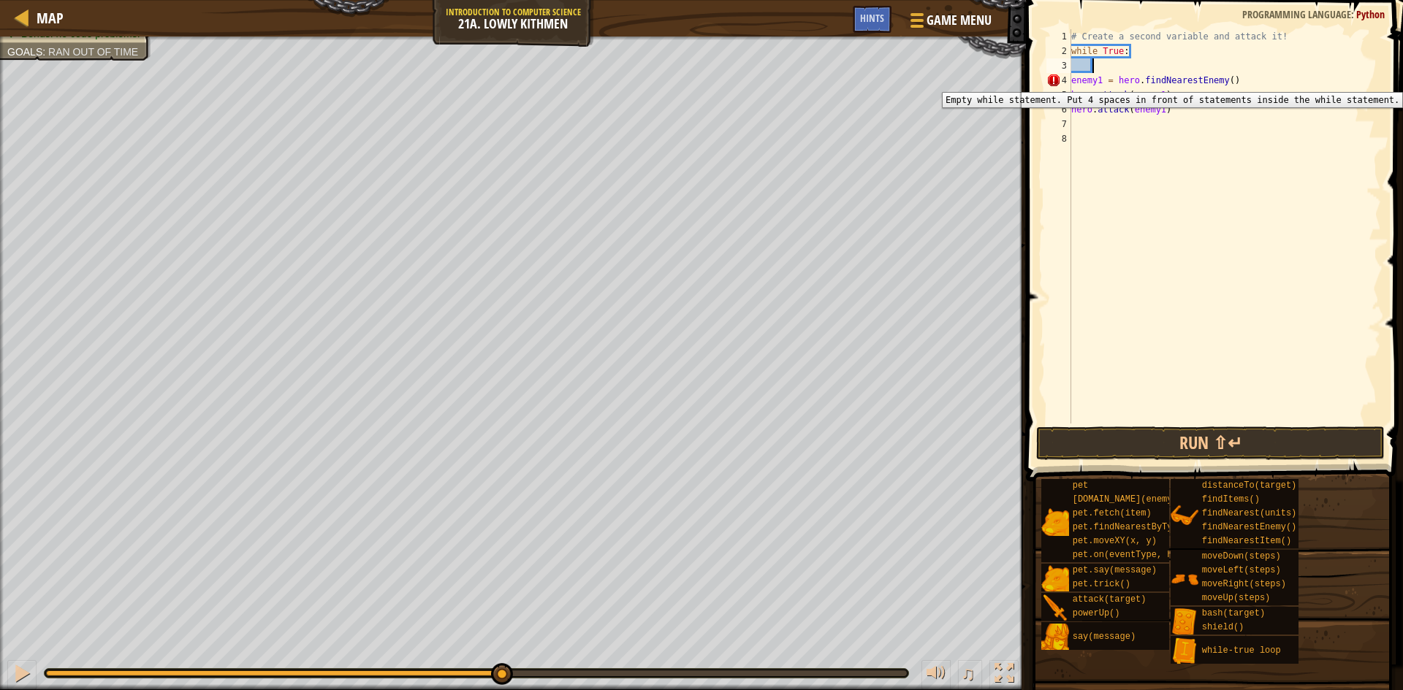
click at [1069, 81] on div "4" at bounding box center [1058, 80] width 25 height 15
click at [1070, 91] on div "5" at bounding box center [1058, 95] width 25 height 15
type textarea "hero.attack(enemy1) hero.attack(enemy1)"
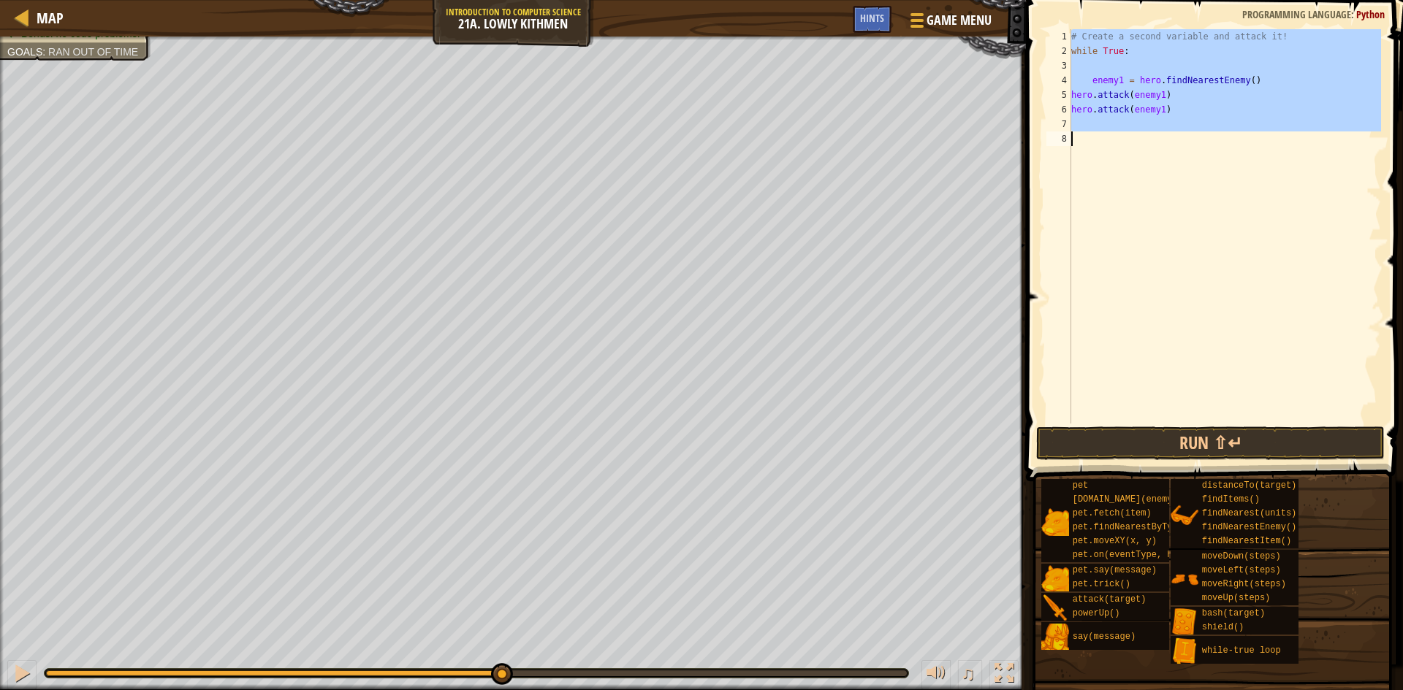
click at [1070, 91] on div "5" at bounding box center [1058, 95] width 25 height 15
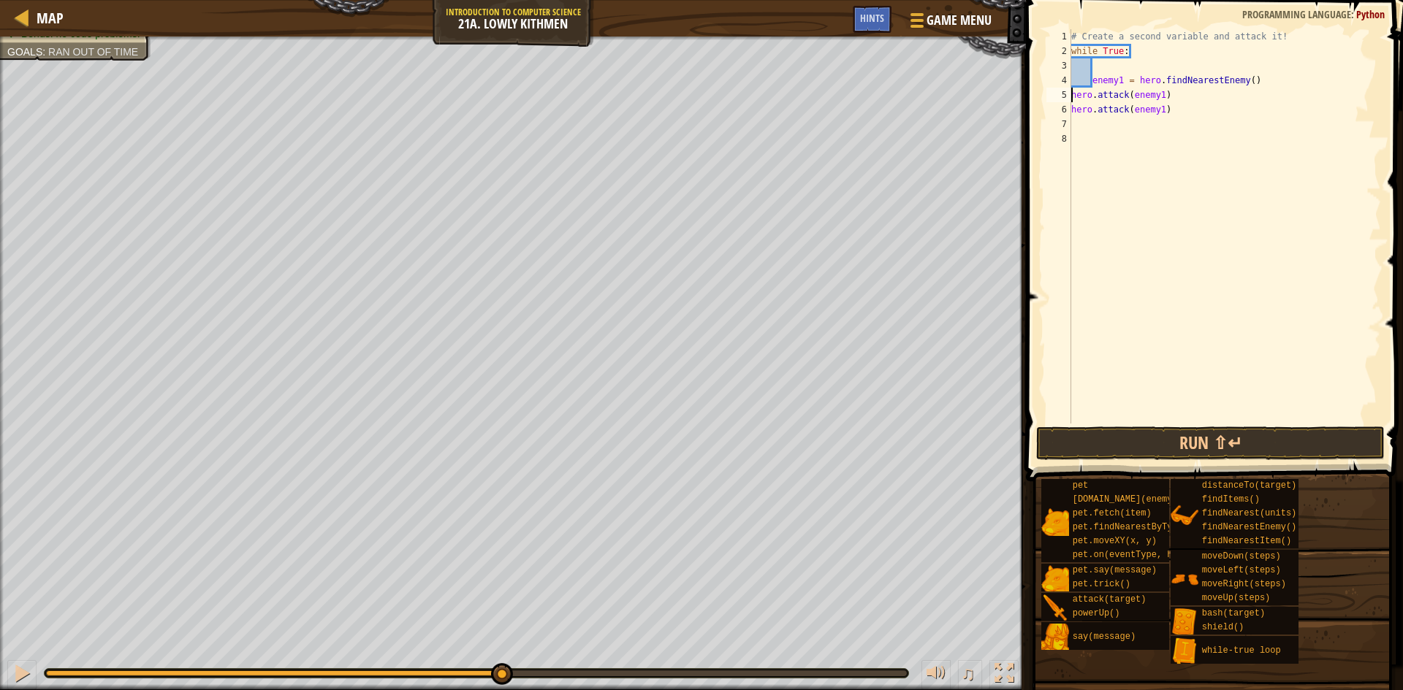
click at [1072, 96] on div "# Create a second variable and attack it! while True : enemy1 = hero . findNear…" at bounding box center [1224, 241] width 313 height 424
click at [1070, 110] on div "6" at bounding box center [1058, 109] width 25 height 15
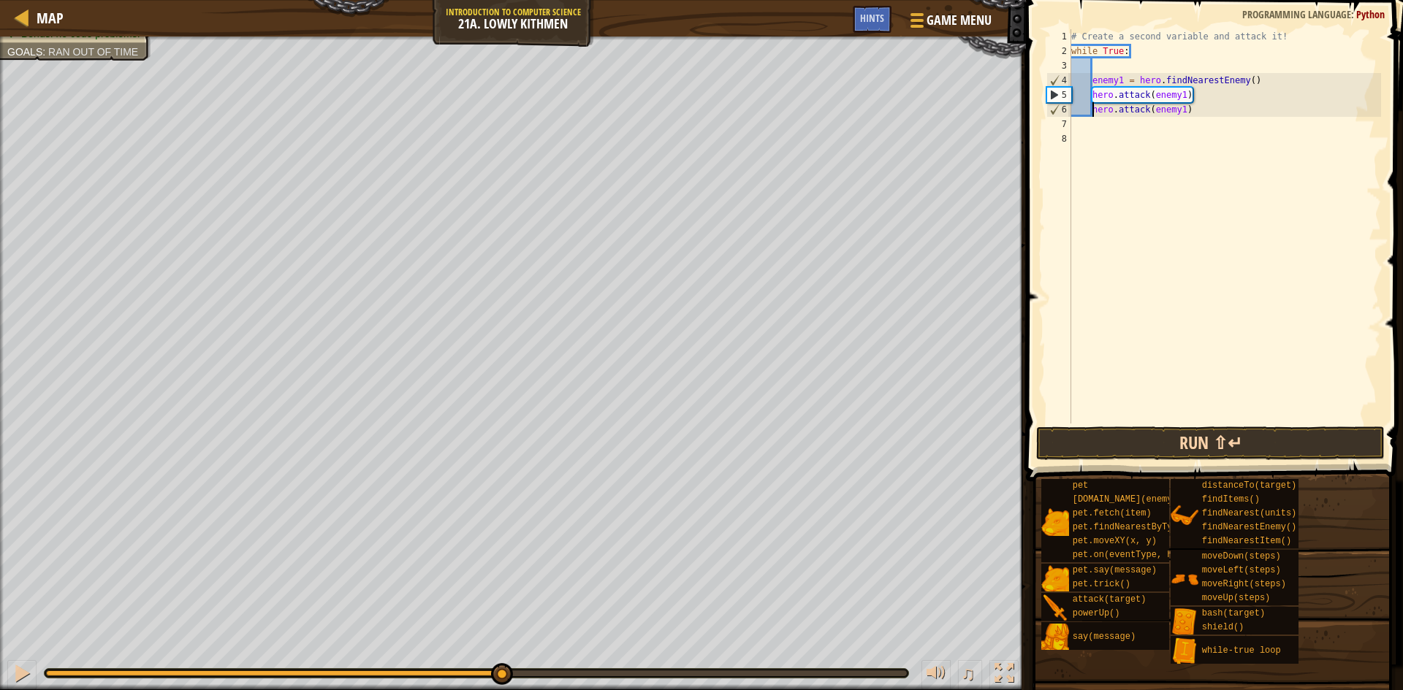
type textarea "hero.attack(enemy1)"
click at [1171, 443] on button "Run ⇧↵" at bounding box center [1210, 444] width 348 height 34
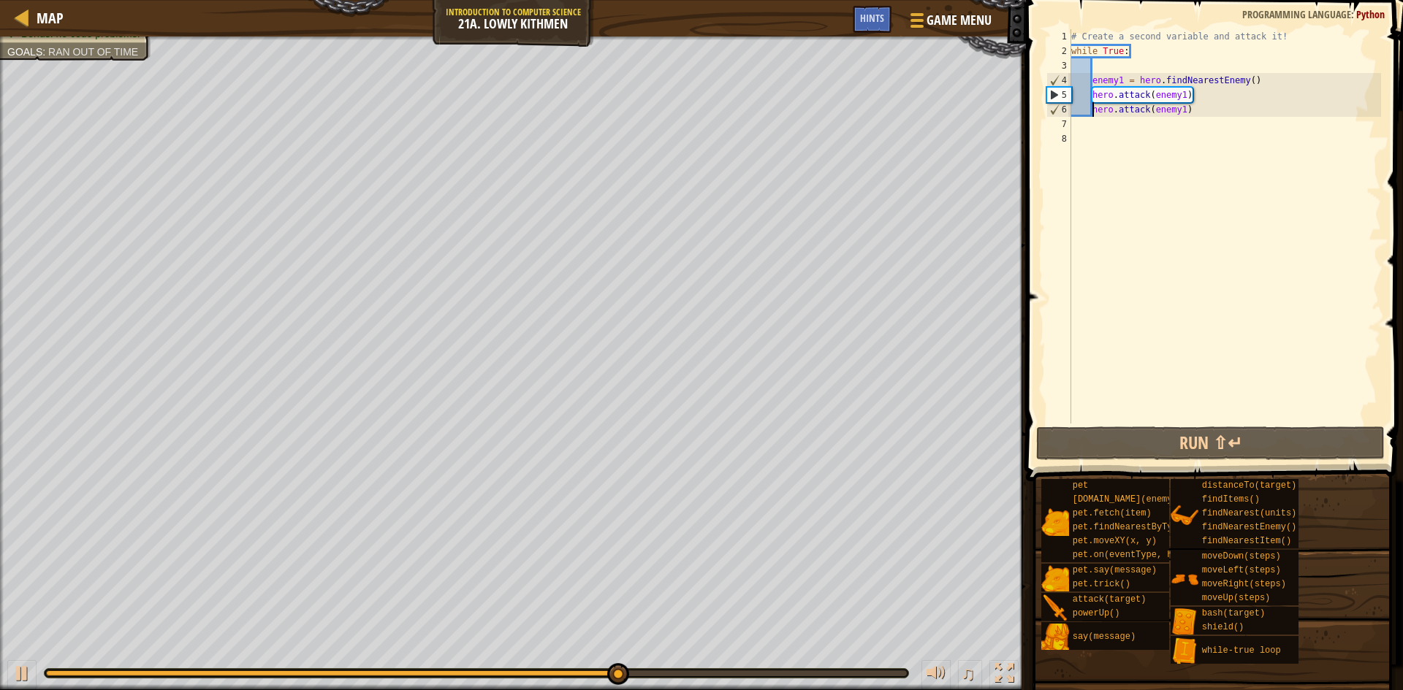
click at [1085, 134] on div "# Create a second variable and attack it! while True : enemy1 = hero . findNear…" at bounding box center [1224, 241] width 313 height 424
click at [1092, 128] on div "# Create a second variable and attack it! while True : enemy1 = hero . findNear…" at bounding box center [1224, 241] width 313 height 424
type textarea "h"
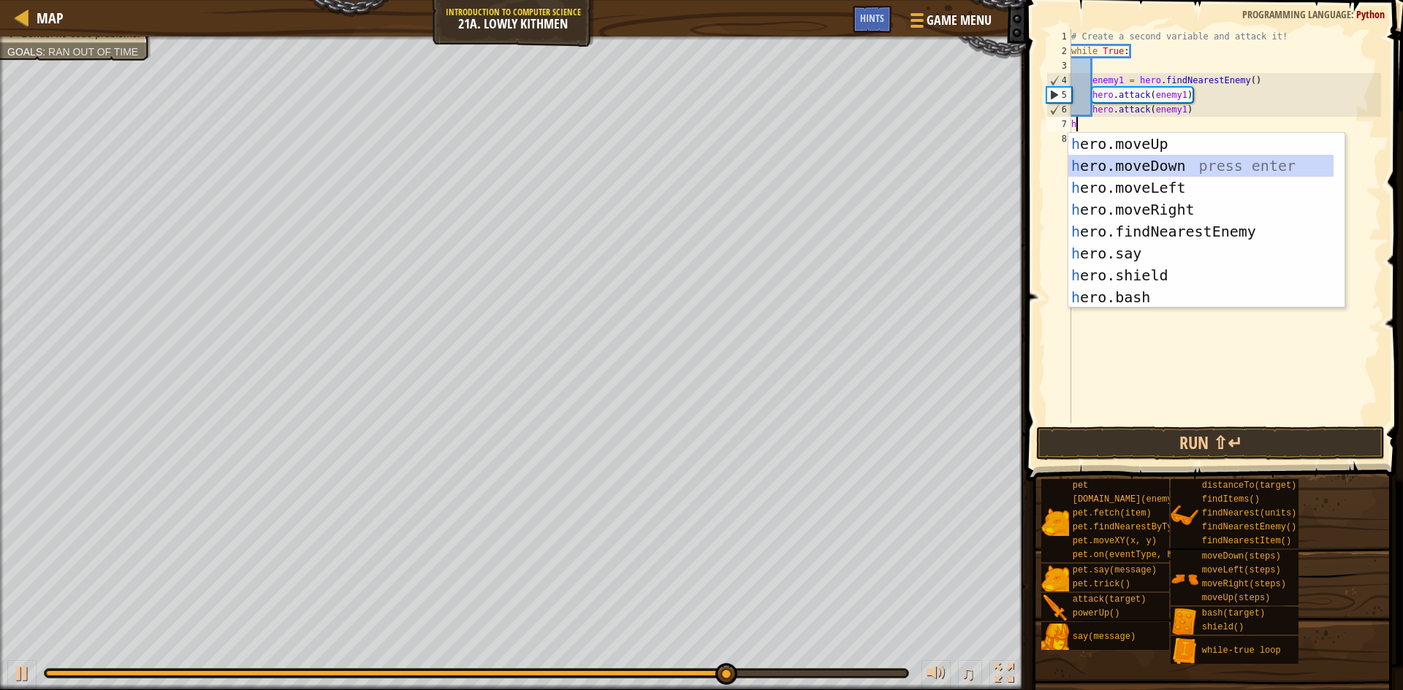
click at [1147, 159] on div "h ero.moveUp press enter h ero.moveDown press enter h ero.moveLeft press enter …" at bounding box center [1200, 242] width 265 height 219
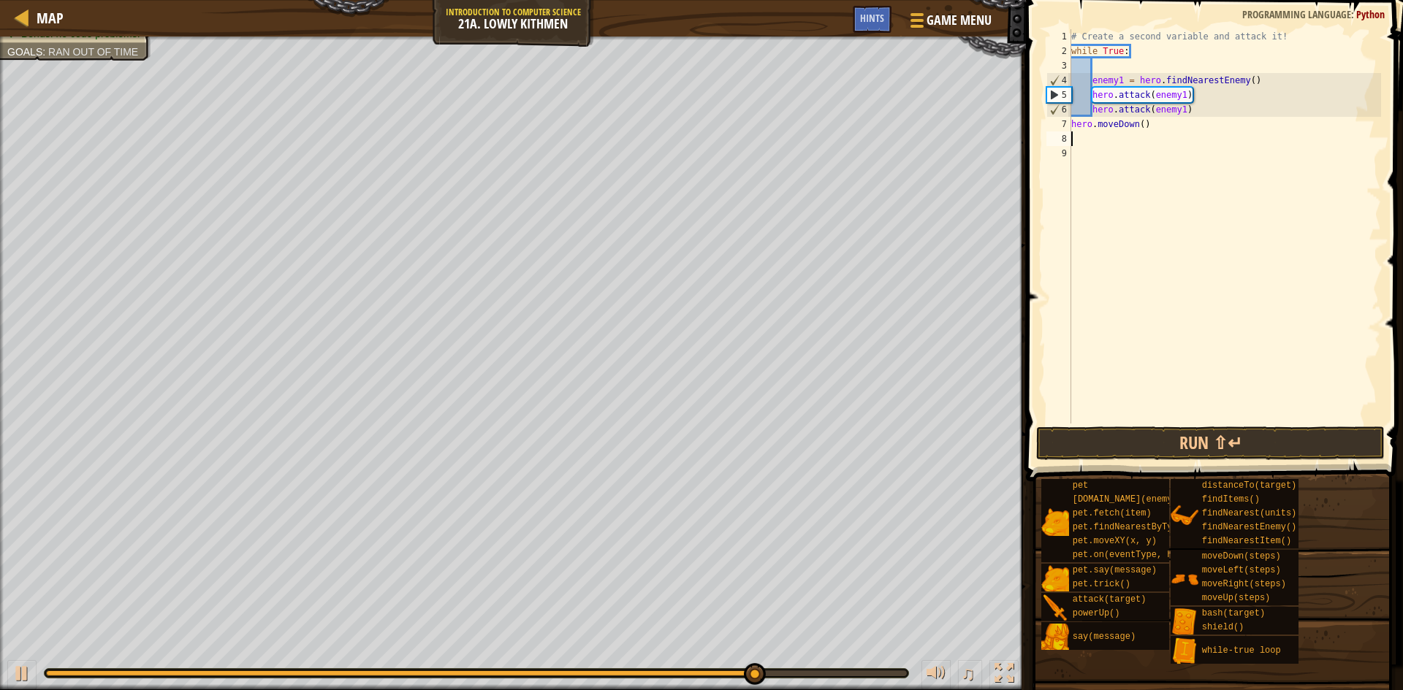
type textarea "h"
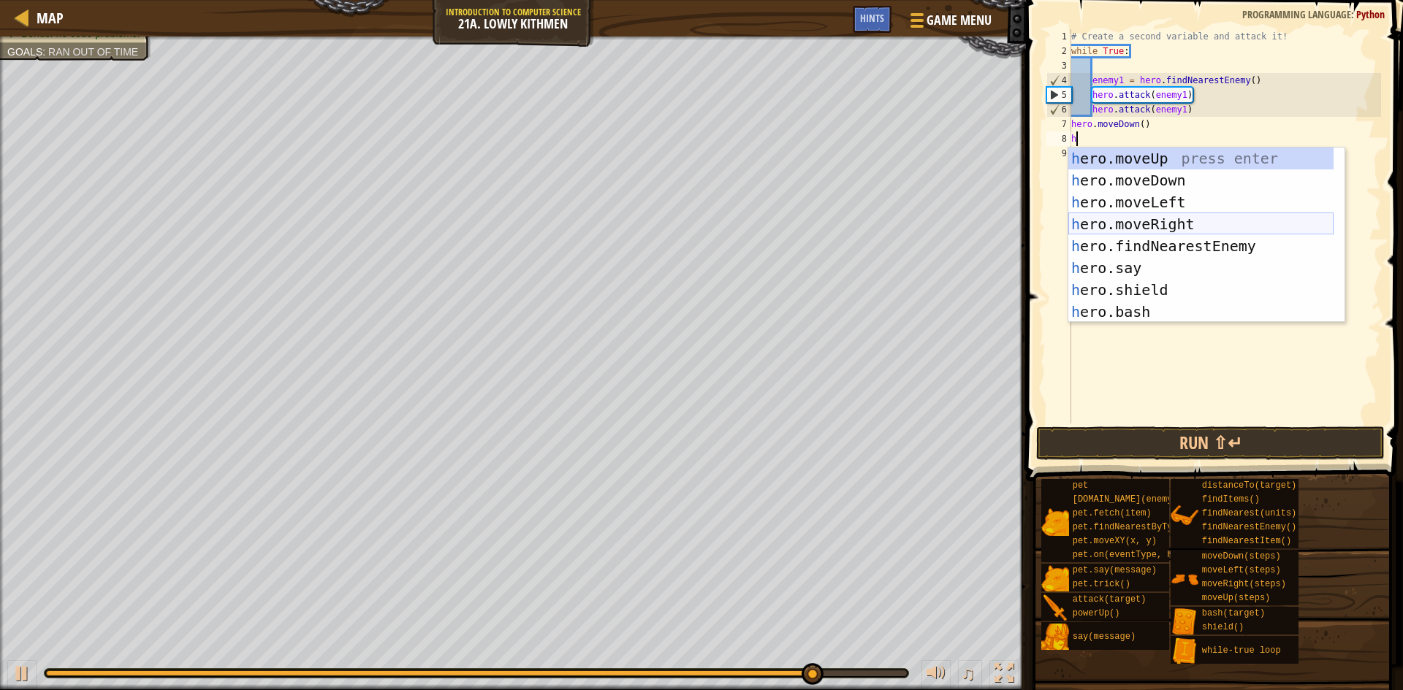
click at [1131, 216] on div "h ero.moveUp press enter h ero.moveDown press enter h ero.moveLeft press enter …" at bounding box center [1200, 257] width 265 height 219
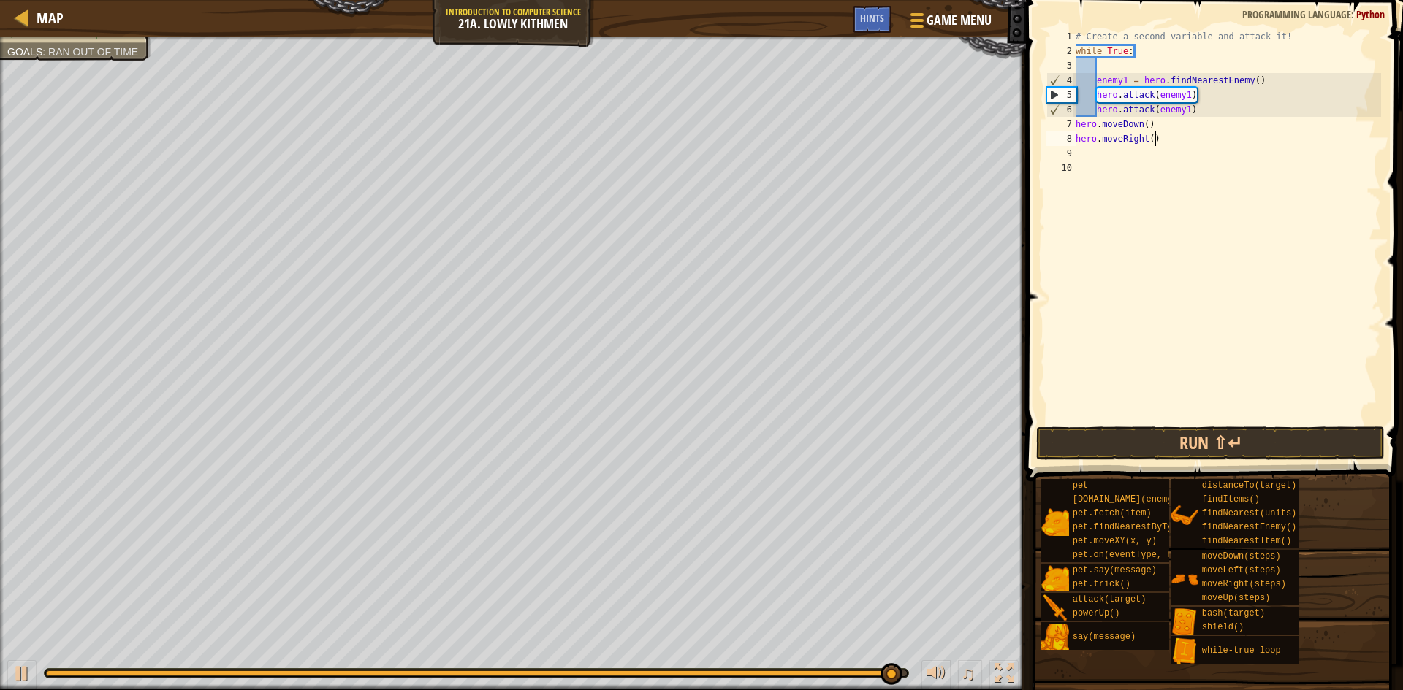
click at [1155, 140] on div "# Create a second variable and attack it! while True : enemy1 = hero . findNear…" at bounding box center [1226, 241] width 308 height 424
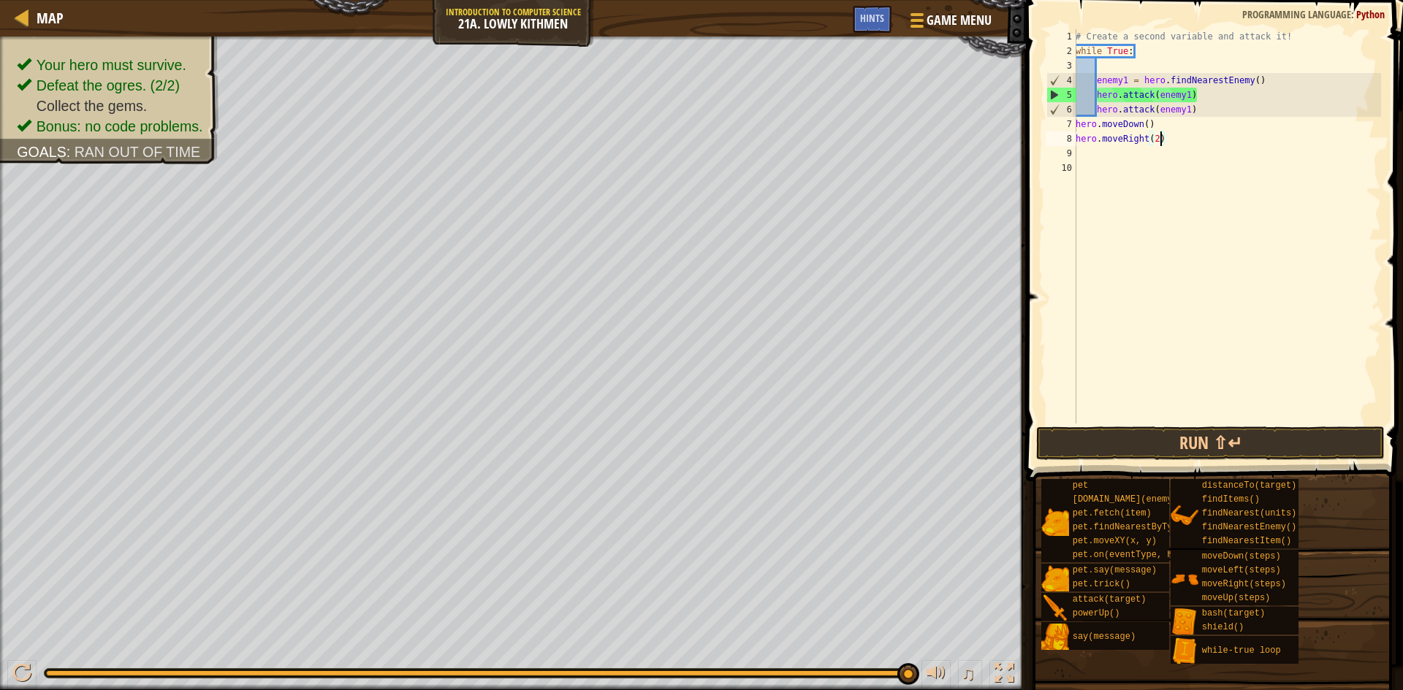
scroll to position [7, 7]
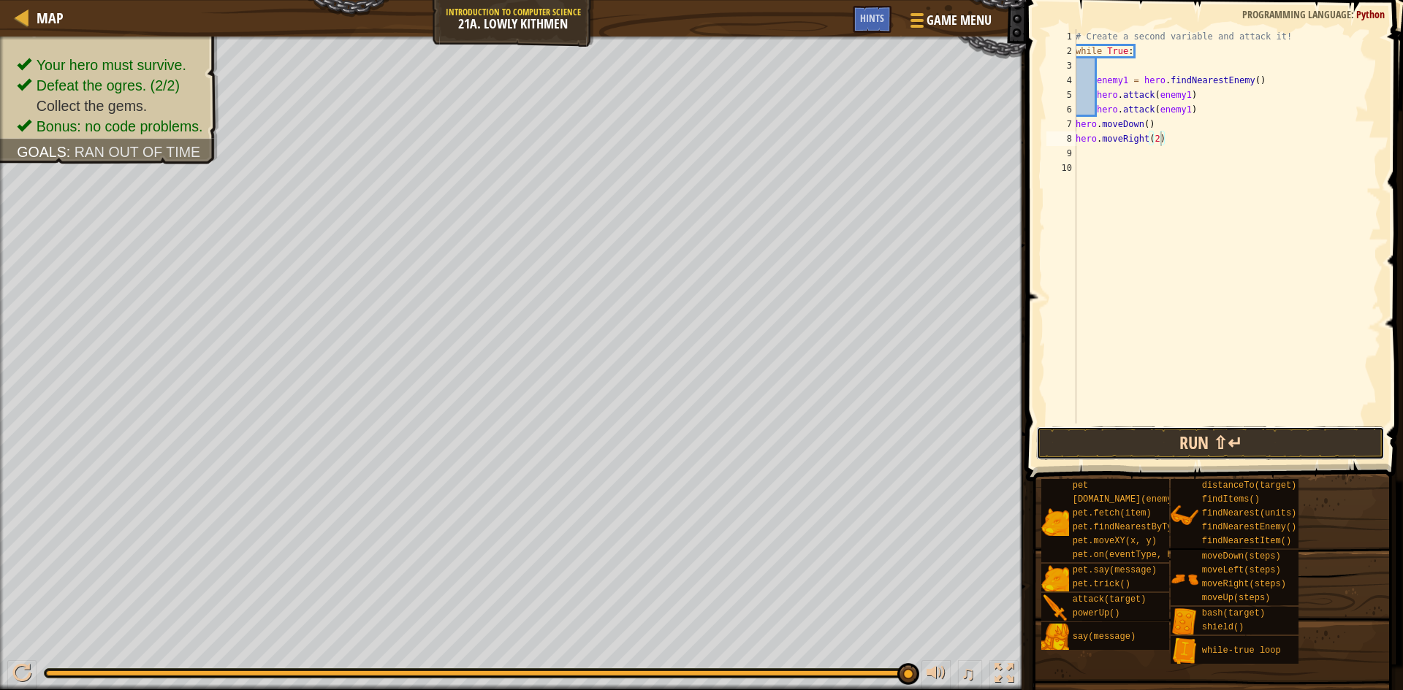
click at [1204, 432] on button "Run ⇧↵" at bounding box center [1210, 444] width 348 height 34
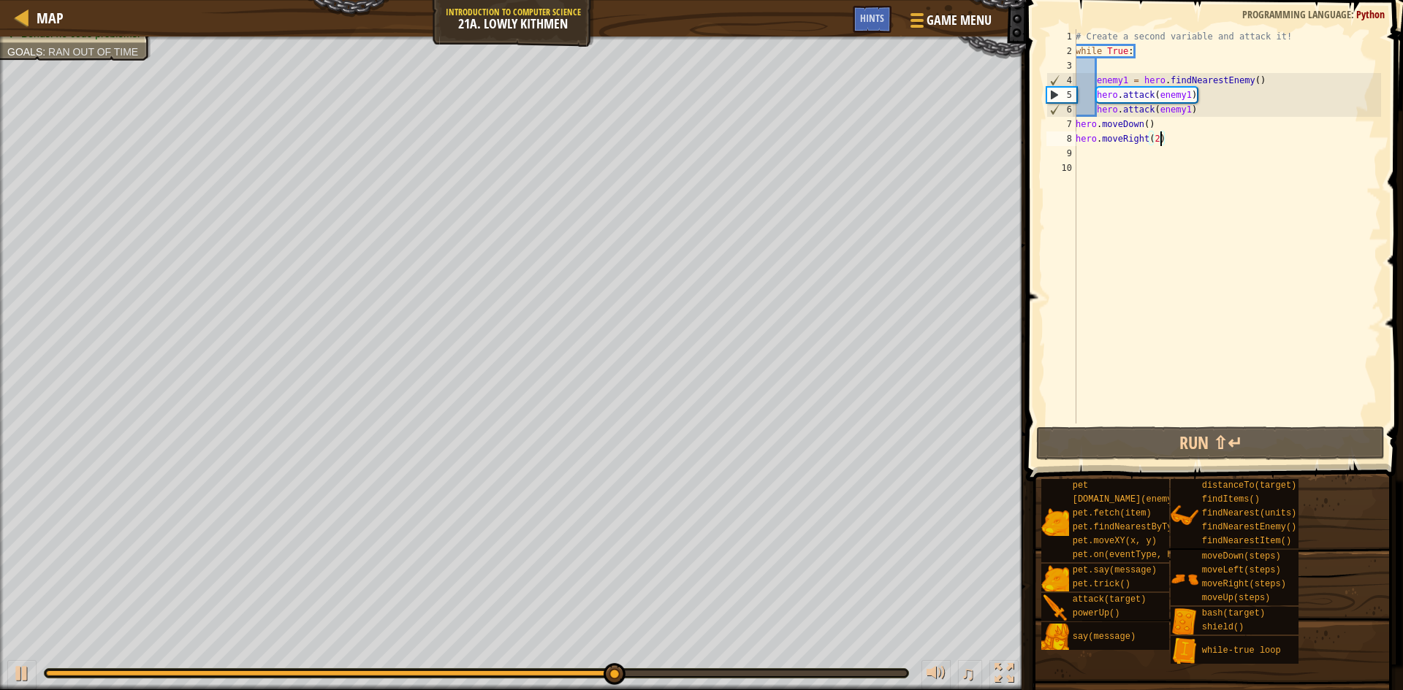
click at [1076, 127] on div "# Create a second variable and attack it! while True : enemy1 = hero . findNear…" at bounding box center [1226, 241] width 308 height 424
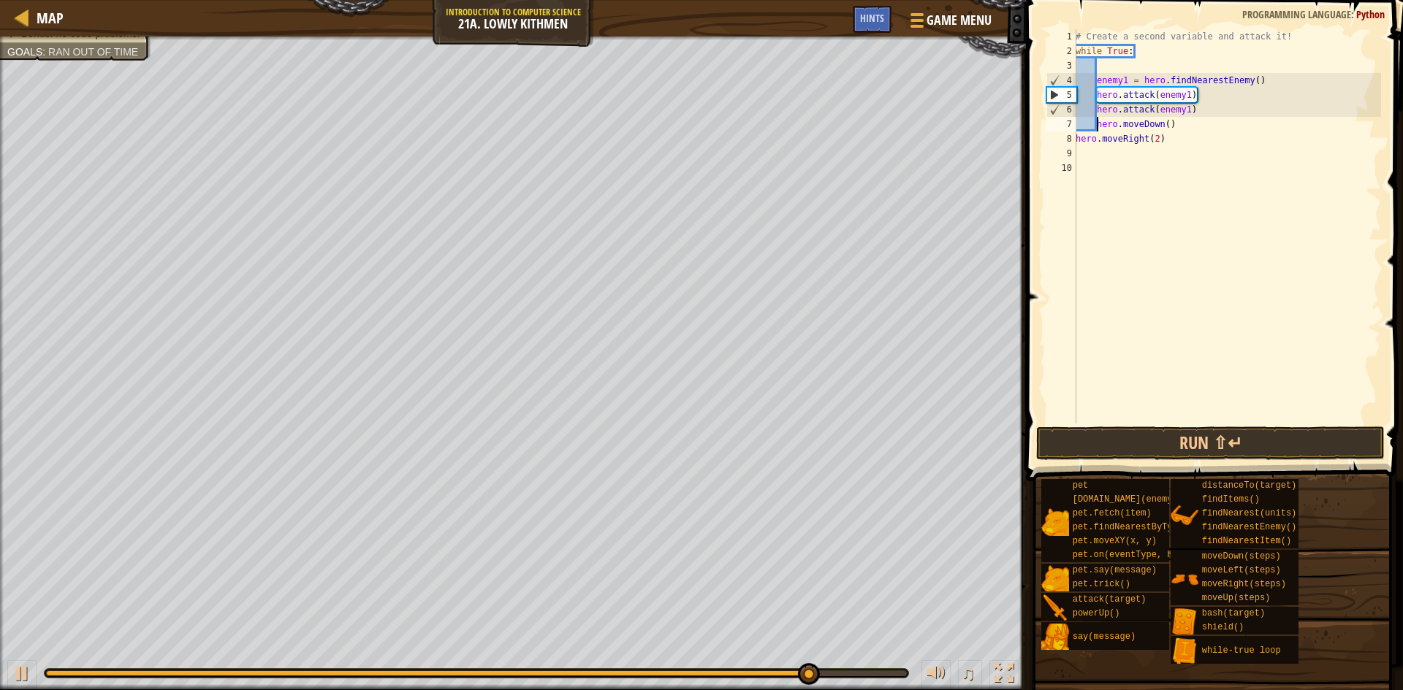
click at [1075, 137] on div "8" at bounding box center [1061, 138] width 30 height 15
type textarea "hero.moveRight(2)"
drag, startPoint x: 1075, startPoint y: 137, endPoint x: 1088, endPoint y: 137, distance: 13.2
click at [1075, 137] on div "8" at bounding box center [1061, 138] width 30 height 15
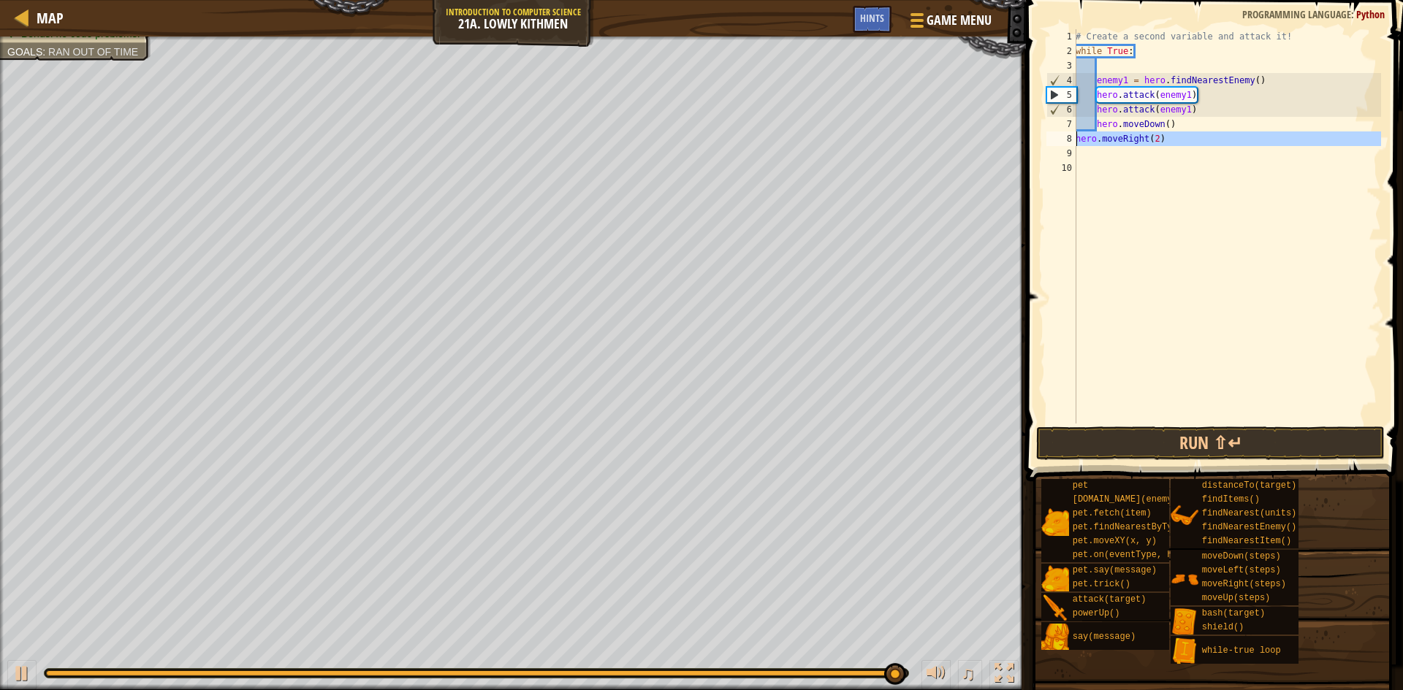
click at [1075, 140] on div "8" at bounding box center [1061, 138] width 30 height 15
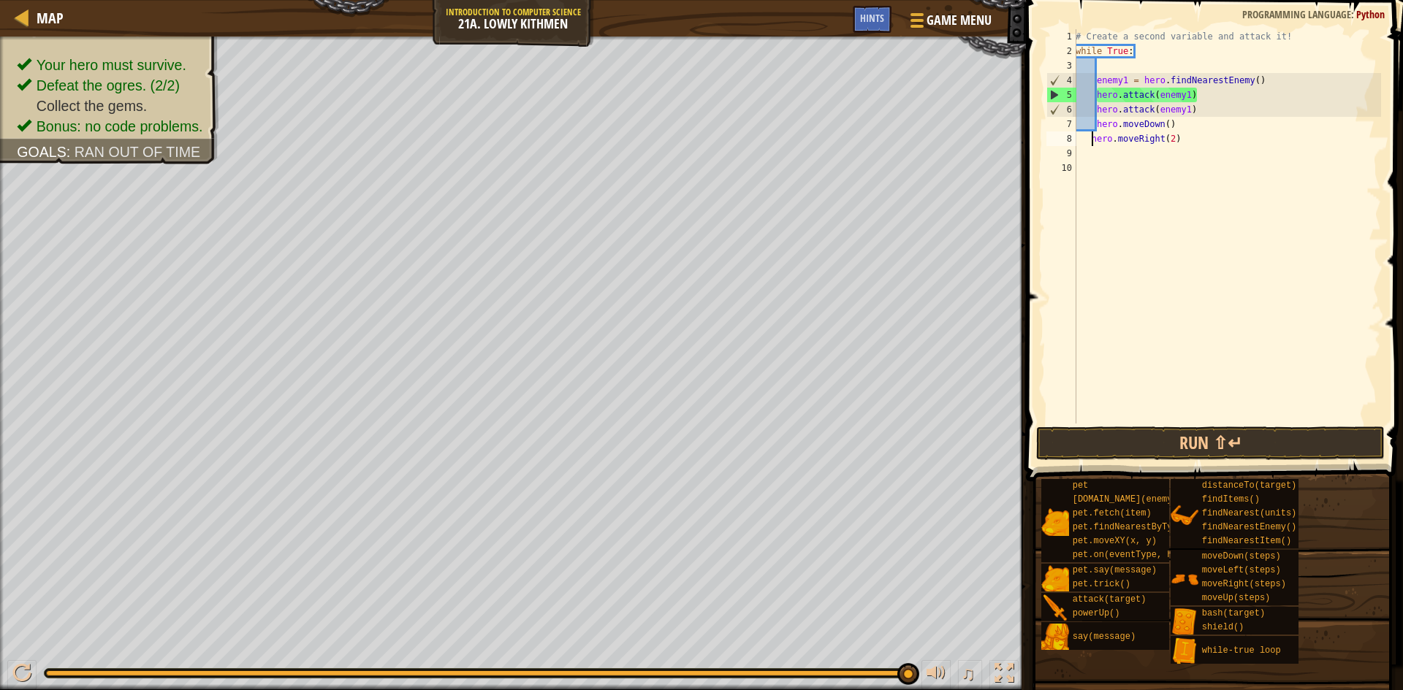
type textarea "hero.moveRight(2)"
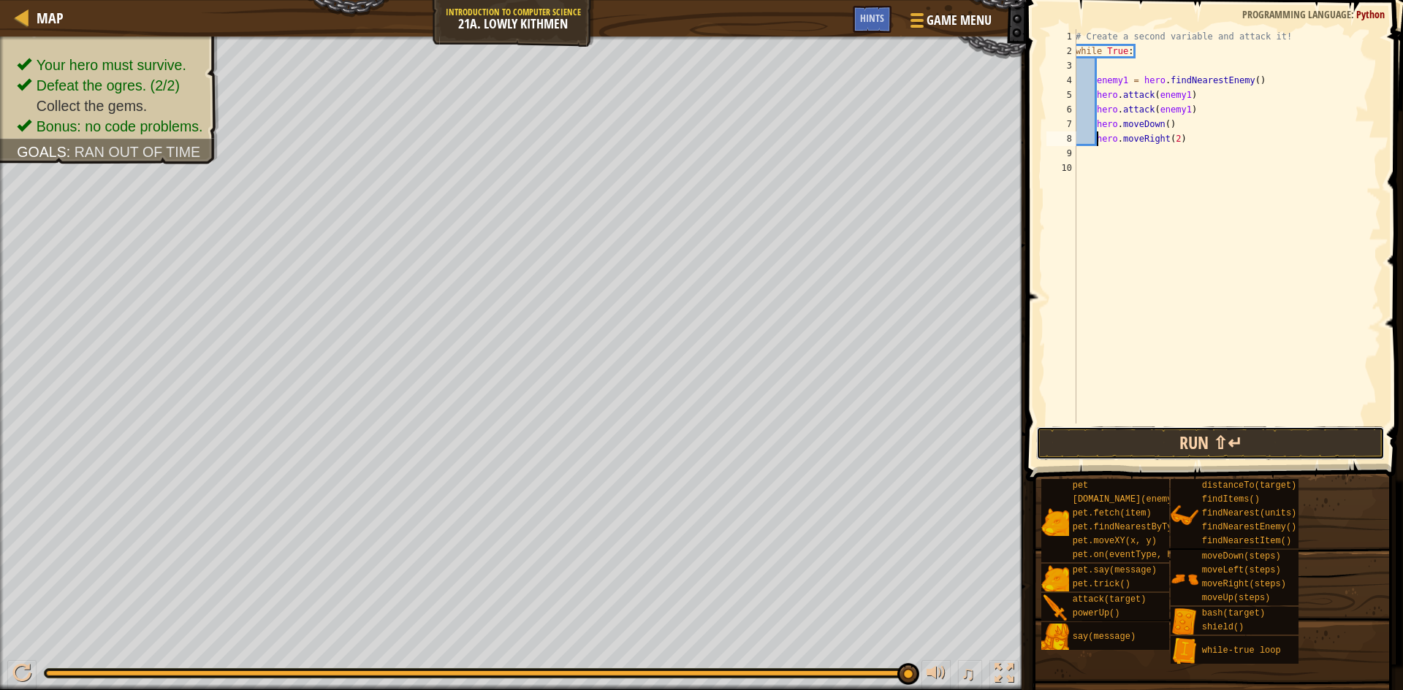
click at [1273, 435] on button "Run ⇧↵" at bounding box center [1210, 444] width 348 height 34
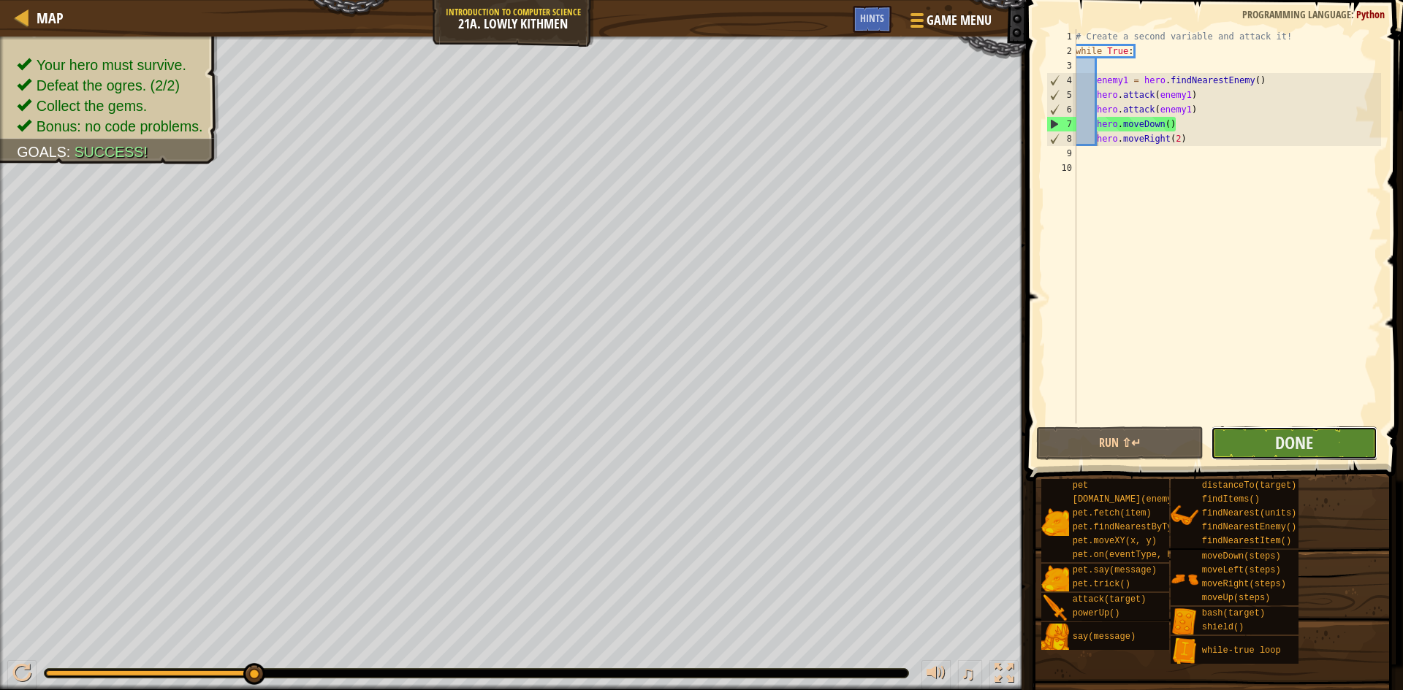
click at [1311, 457] on button "Done" at bounding box center [1293, 444] width 167 height 34
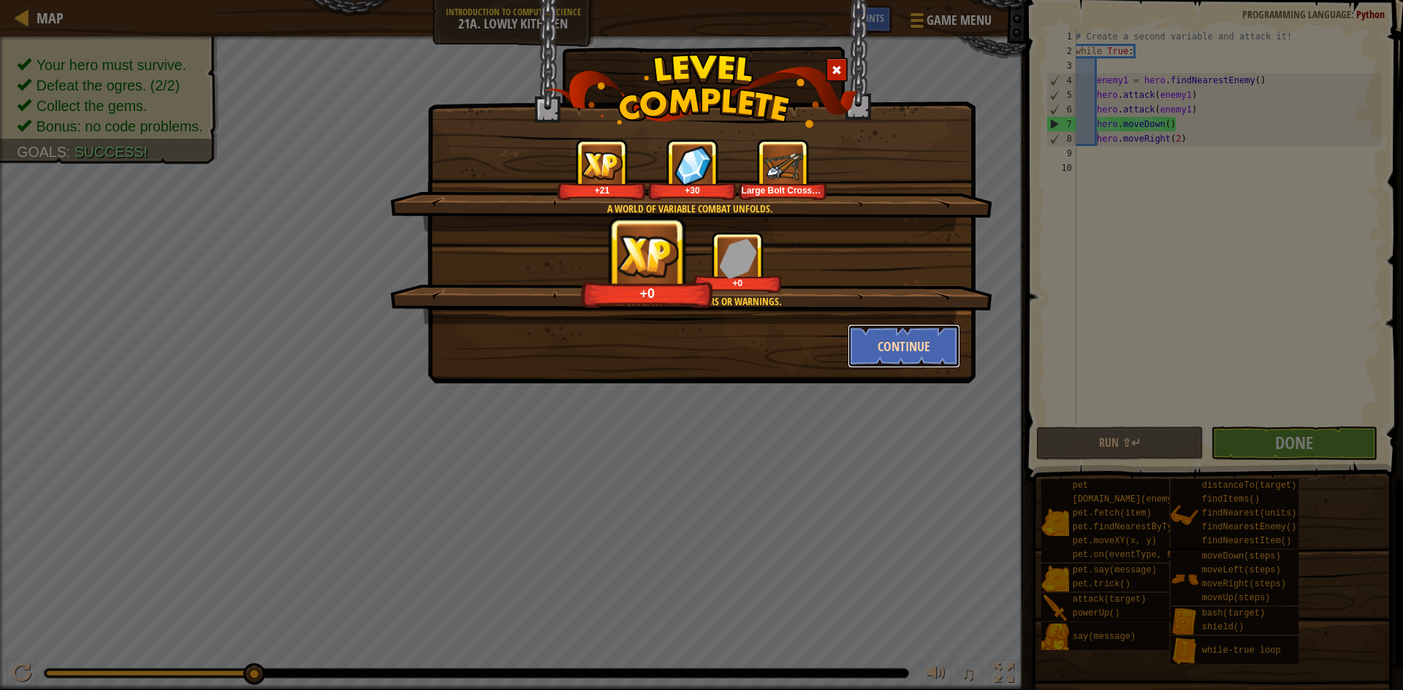
click at [890, 336] on button "Continue" at bounding box center [903, 346] width 113 height 44
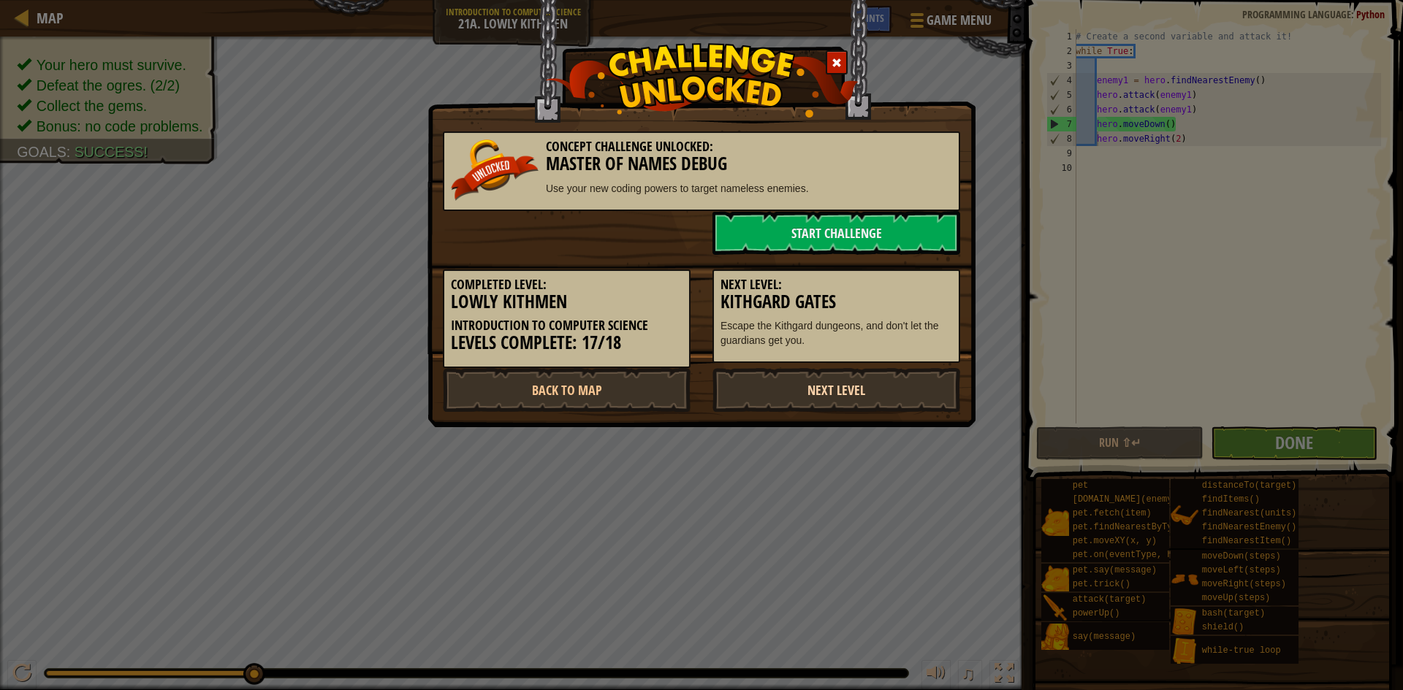
click at [853, 381] on link "Next Level" at bounding box center [836, 390] width 248 height 44
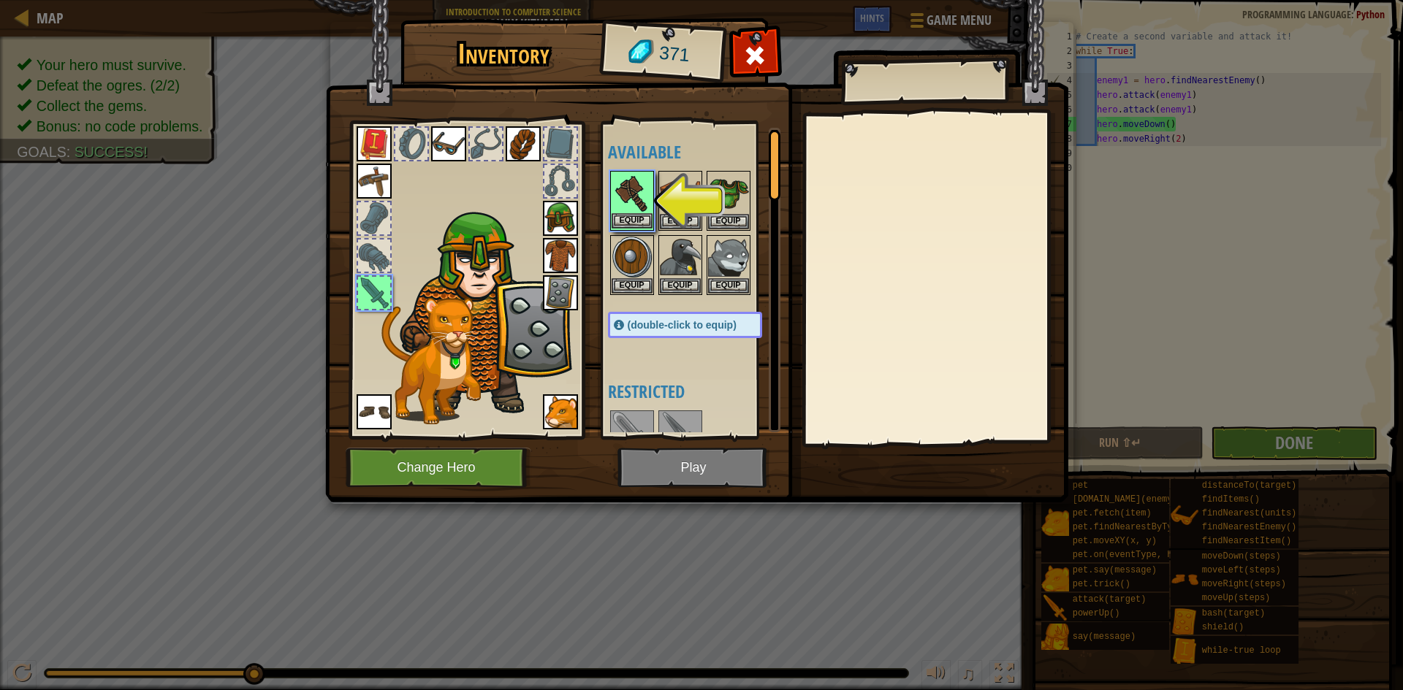
click at [628, 211] on img at bounding box center [631, 192] width 41 height 41
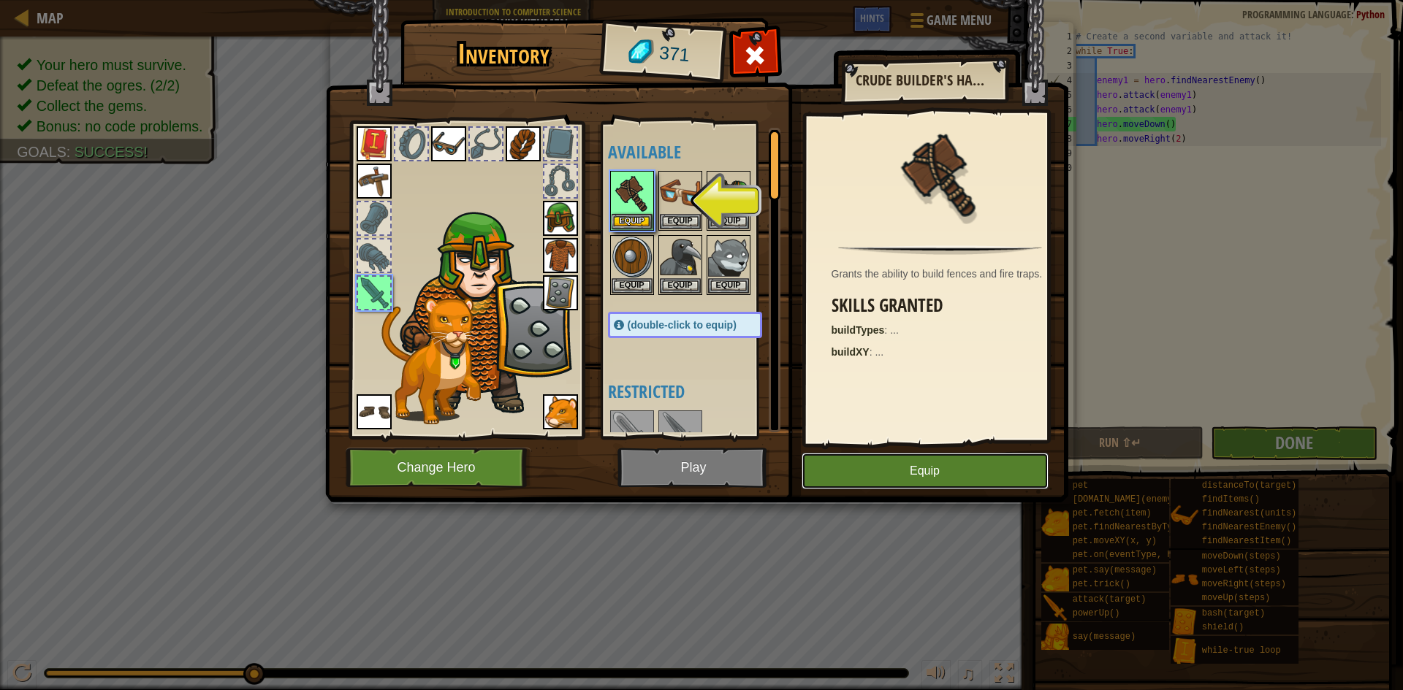
click at [866, 473] on button "Equip" at bounding box center [924, 471] width 247 height 37
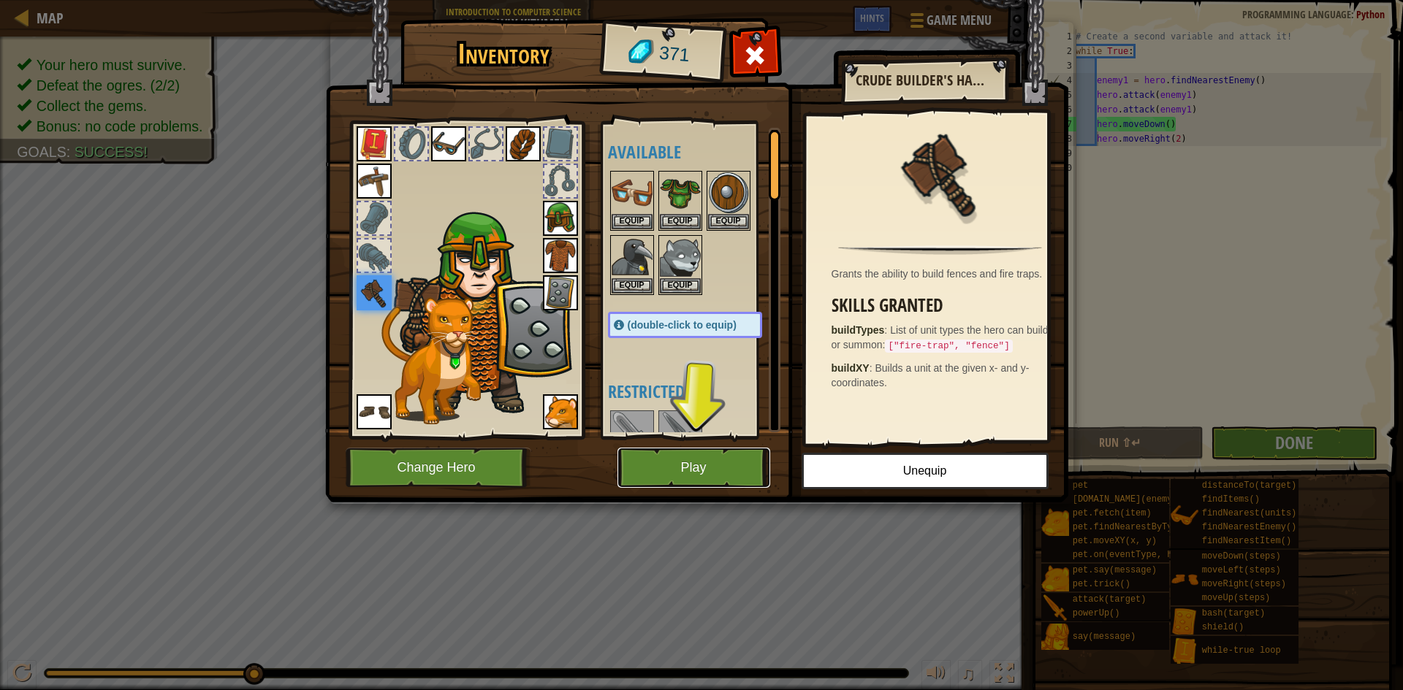
click at [689, 457] on button "Play" at bounding box center [693, 468] width 153 height 40
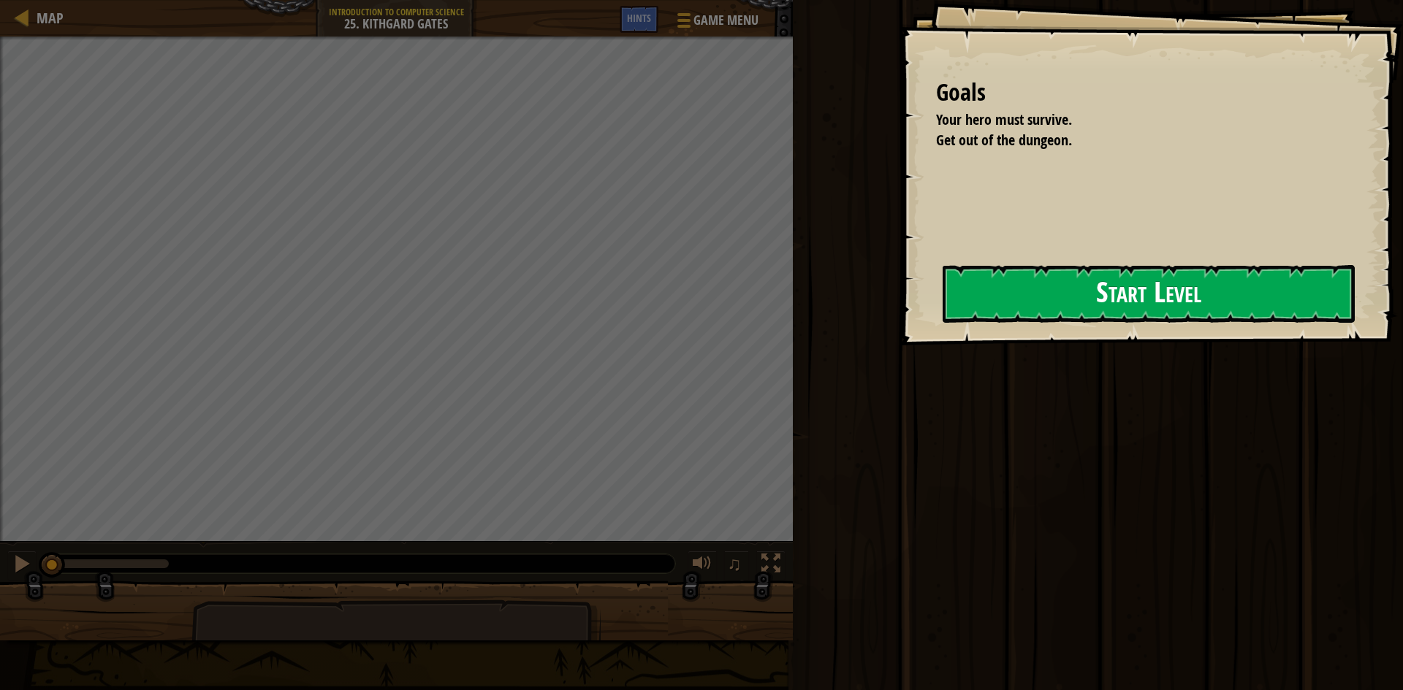
click at [1044, 301] on button "Start Level" at bounding box center [1148, 294] width 412 height 58
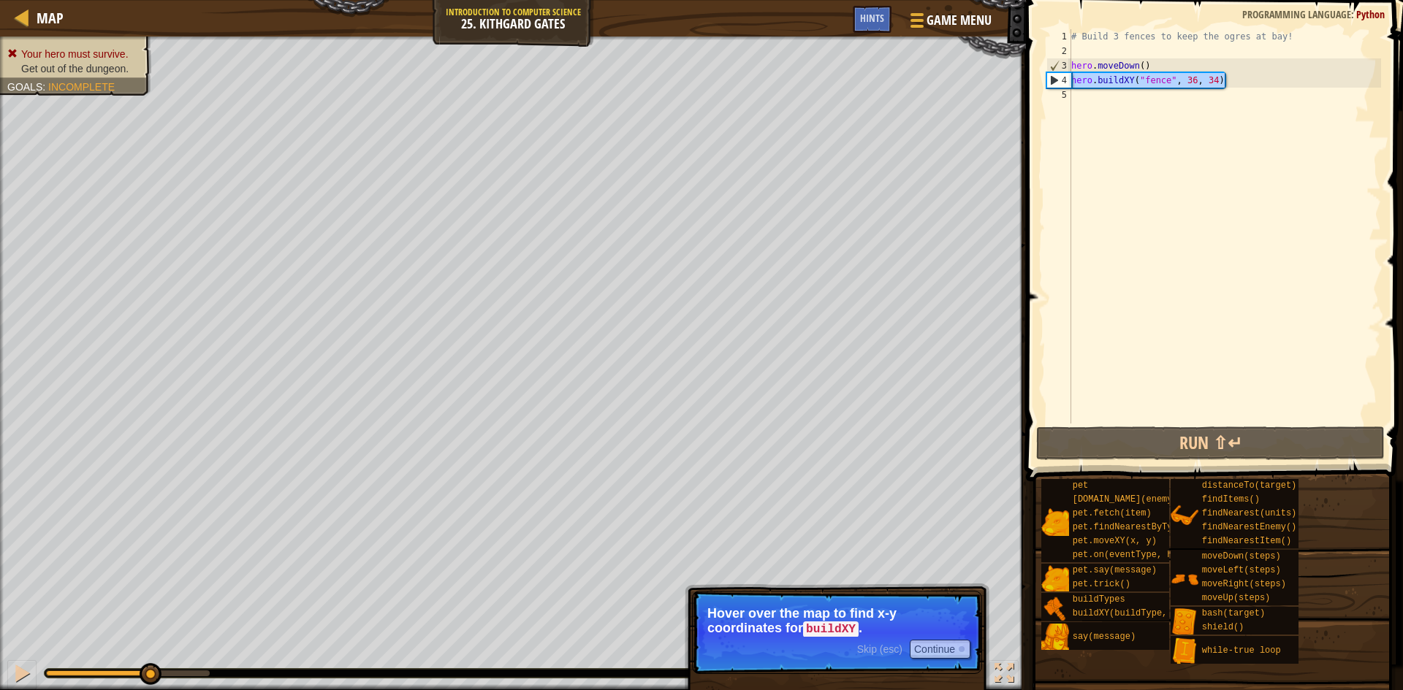
drag, startPoint x: 1230, startPoint y: 79, endPoint x: 1064, endPoint y: 82, distance: 165.9
click at [1064, 82] on div "1 2 3 4 5 # Build 3 fences to keep the ogres at bay! hero . moveDown ( ) hero .…" at bounding box center [1211, 226] width 337 height 394
type textarea "hero.buildXY("fence", 36, 34)"
click at [1080, 96] on div "# Build 3 fences to keep the ogres at bay! hero . moveDown ( ) hero . buildXY (…" at bounding box center [1224, 241] width 313 height 424
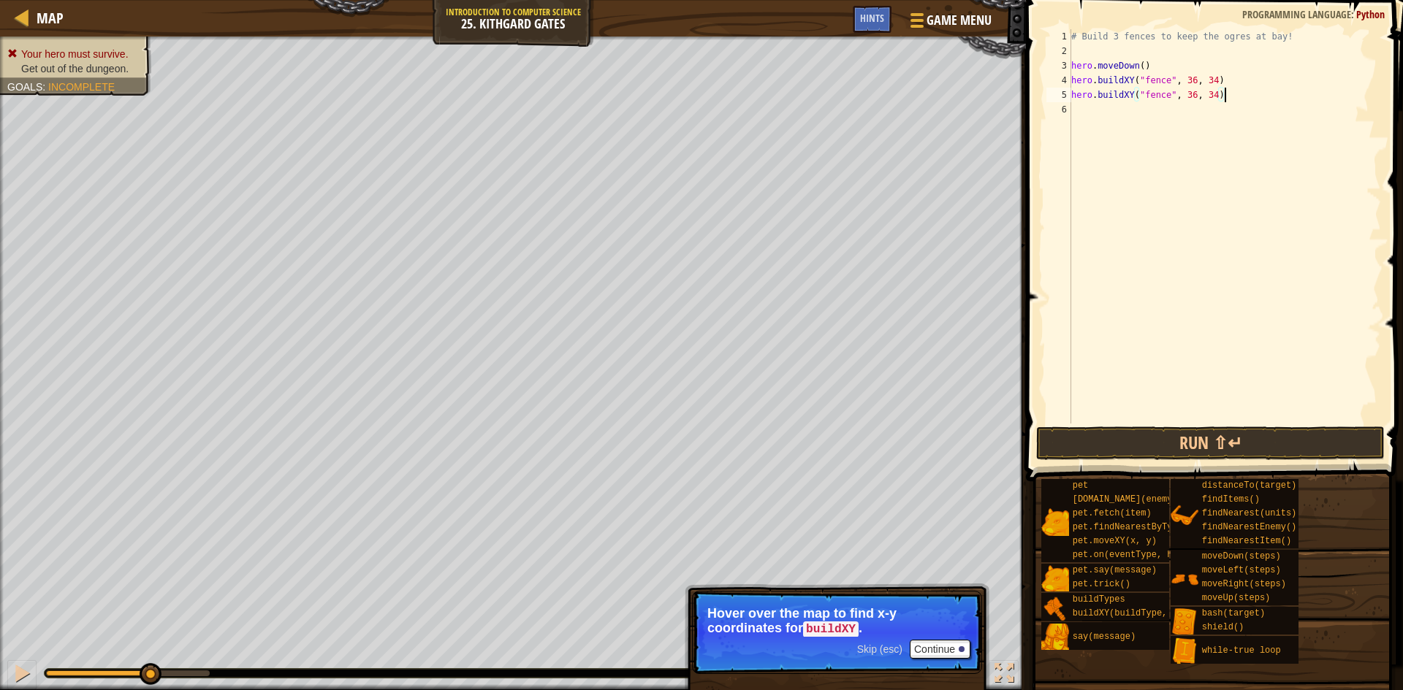
click at [1218, 94] on div "# Build 3 fences to keep the ogres at bay! hero . moveDown ( ) hero . buildXY (…" at bounding box center [1224, 241] width 313 height 424
click at [1213, 432] on button "Run ⇧↵" at bounding box center [1210, 444] width 348 height 34
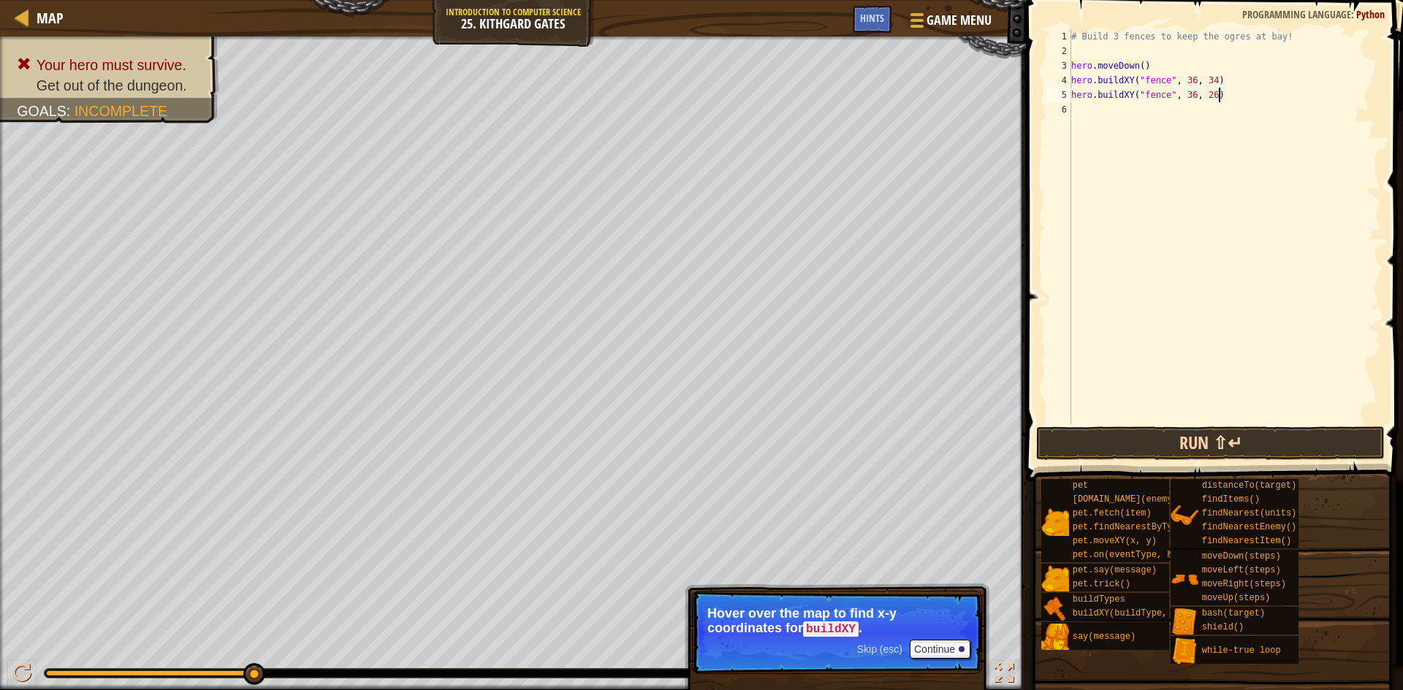
type textarea "hero.buildXY("fence", 36, 26)"
click at [1232, 450] on button "Run ⇧↵" at bounding box center [1210, 444] width 348 height 34
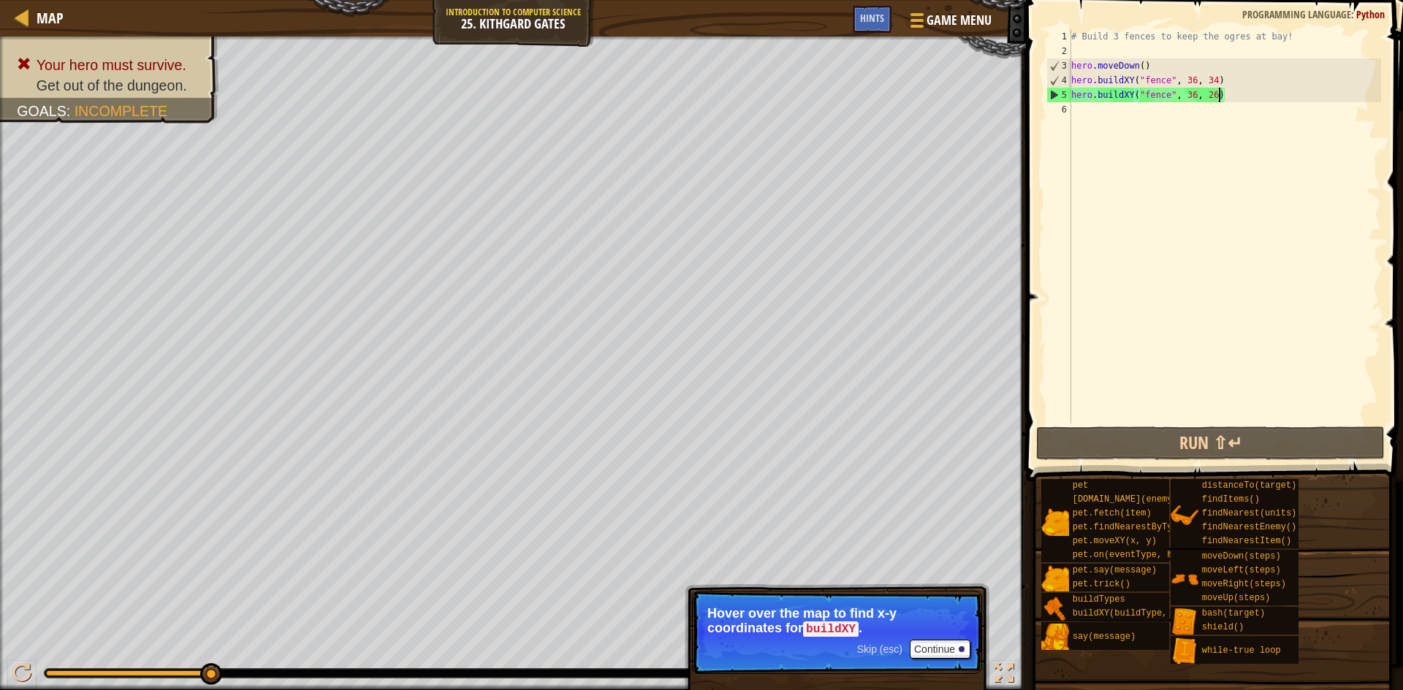
click at [1163, 118] on div "# Build 3 fences to keep the ogres at bay! hero . moveDown ( ) hero . buildXY (…" at bounding box center [1224, 241] width 313 height 424
paste textarea "hero.buildXY("fence", 36, 34)"
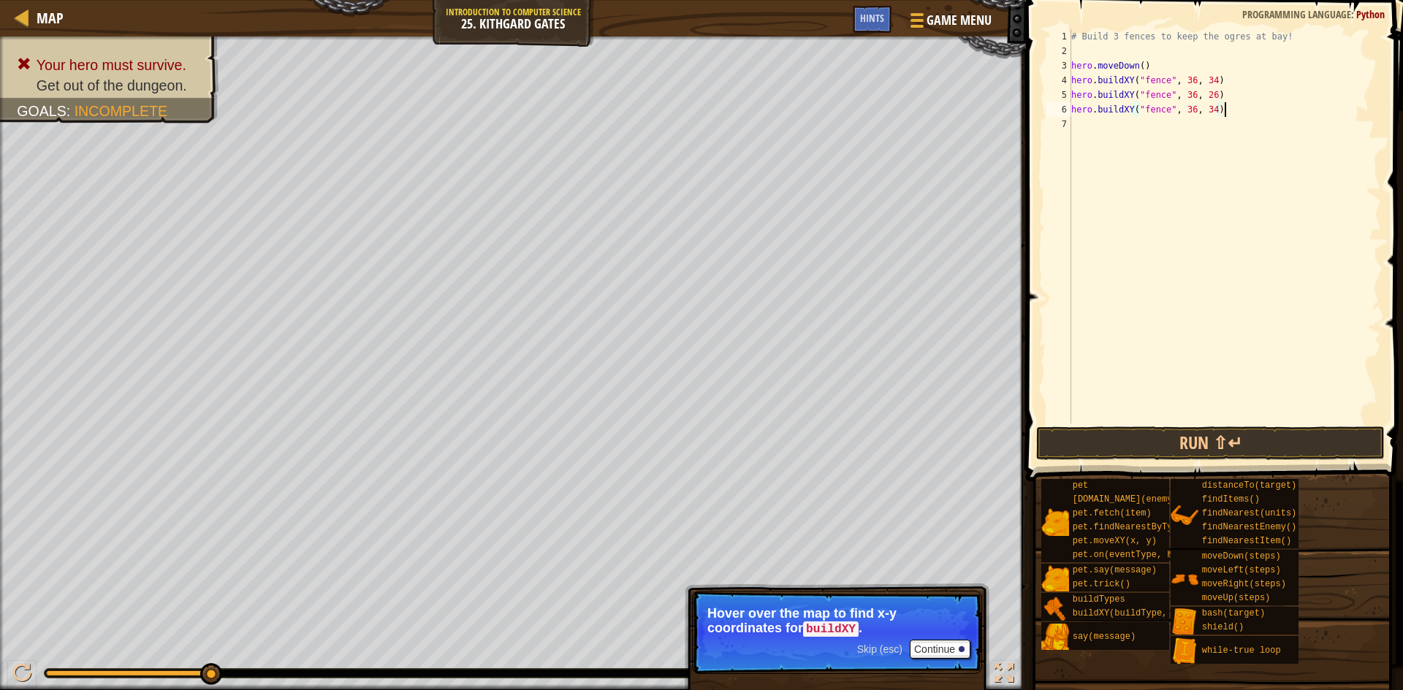
click at [1218, 112] on div "# Build 3 fences to keep the ogres at bay! hero . moveDown ( ) hero . buildXY (…" at bounding box center [1224, 241] width 313 height 424
click at [1170, 442] on button "Run ⇧↵" at bounding box center [1210, 444] width 348 height 34
click at [1170, 443] on button "Run ⇧↵" at bounding box center [1210, 444] width 348 height 34
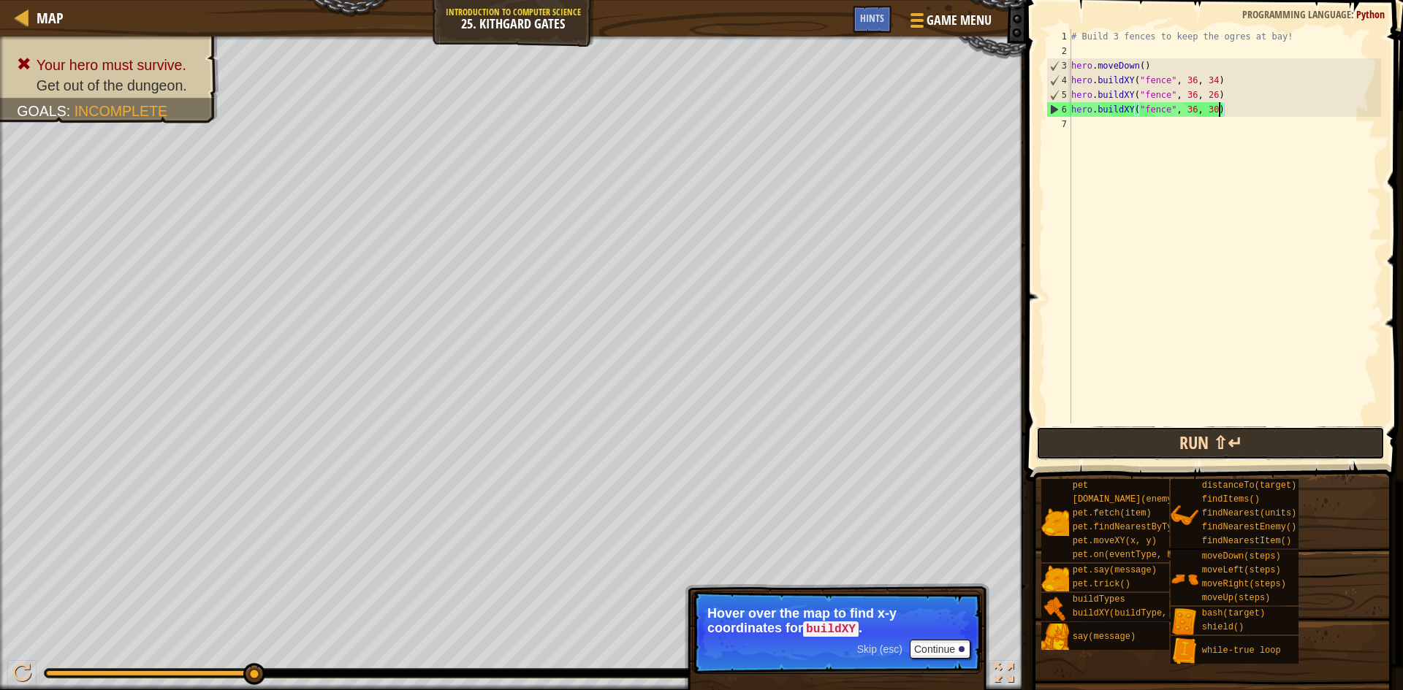
click at [1160, 449] on button "Run ⇧↵" at bounding box center [1210, 444] width 348 height 34
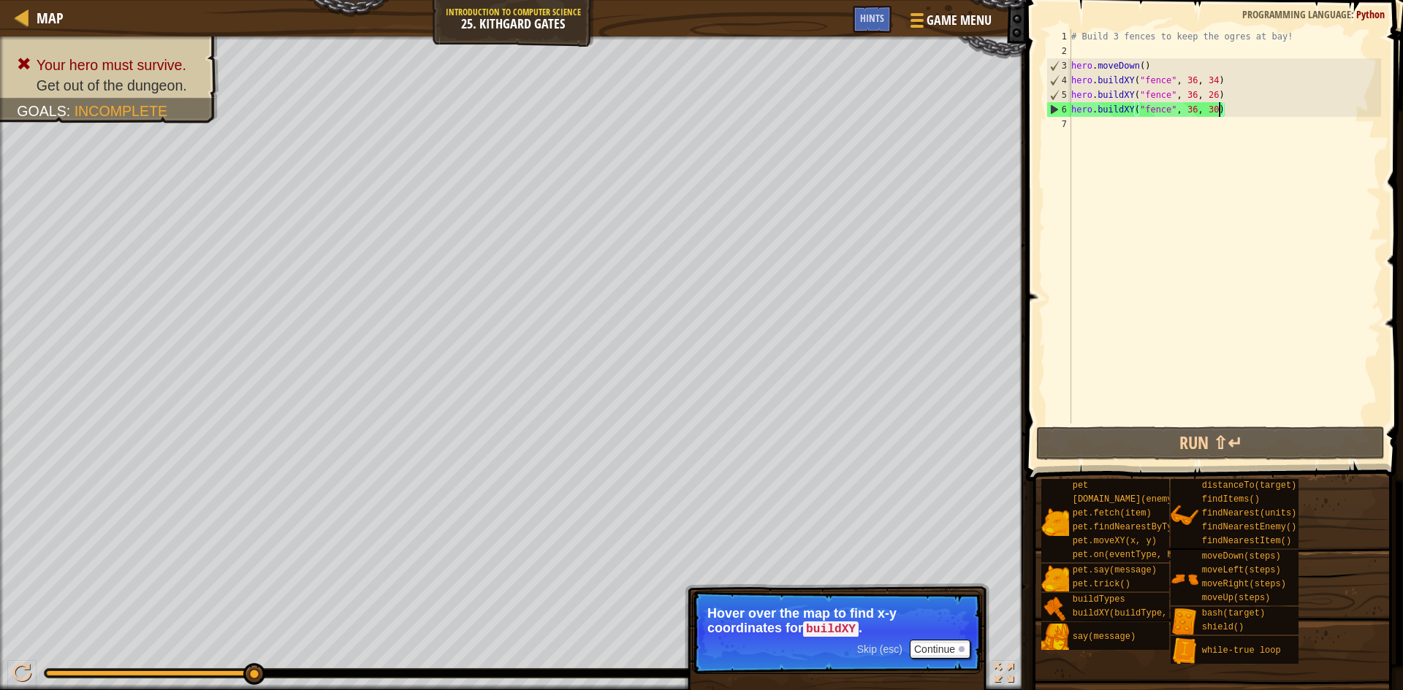
click at [1218, 98] on div "# Build 3 fences to keep the ogres at bay! hero . moveDown ( ) hero . buildXY (…" at bounding box center [1224, 241] width 313 height 424
click at [1216, 95] on div "# Build 3 fences to keep the ogres at bay! hero . moveDown ( ) hero . buildXY (…" at bounding box center [1224, 226] width 313 height 394
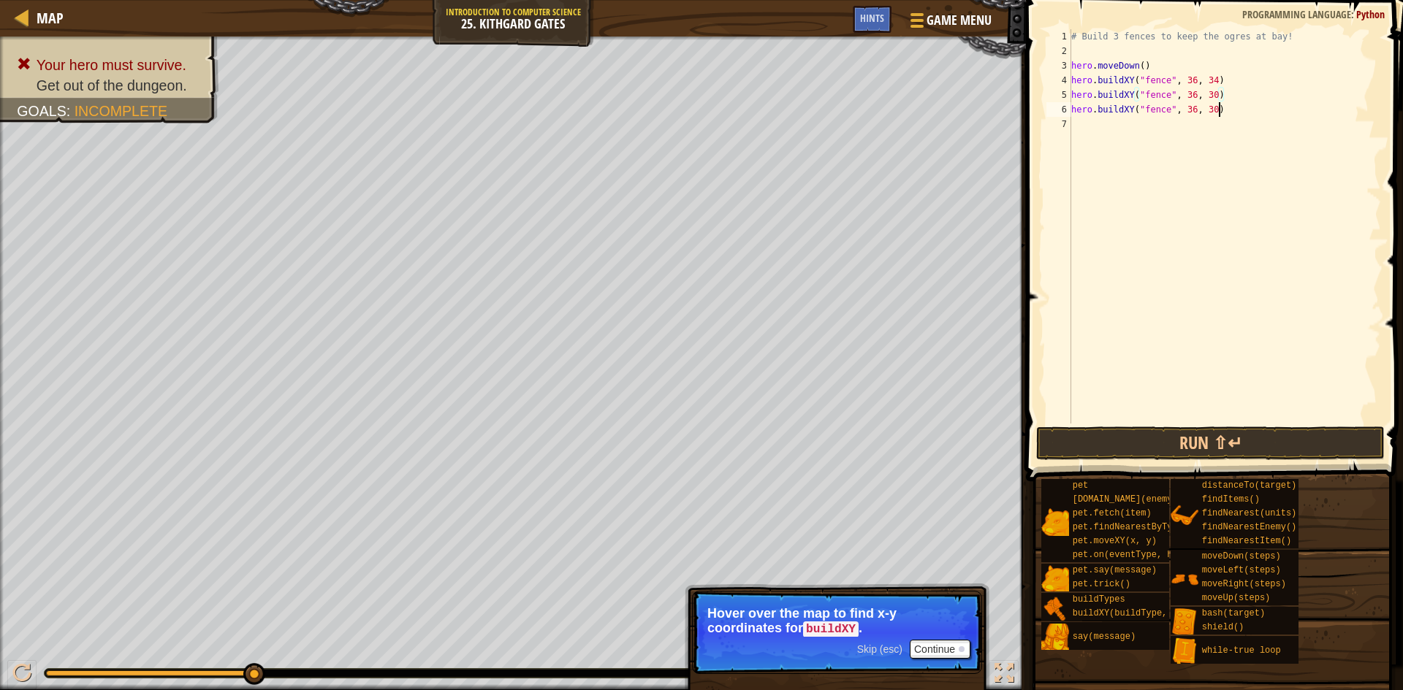
click at [1218, 112] on div "# Build 3 fences to keep the ogres at bay! hero . moveDown ( ) hero . buildXY (…" at bounding box center [1224, 241] width 313 height 424
type textarea "hero.buildXY("fence", 36, 26)"
click at [1186, 446] on button "Run ⇧↵" at bounding box center [1210, 444] width 348 height 34
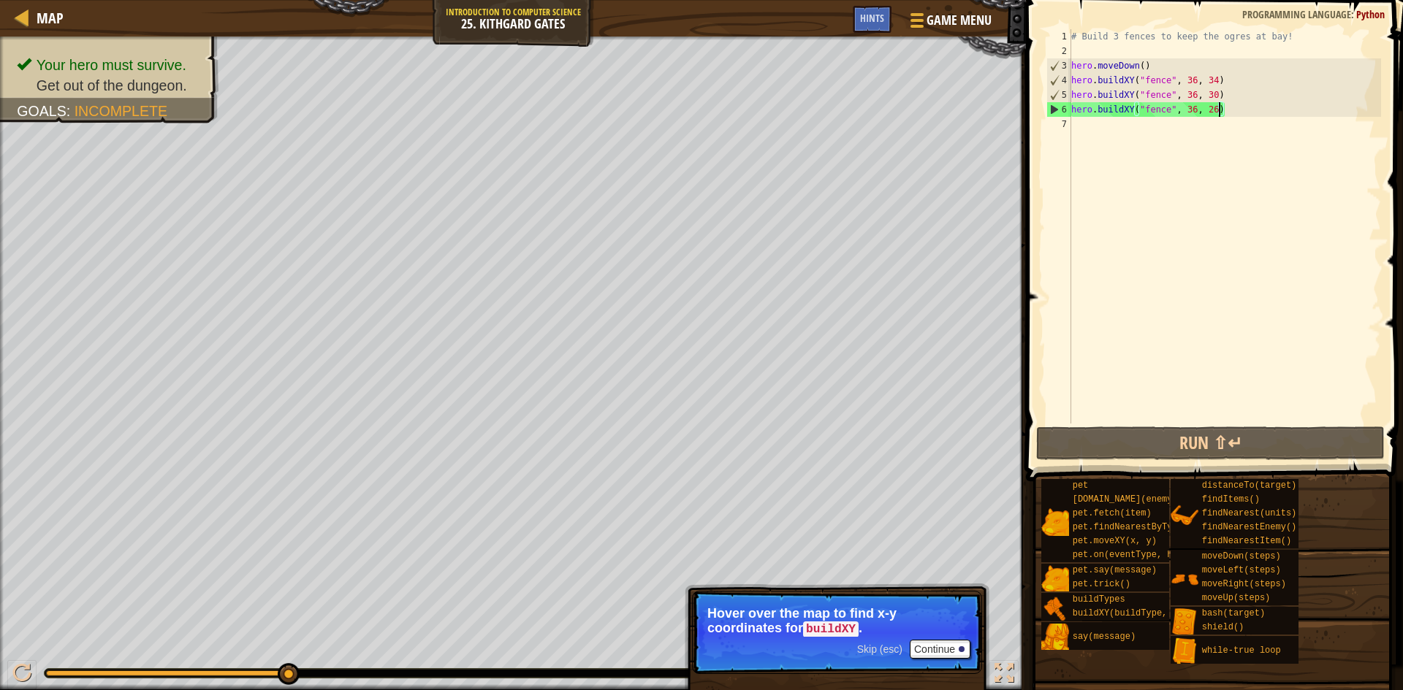
click at [1120, 129] on div "# Build 3 fences to keep the ogres at bay! hero . moveDown ( ) hero . buildXY (…" at bounding box center [1224, 241] width 313 height 424
type textarea "h"
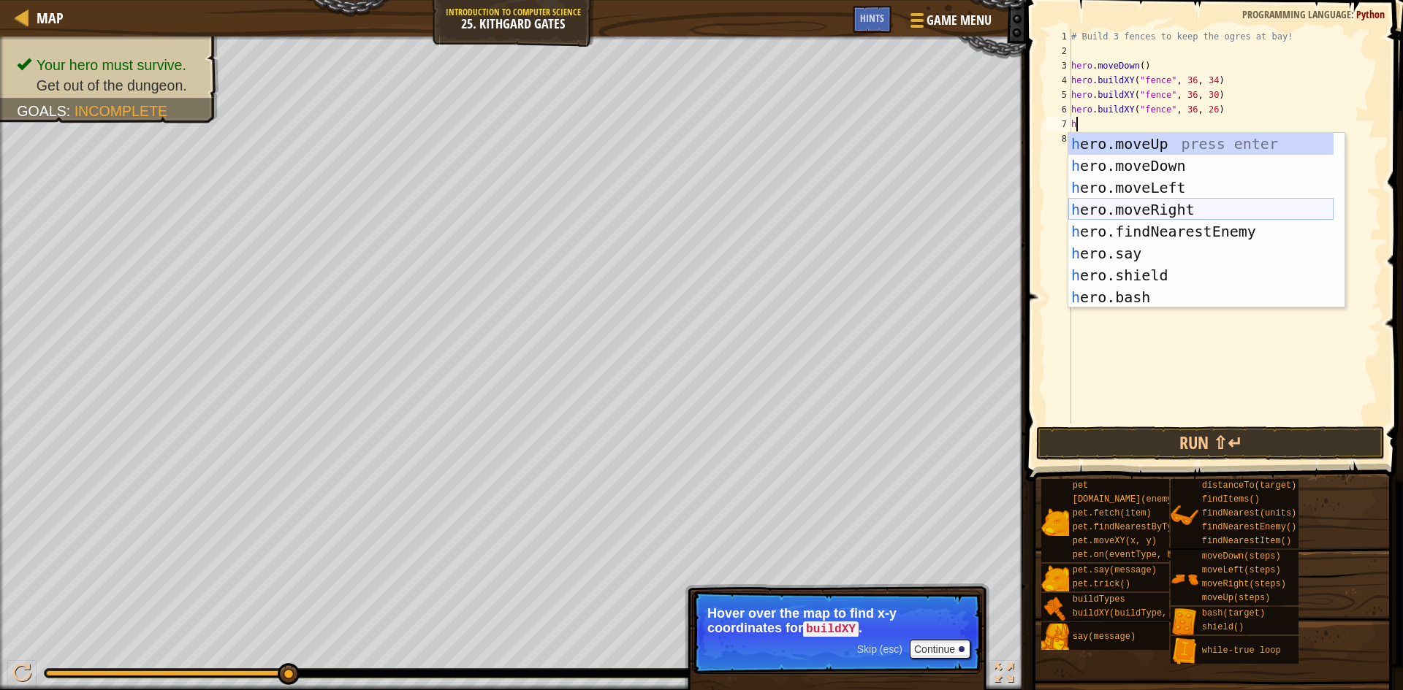
click at [1148, 207] on div "h ero.moveUp press enter h ero.moveDown press enter h ero.moveLeft press enter …" at bounding box center [1200, 242] width 265 height 219
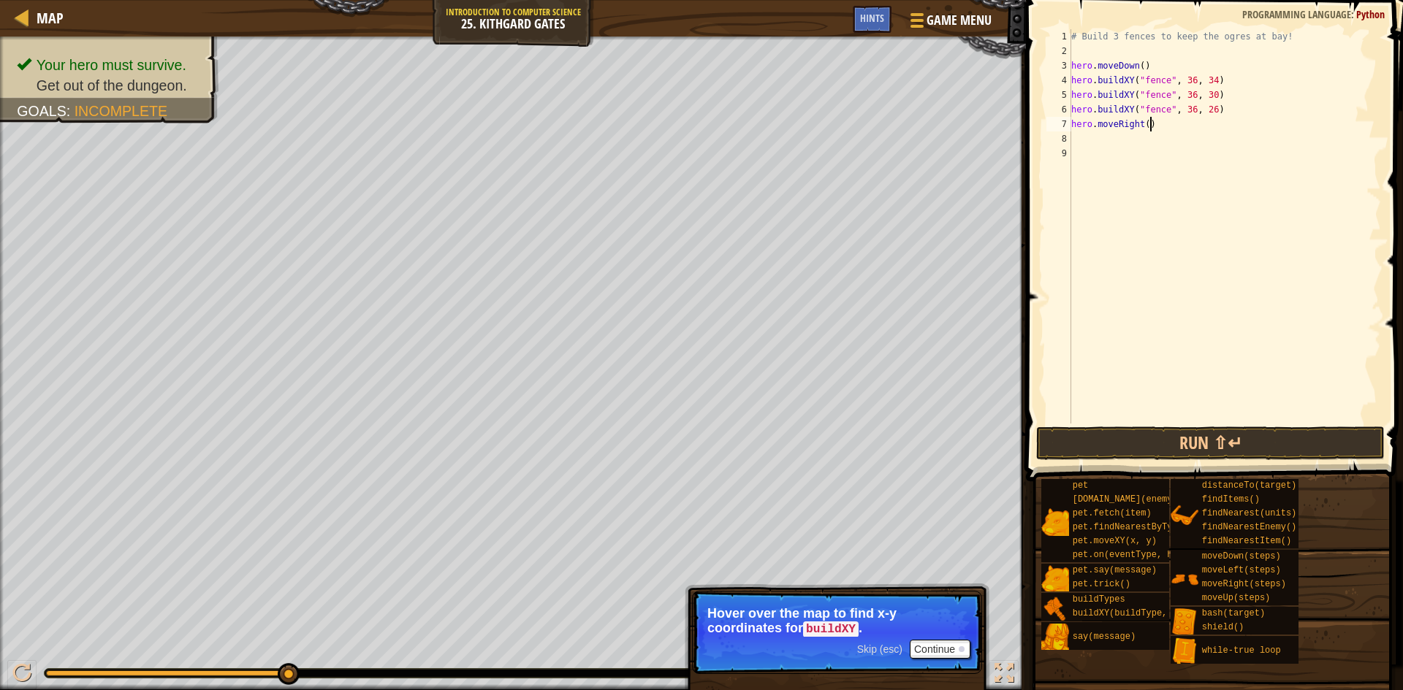
click at [1150, 123] on div "# Build 3 fences to keep the ogres at bay! hero . moveDown ( ) hero . buildXY (…" at bounding box center [1224, 241] width 313 height 424
type textarea "hero.moveRight(10)"
click at [1152, 445] on button "Run ⇧↵" at bounding box center [1210, 444] width 348 height 34
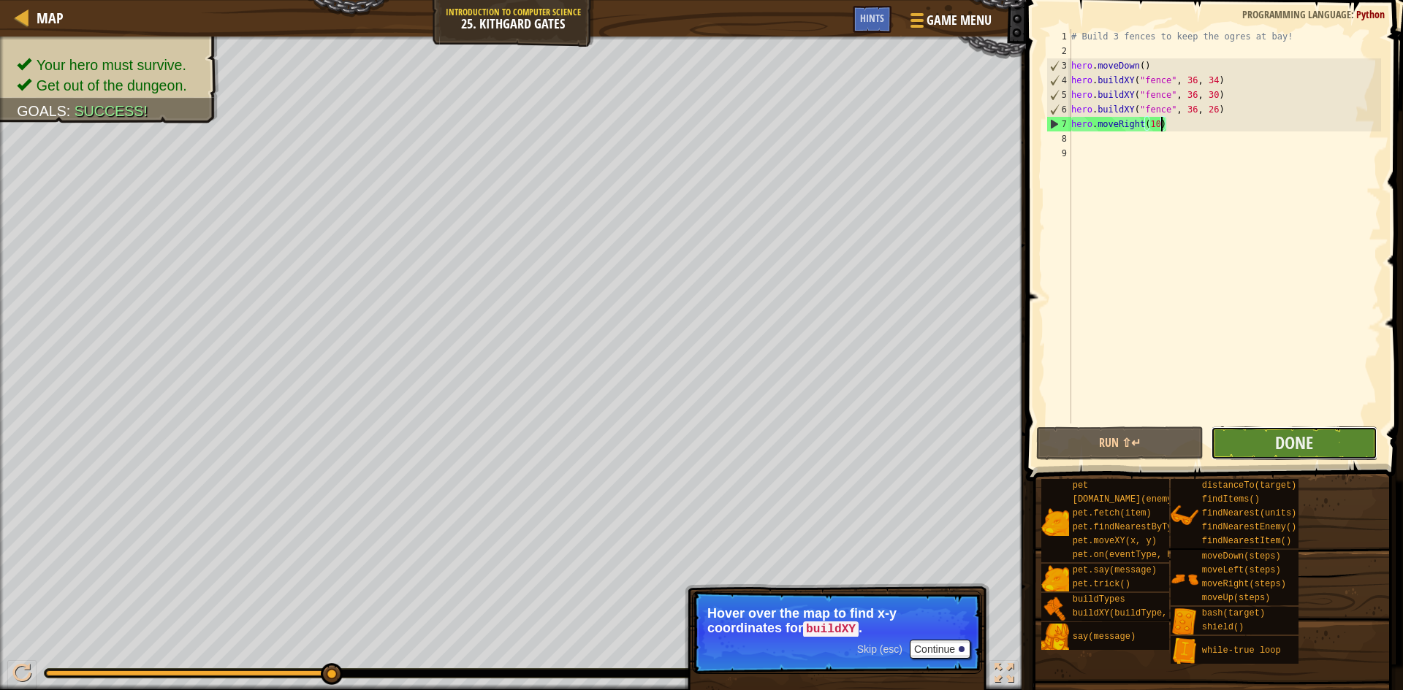
click at [1248, 444] on button "Done" at bounding box center [1293, 444] width 167 height 34
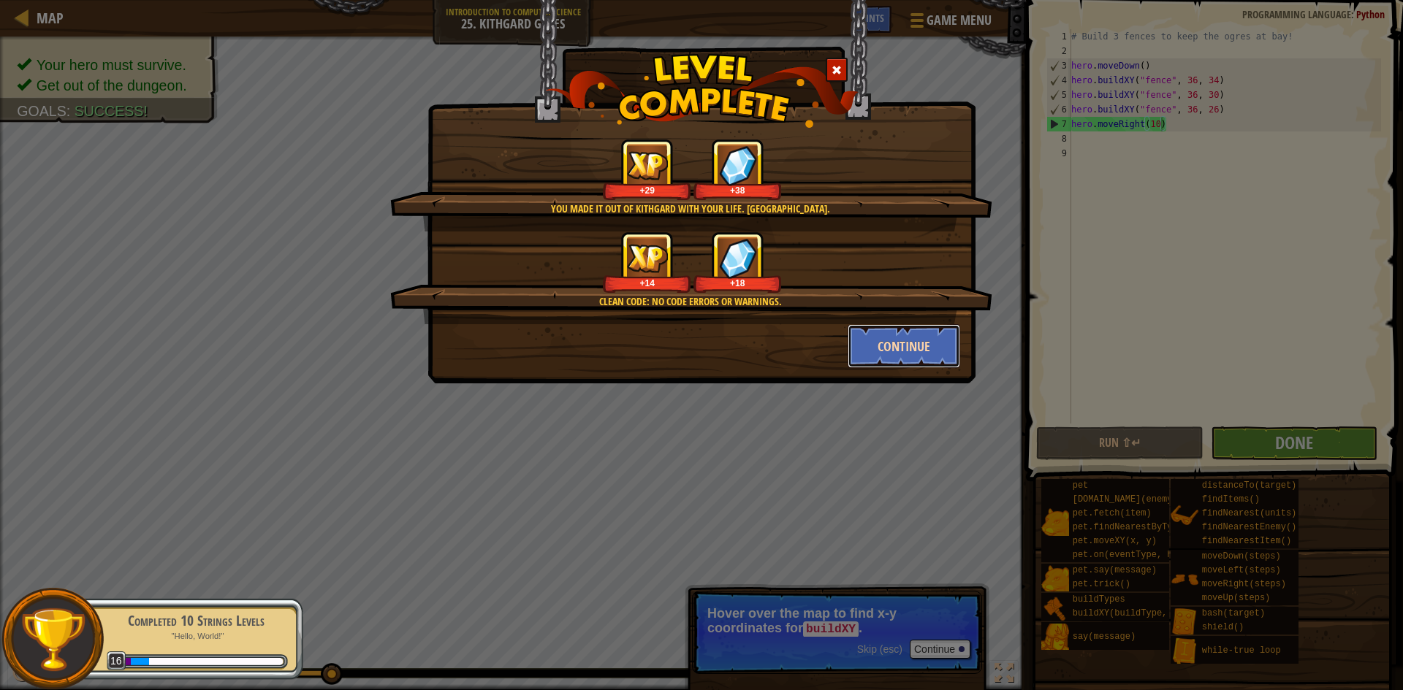
click at [913, 345] on button "Continue" at bounding box center [903, 346] width 113 height 44
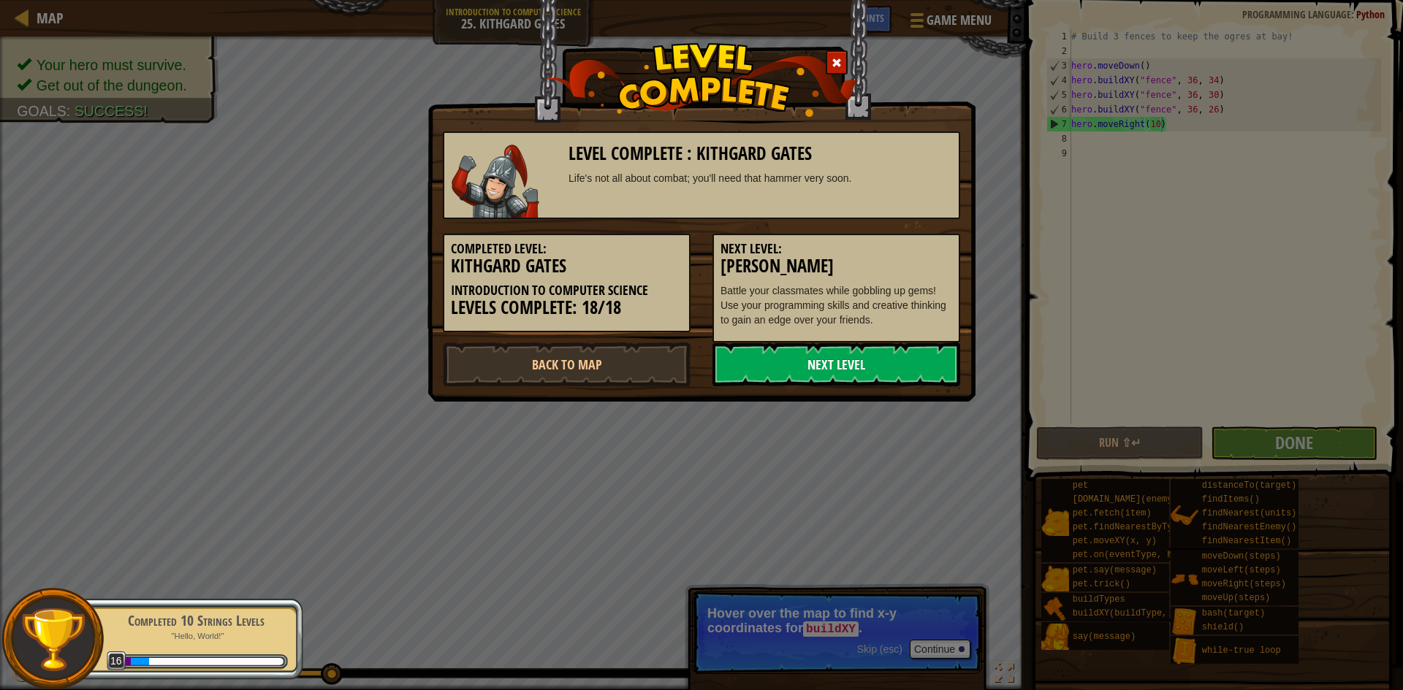
click at [913, 356] on link "Next Level" at bounding box center [836, 365] width 248 height 44
click at [873, 364] on link "Next Level" at bounding box center [836, 365] width 248 height 44
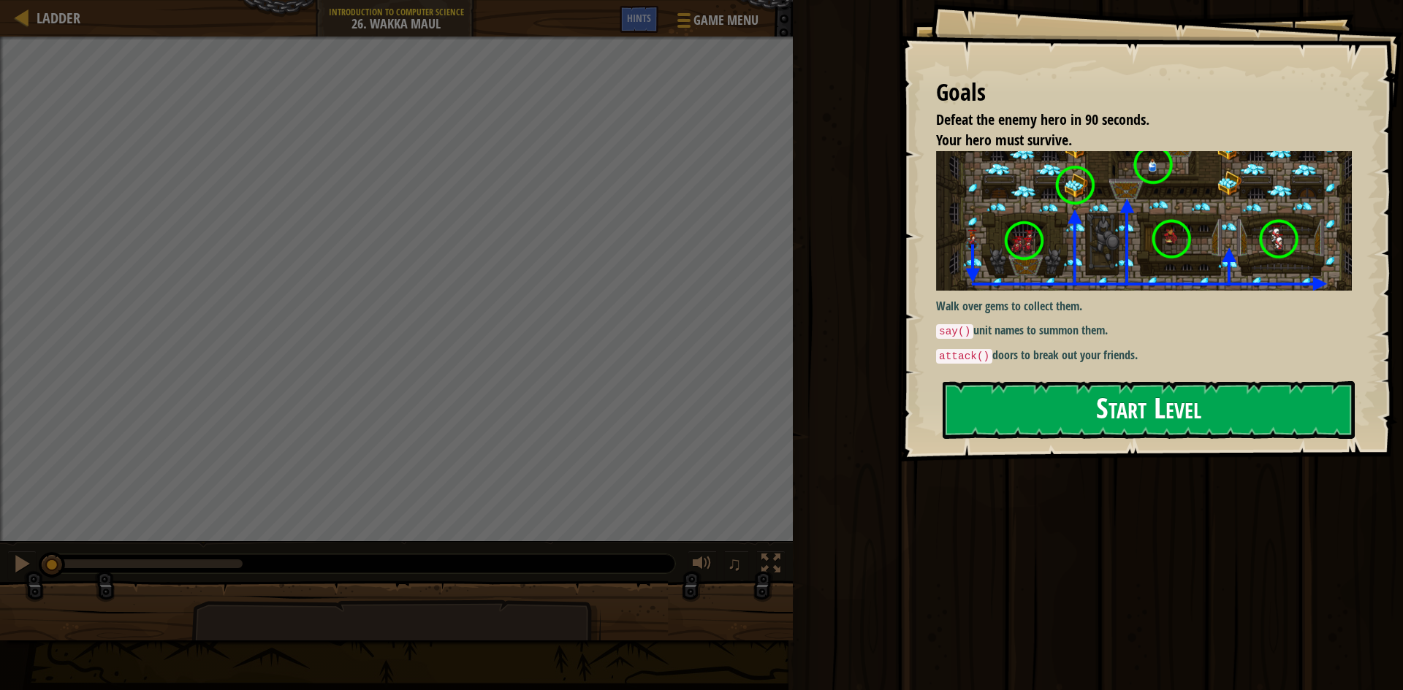
click at [1118, 405] on button "Start Level" at bounding box center [1148, 410] width 412 height 58
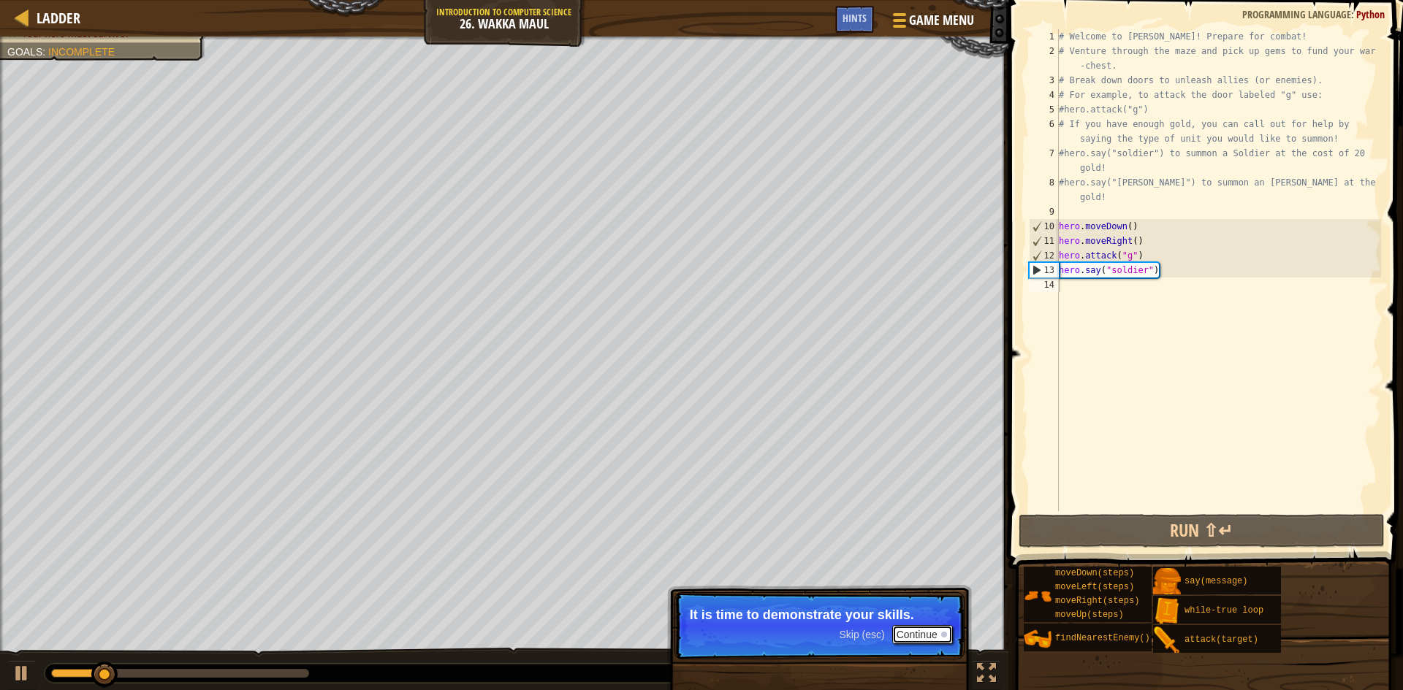
click at [935, 644] on button "Continue" at bounding box center [922, 634] width 61 height 19
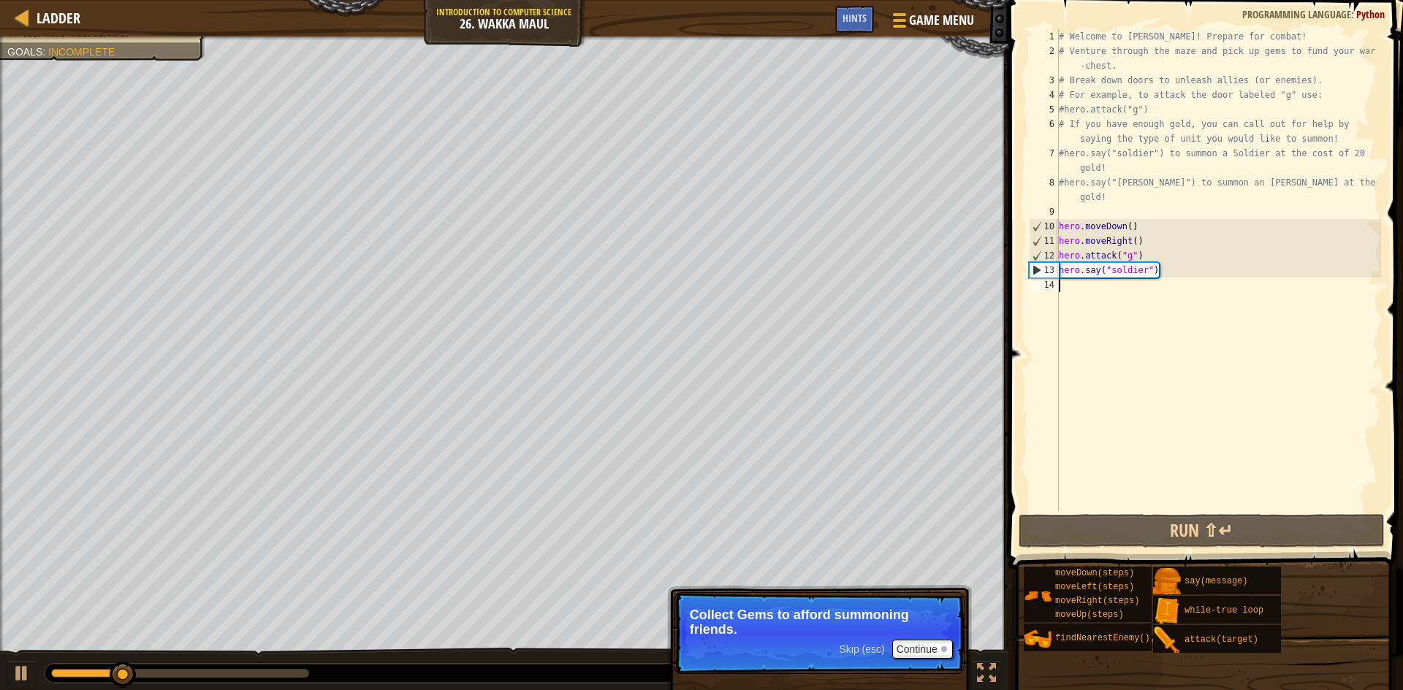
click at [936, 661] on p "Skip (esc) Continue Collect Gems to afford summoning friends." at bounding box center [819, 633] width 290 height 82
click at [929, 651] on button "Continue" at bounding box center [922, 649] width 61 height 19
click at [858, 651] on span "Skip (esc)" at bounding box center [861, 650] width 45 height 12
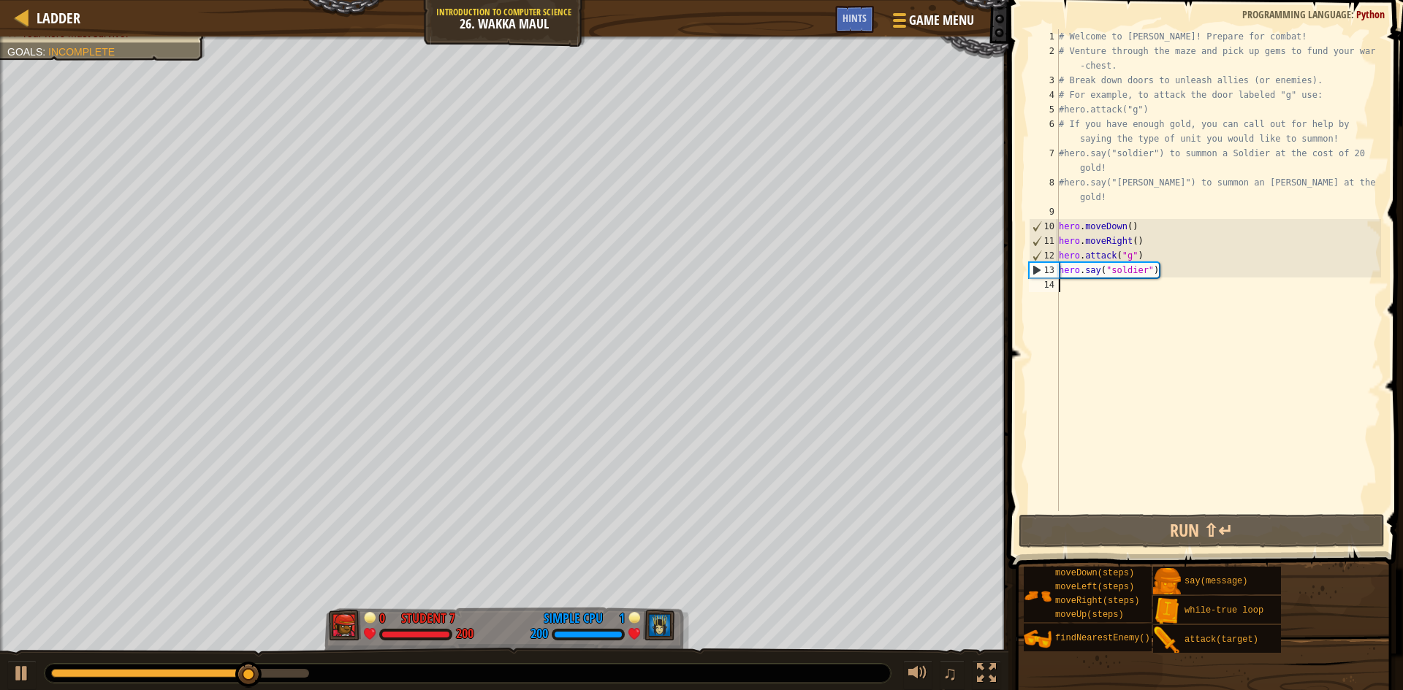
type textarea "h"
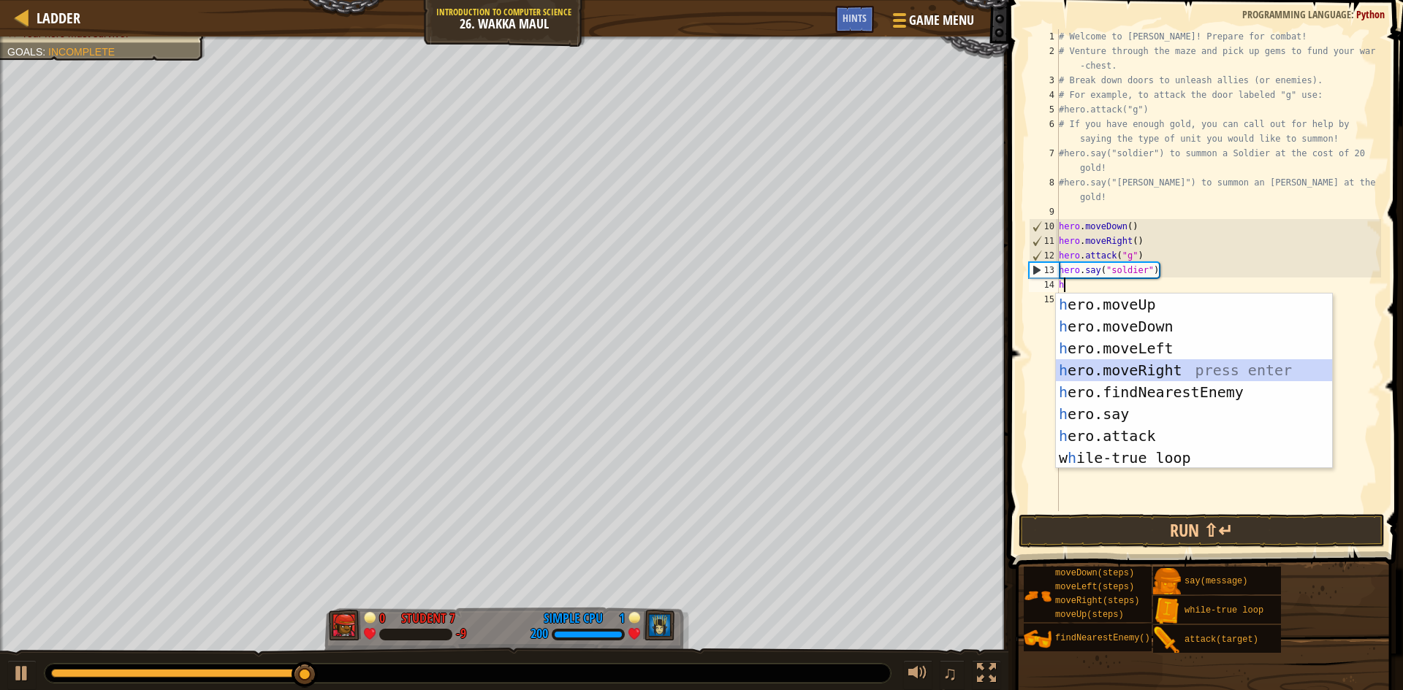
click at [1126, 364] on div "h ero.moveUp press enter h ero.moveDown press enter h ero.moveLeft press enter …" at bounding box center [1194, 403] width 276 height 219
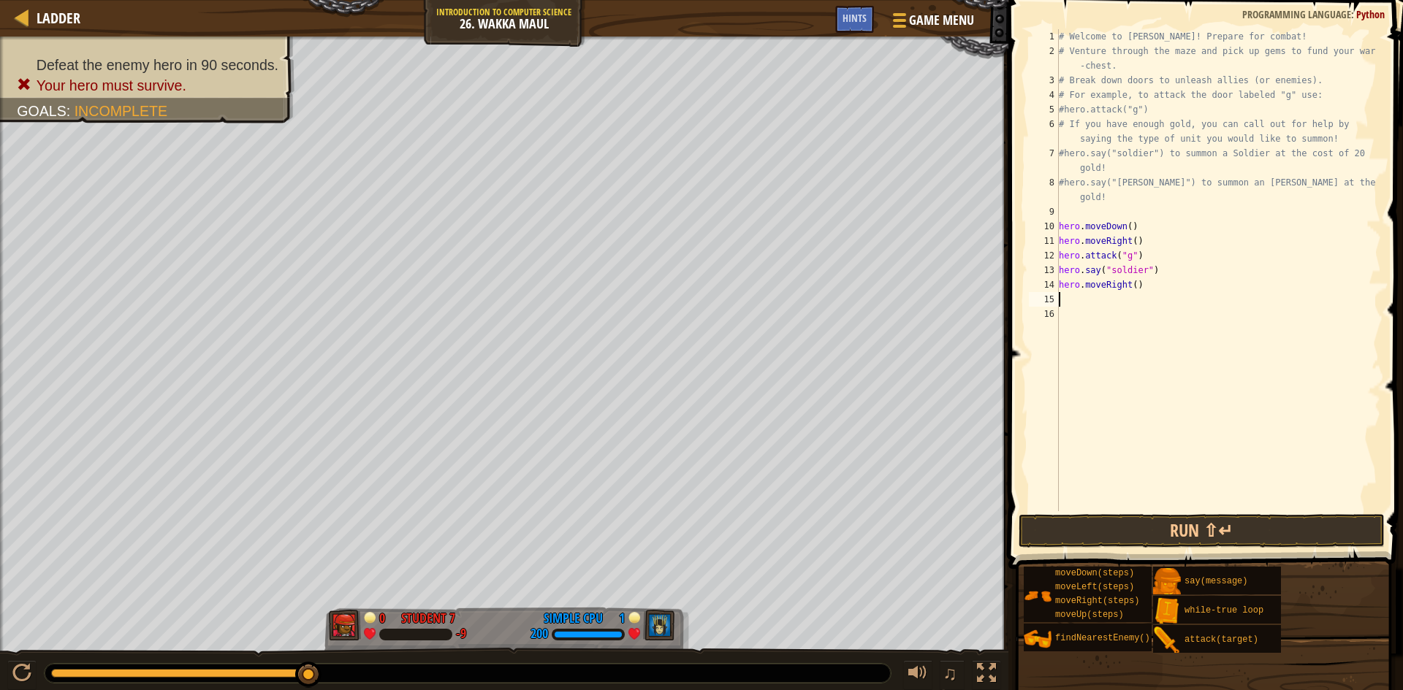
click at [1138, 286] on div "# Welcome to [PERSON_NAME]! Prepare for combat! # Venture through the maze and …" at bounding box center [1218, 284] width 325 height 511
type textarea "hero.moveRight(4)"
click at [1082, 294] on div "# Welcome to [PERSON_NAME]! Prepare for combat! # Venture through the maze and …" at bounding box center [1218, 284] width 325 height 511
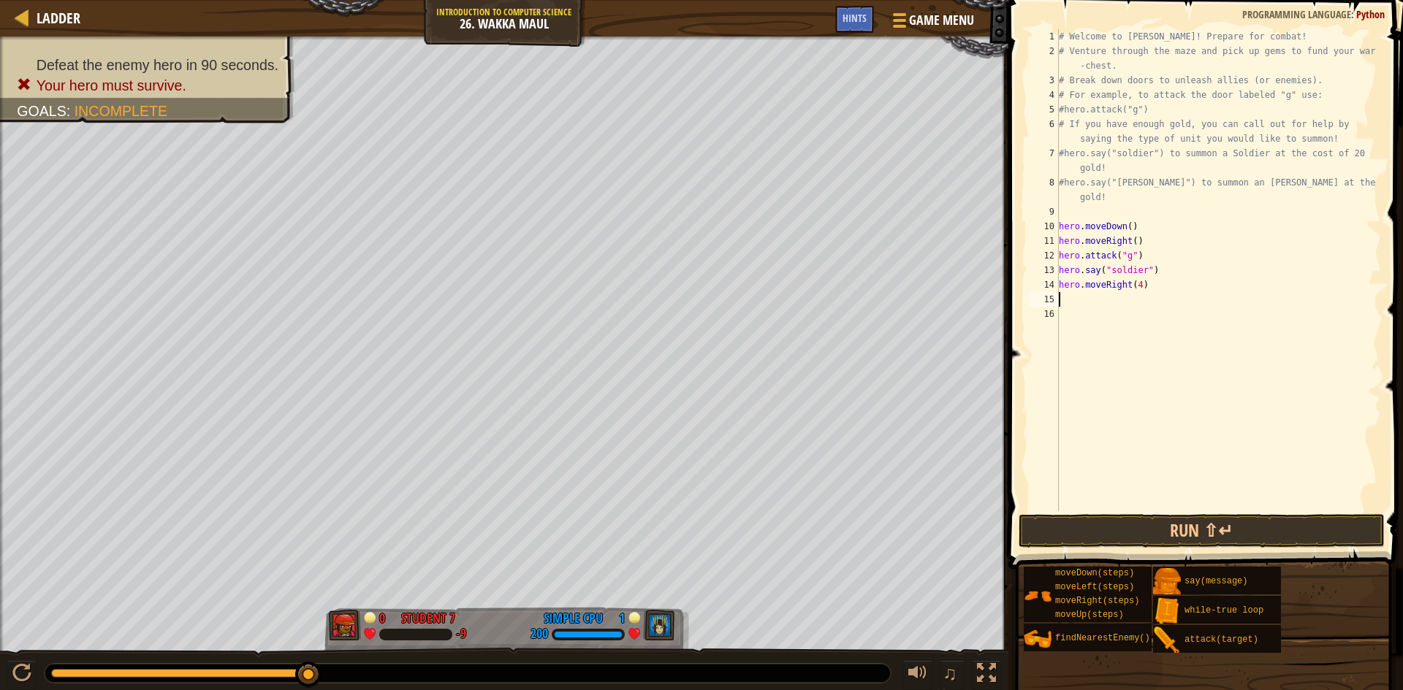
type textarea "h"
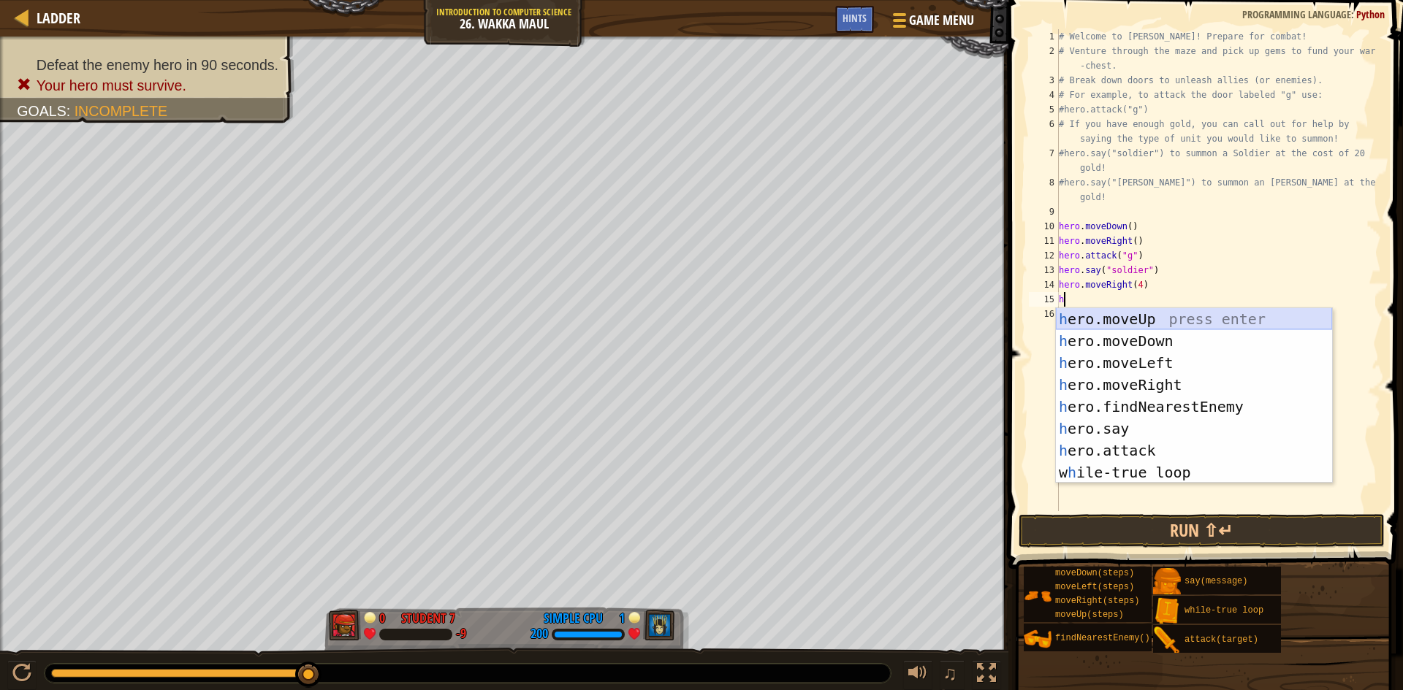
click at [1129, 323] on div "h ero.moveUp press enter h ero.moveDown press enter h ero.moveLeft press enter …" at bounding box center [1194, 417] width 276 height 219
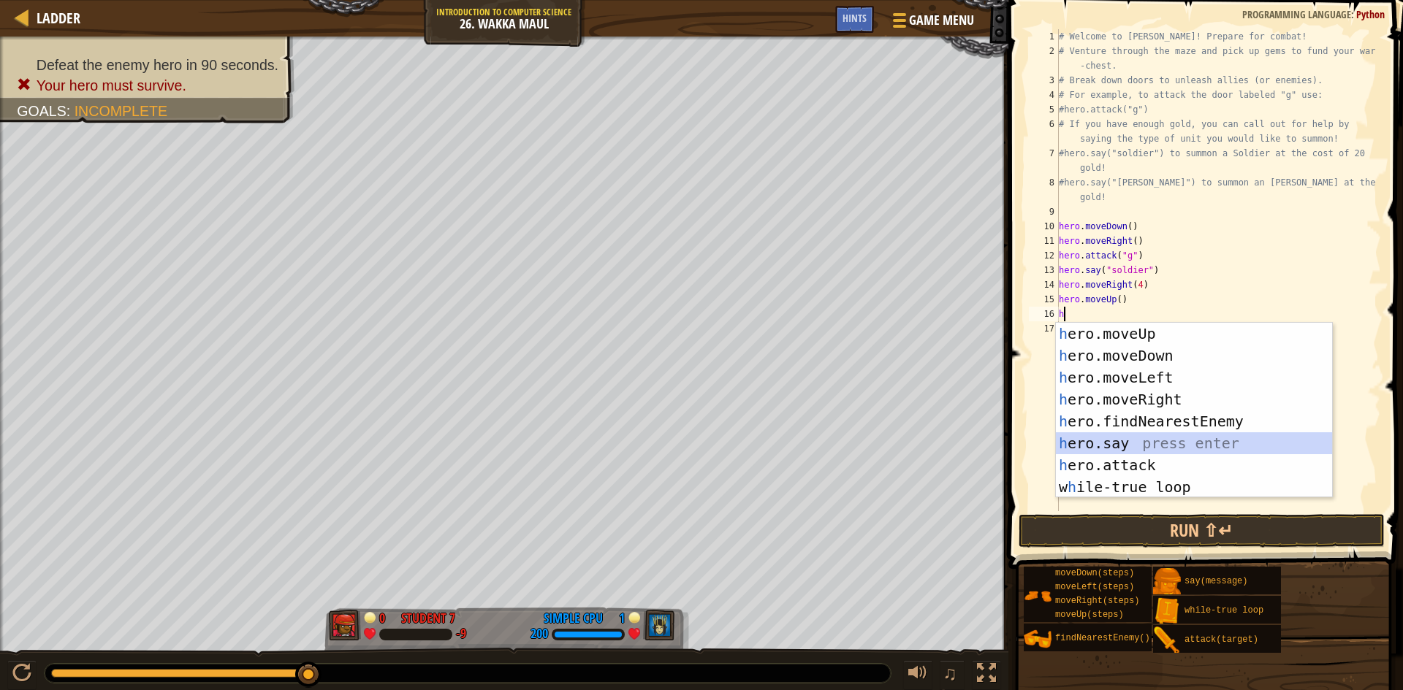
click at [1148, 440] on div "h ero.moveUp press enter h ero.moveDown press enter h ero.moveLeft press enter …" at bounding box center [1194, 432] width 276 height 219
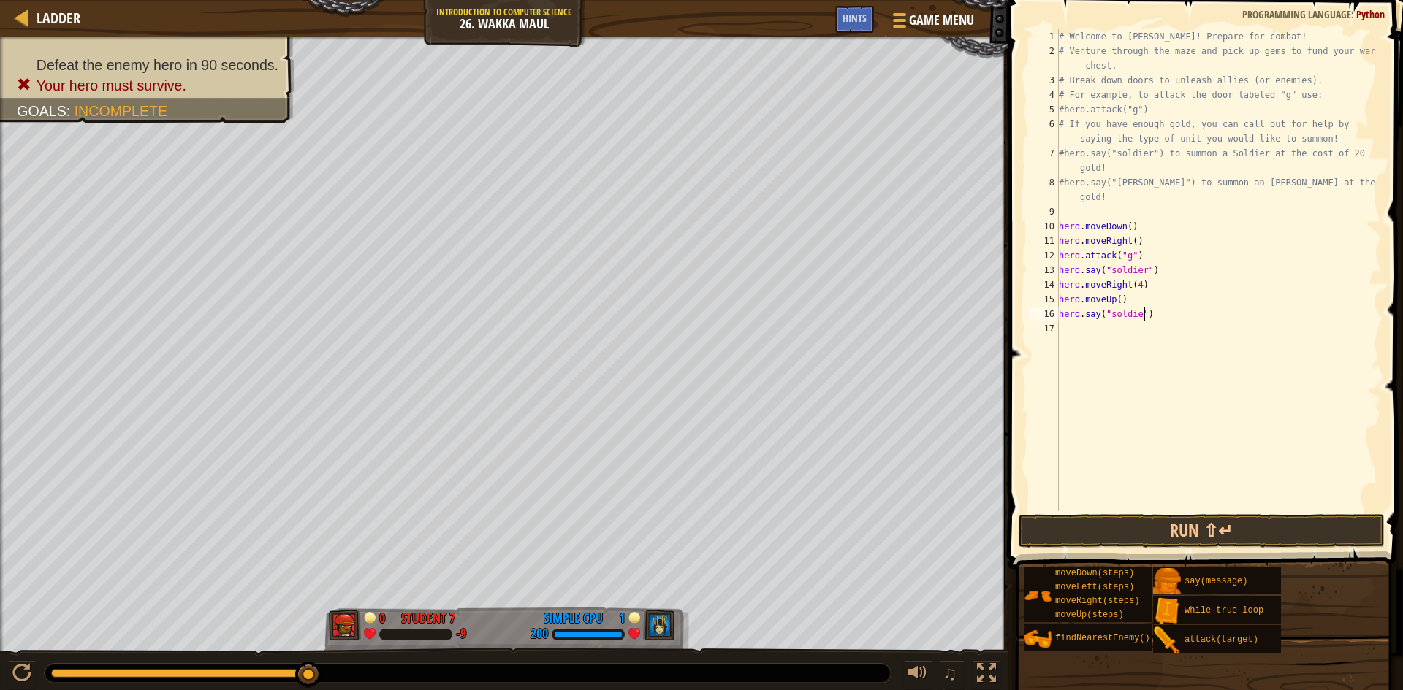
scroll to position [7, 7]
type textarea "hero.say("soldier")"
click at [1159, 529] on button "Run ⇧↵" at bounding box center [1201, 531] width 366 height 34
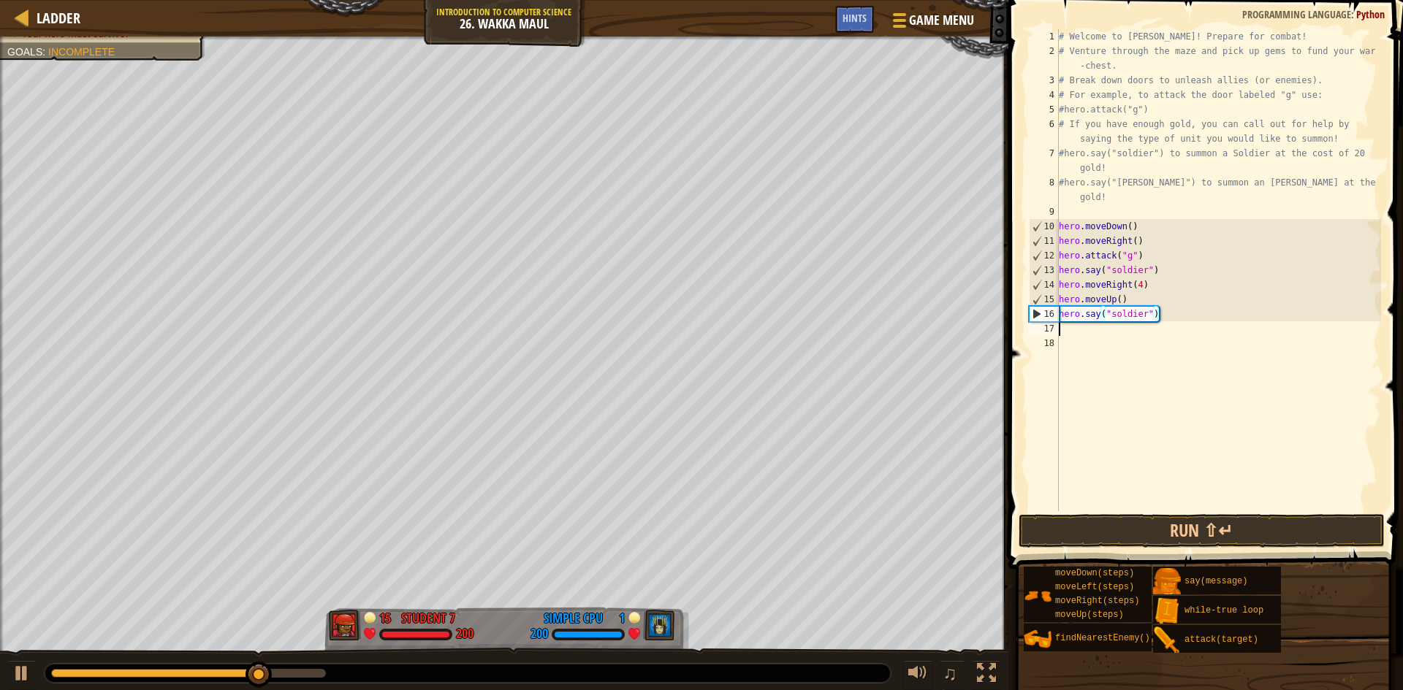
scroll to position [7, 0]
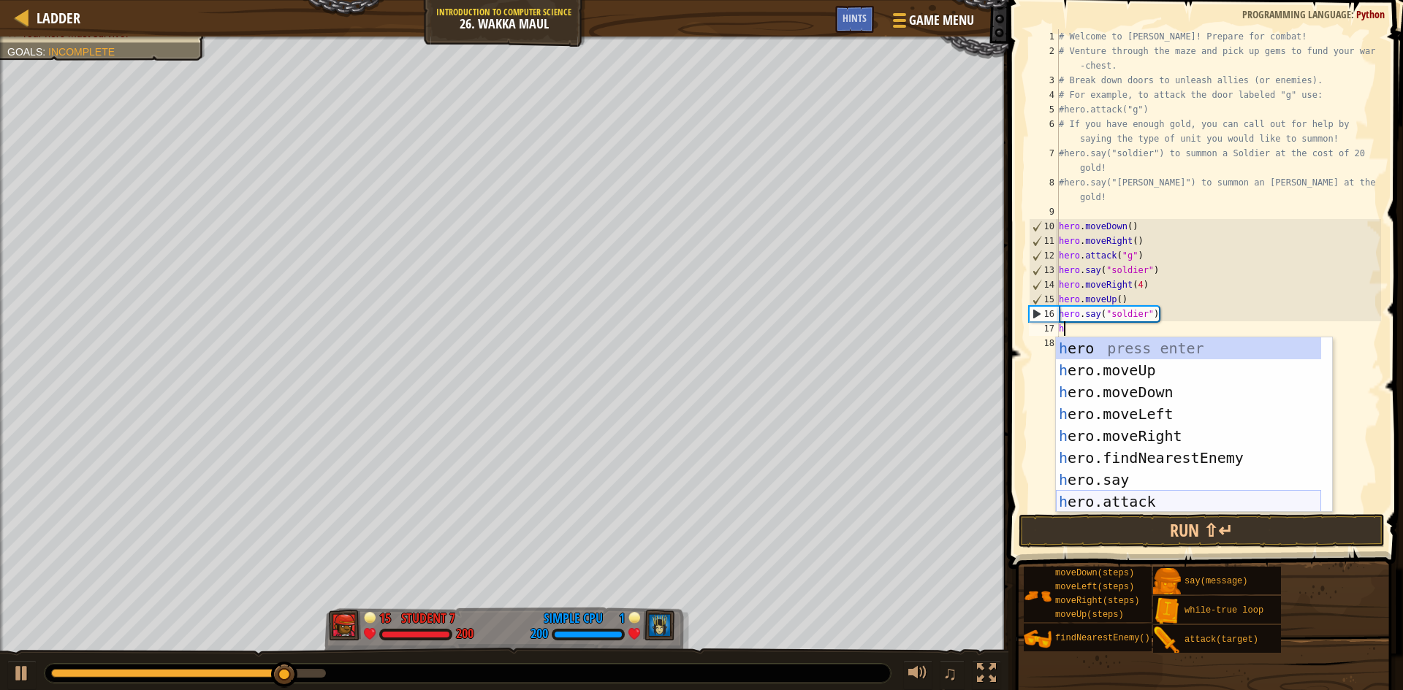
click at [1139, 497] on div "h ero press enter h ero.moveUp press enter h ero.moveDown press enter h ero.mov…" at bounding box center [1188, 446] width 265 height 219
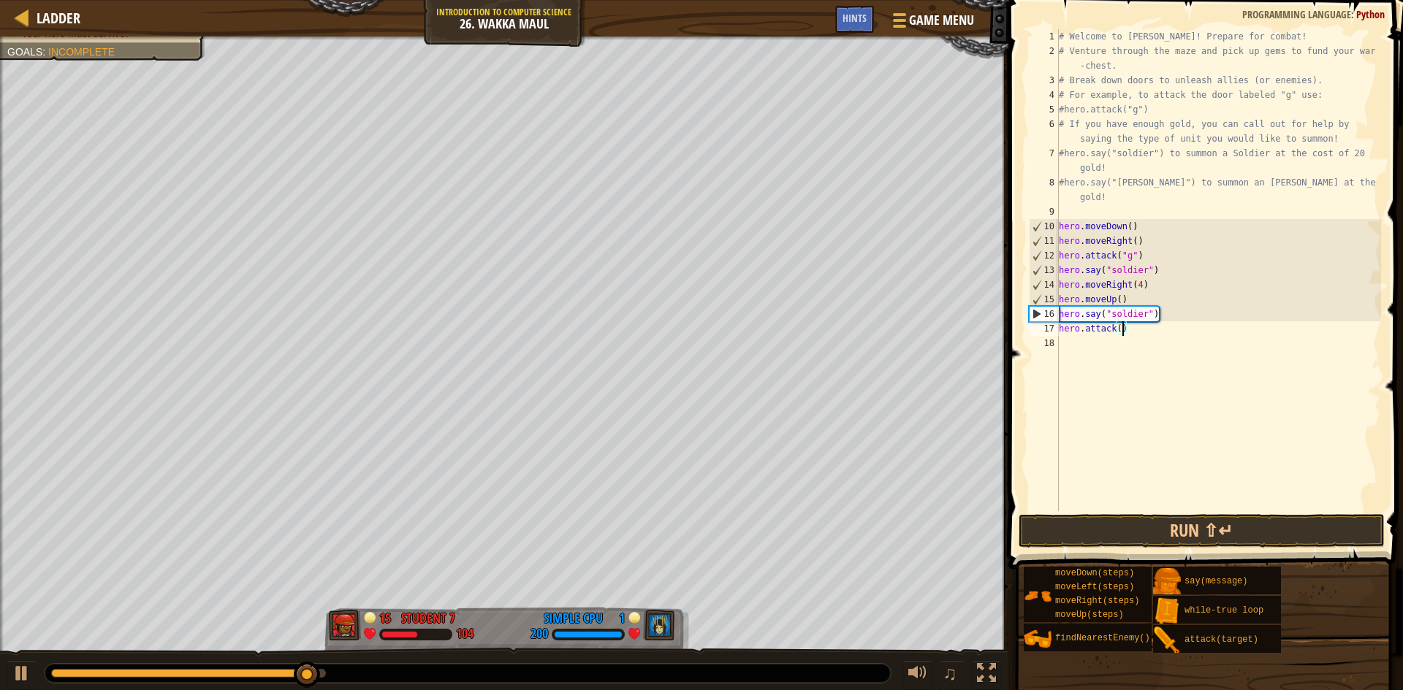
scroll to position [7, 5]
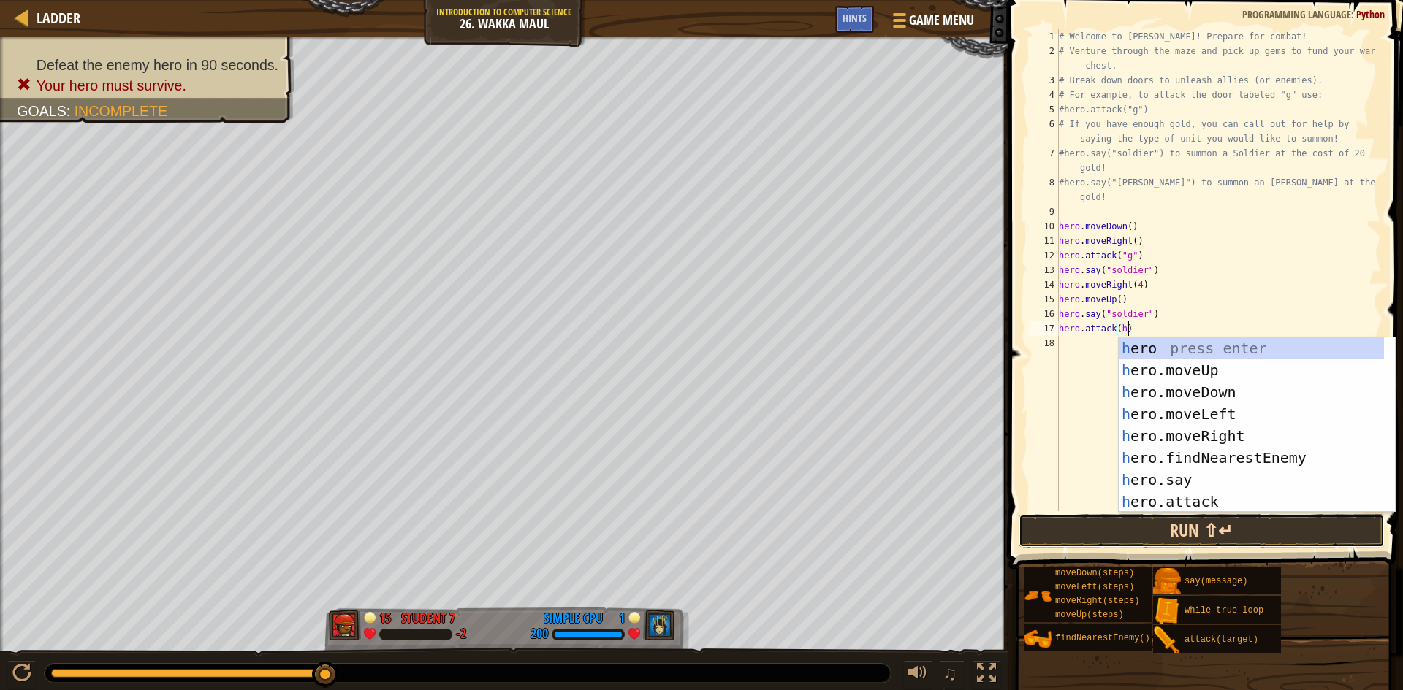
click at [1142, 535] on button "Run ⇧↵" at bounding box center [1201, 531] width 366 height 34
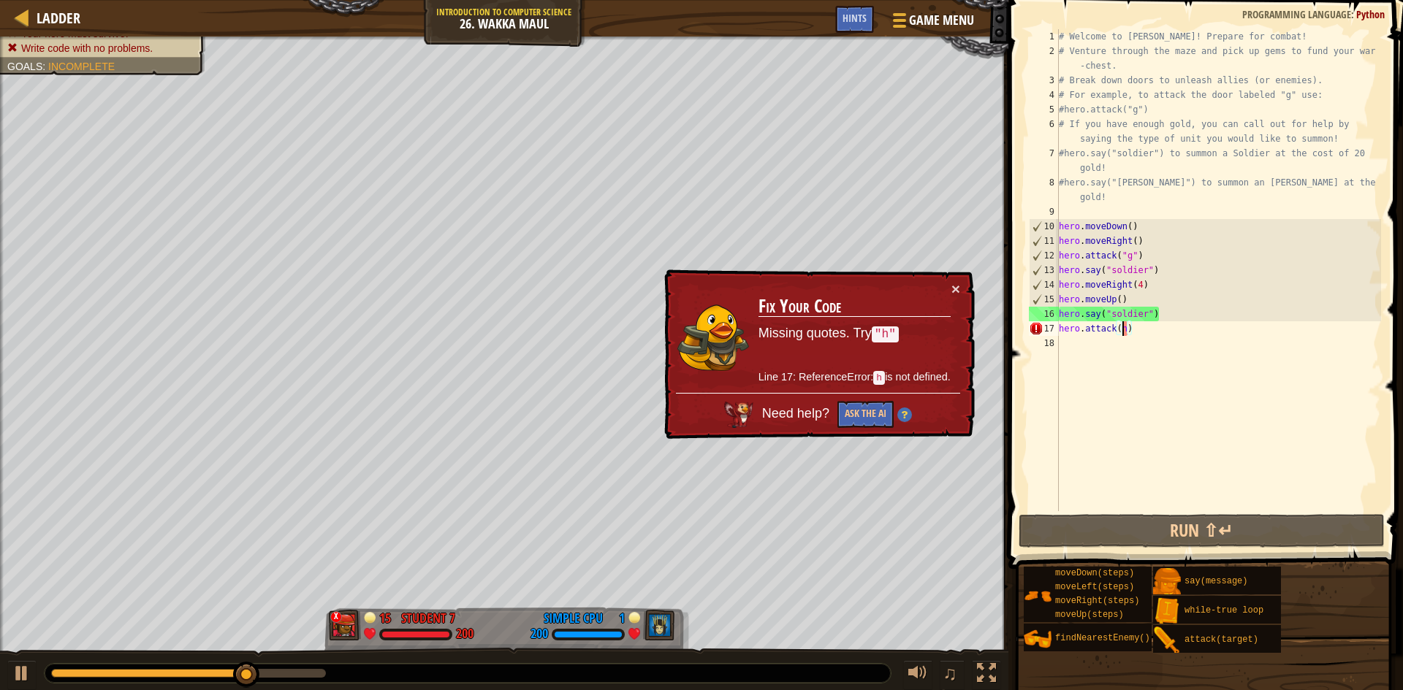
click at [1121, 328] on div "# Welcome to [PERSON_NAME]! Prepare for combat! # Venture through the maze and …" at bounding box center [1218, 284] width 325 height 511
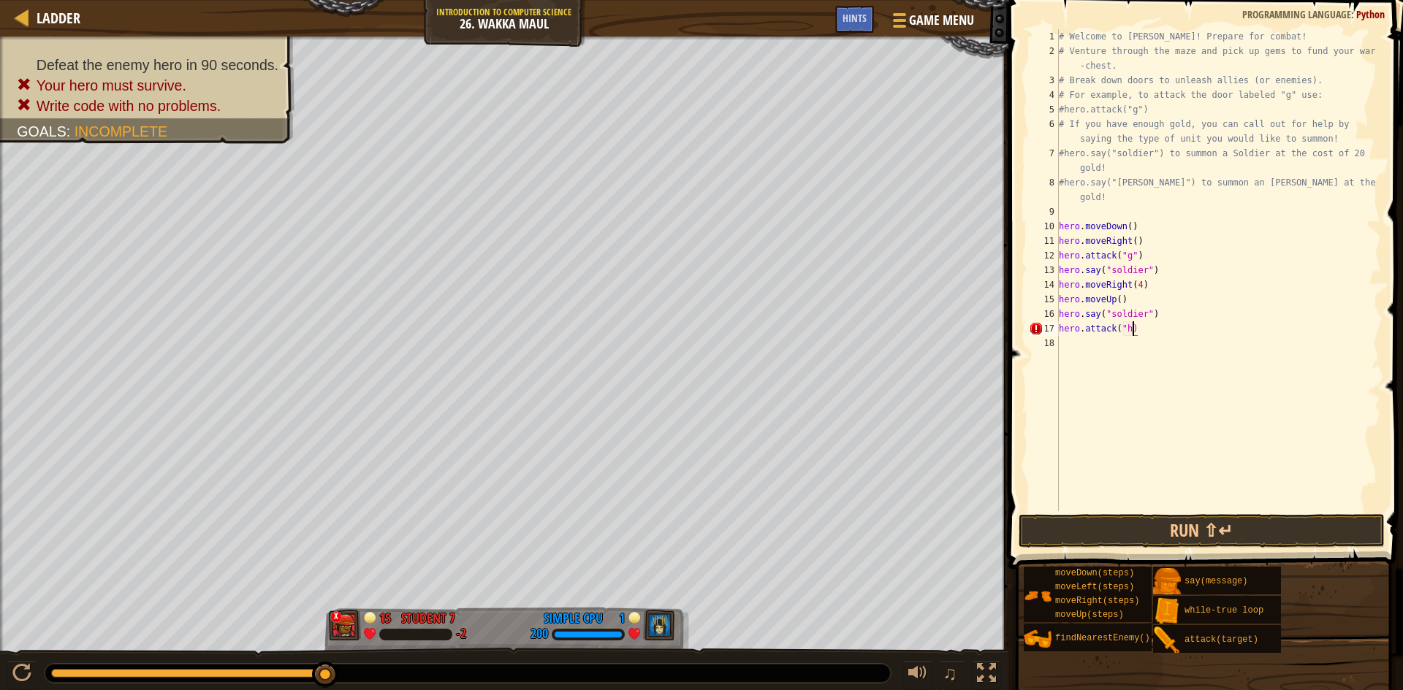
scroll to position [7, 6]
type textarea "hero.attack("h")"
click at [1246, 535] on button "Run ⇧↵" at bounding box center [1201, 531] width 366 height 34
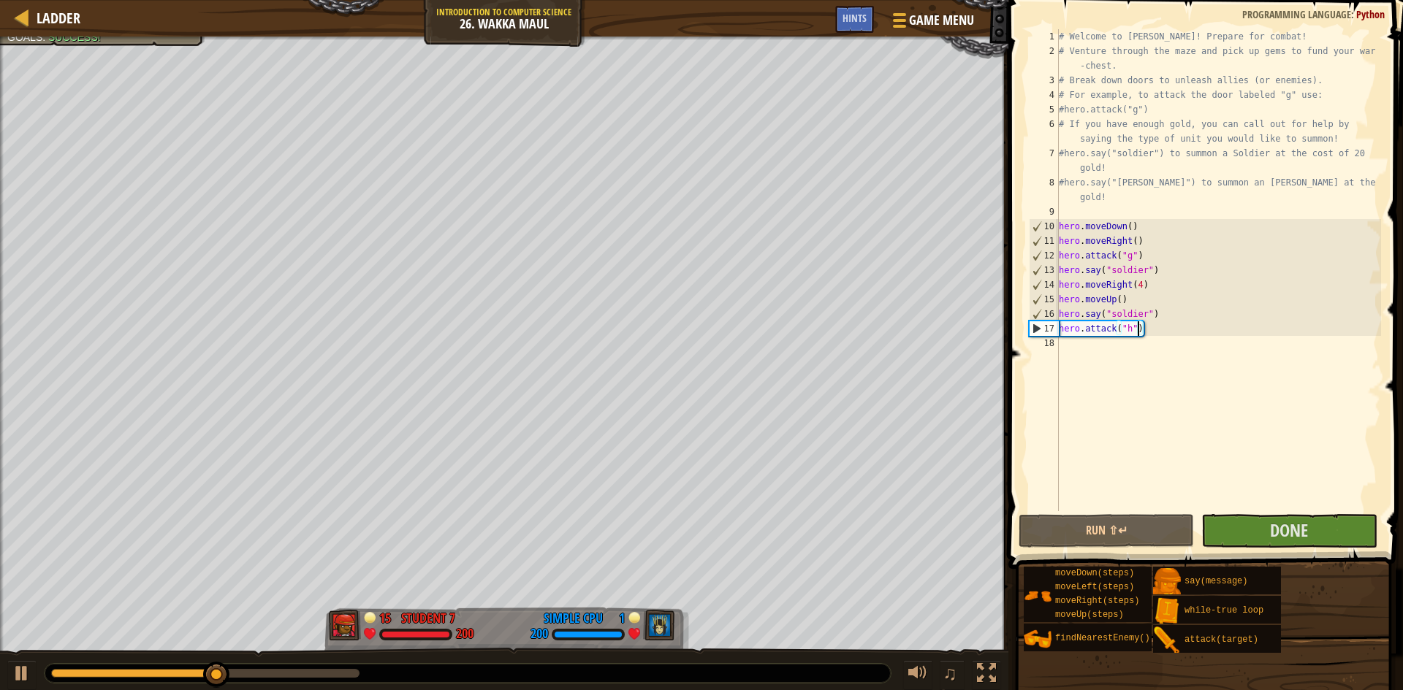
click at [1110, 352] on div "# Welcome to [PERSON_NAME]! Prepare for combat! # Venture through the maze and …" at bounding box center [1218, 284] width 325 height 511
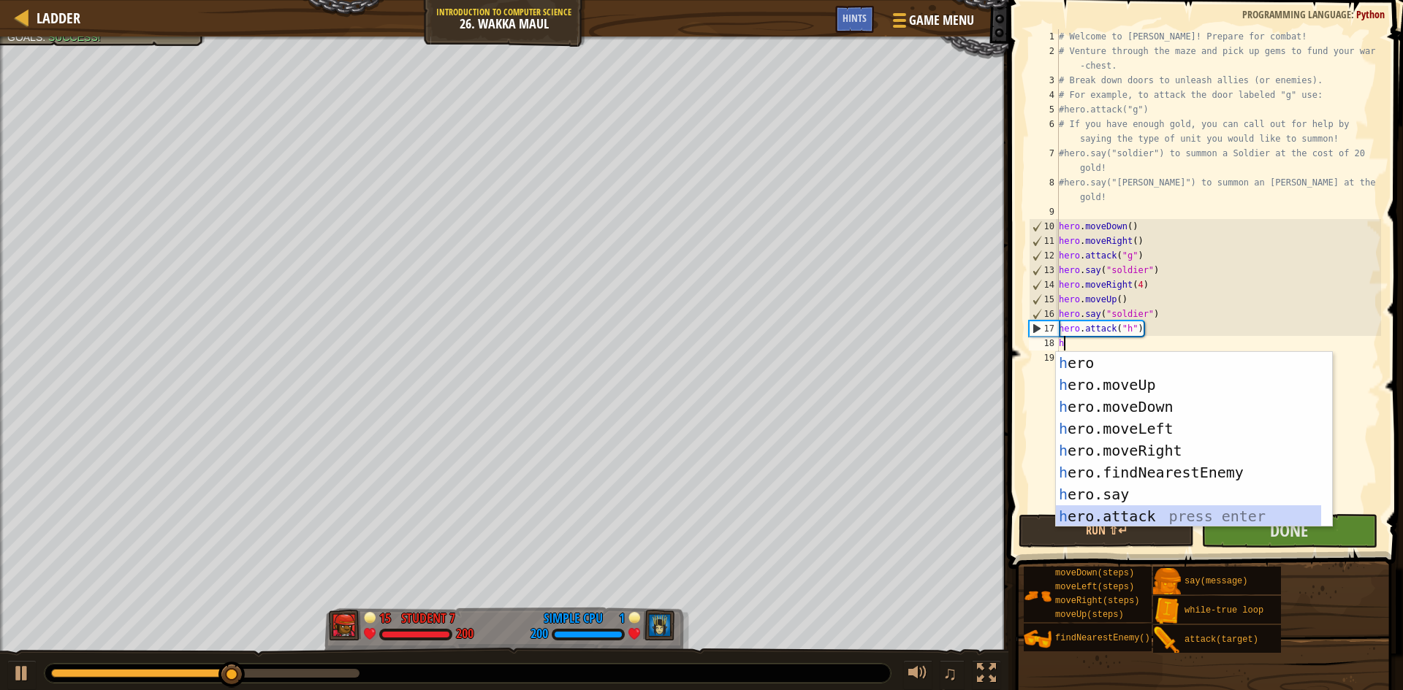
click at [1153, 516] on div "h ero press enter h ero.moveUp press enter h ero.moveDown press enter h ero.mov…" at bounding box center [1188, 461] width 265 height 219
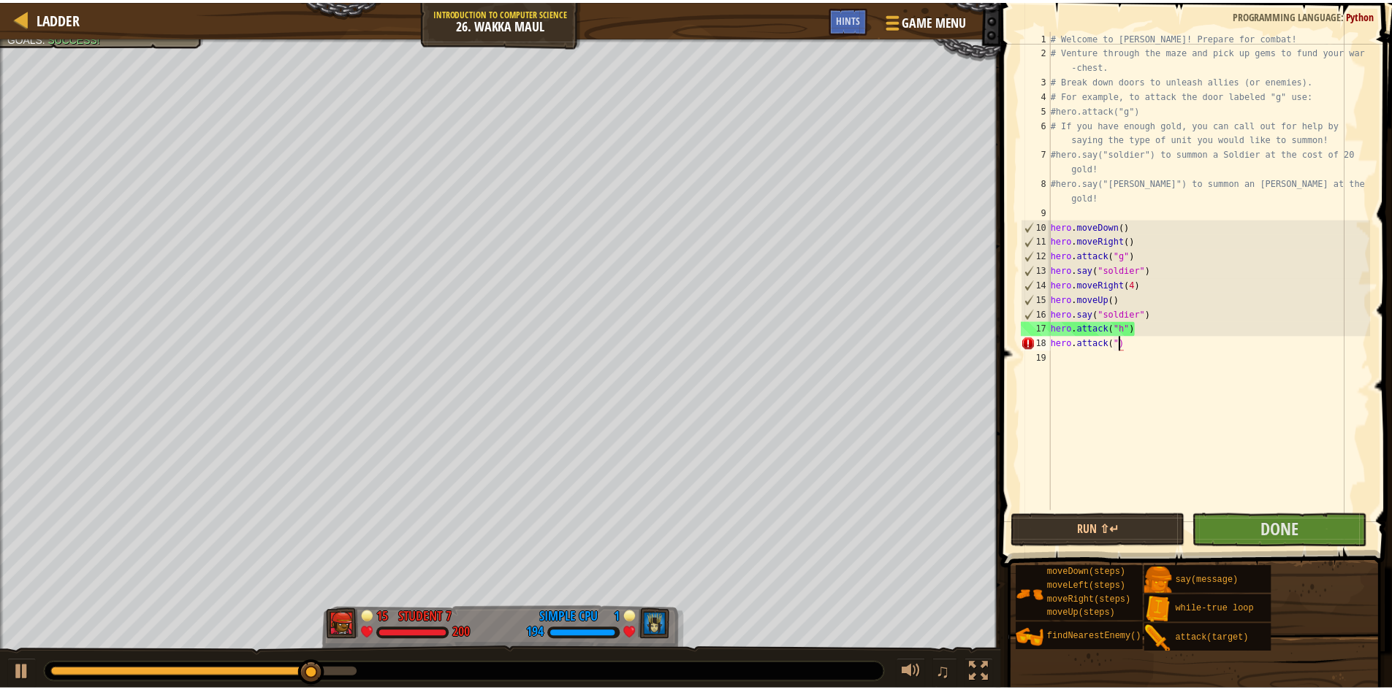
scroll to position [7, 6]
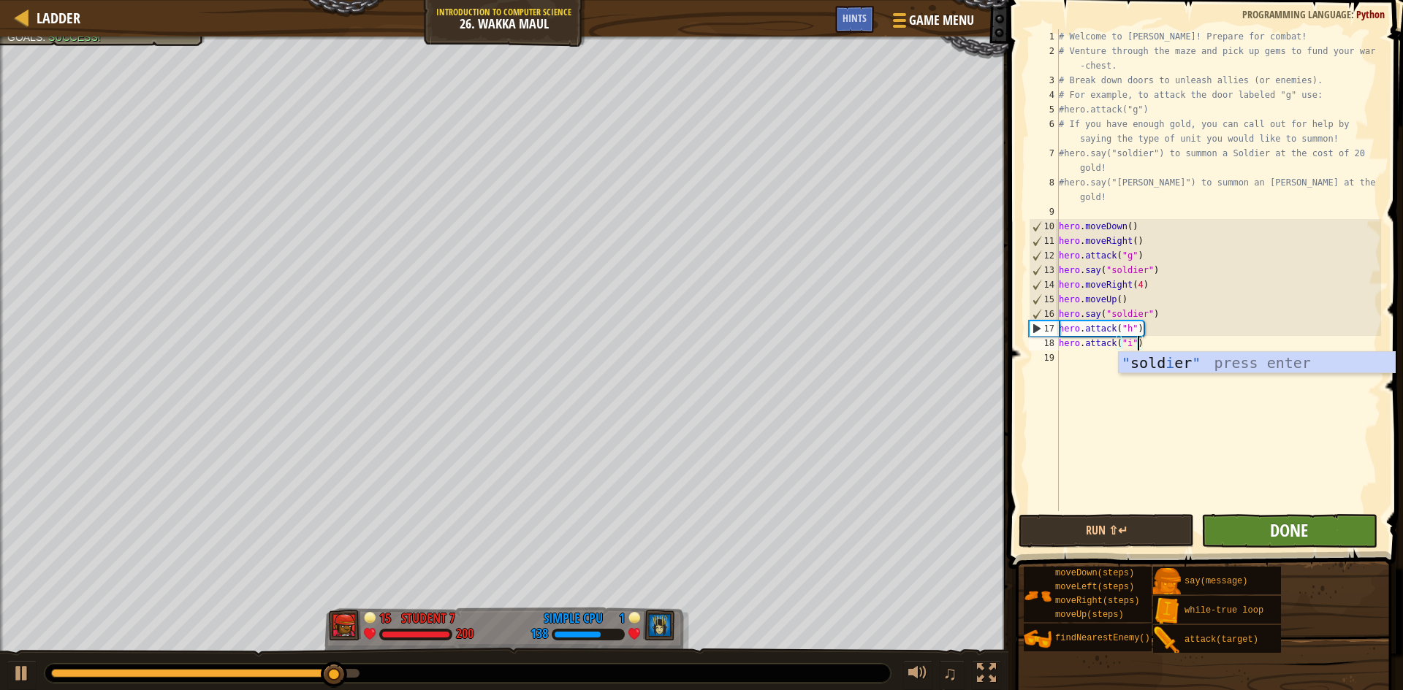
type textarea "hero.attack("i")"
click at [1276, 526] on span "Done" at bounding box center [1289, 530] width 38 height 23
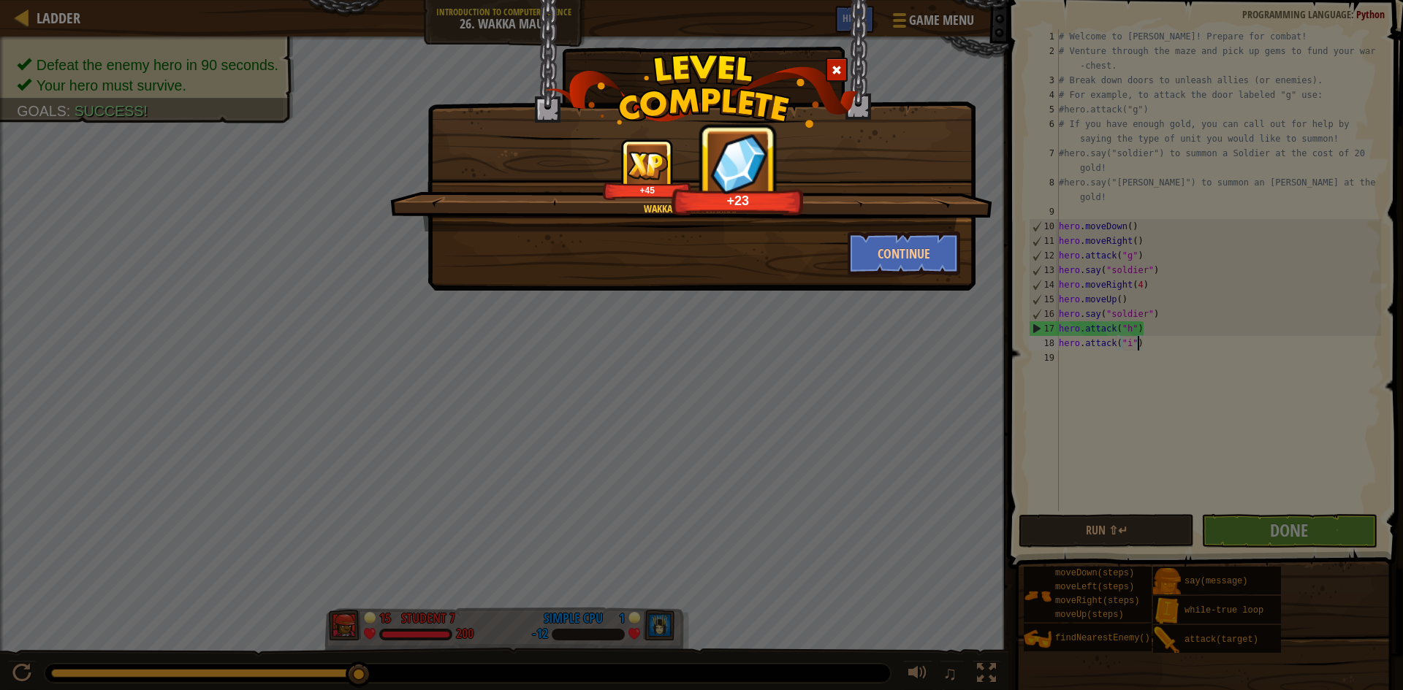
click at [1069, 437] on div "Wakka wakka wakka! +45 +23 Continue" at bounding box center [701, 345] width 1403 height 690
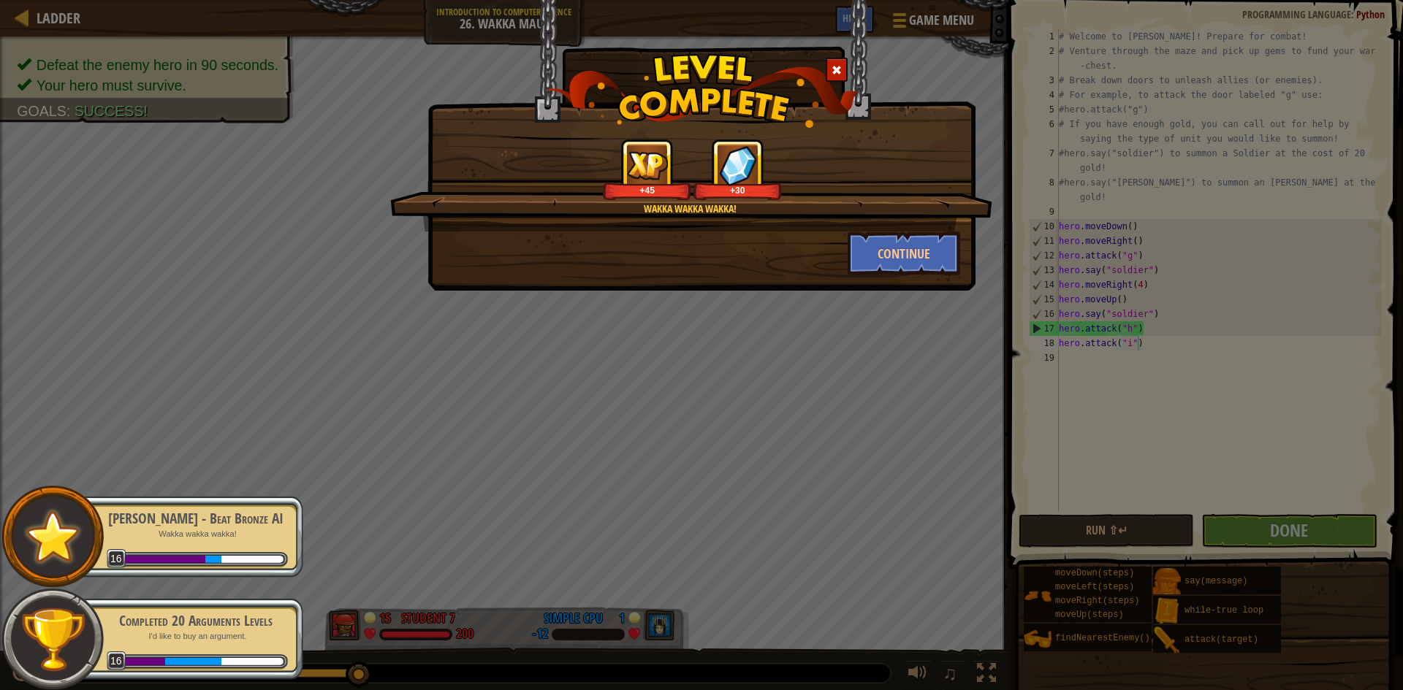
click at [834, 74] on span at bounding box center [836, 70] width 10 height 10
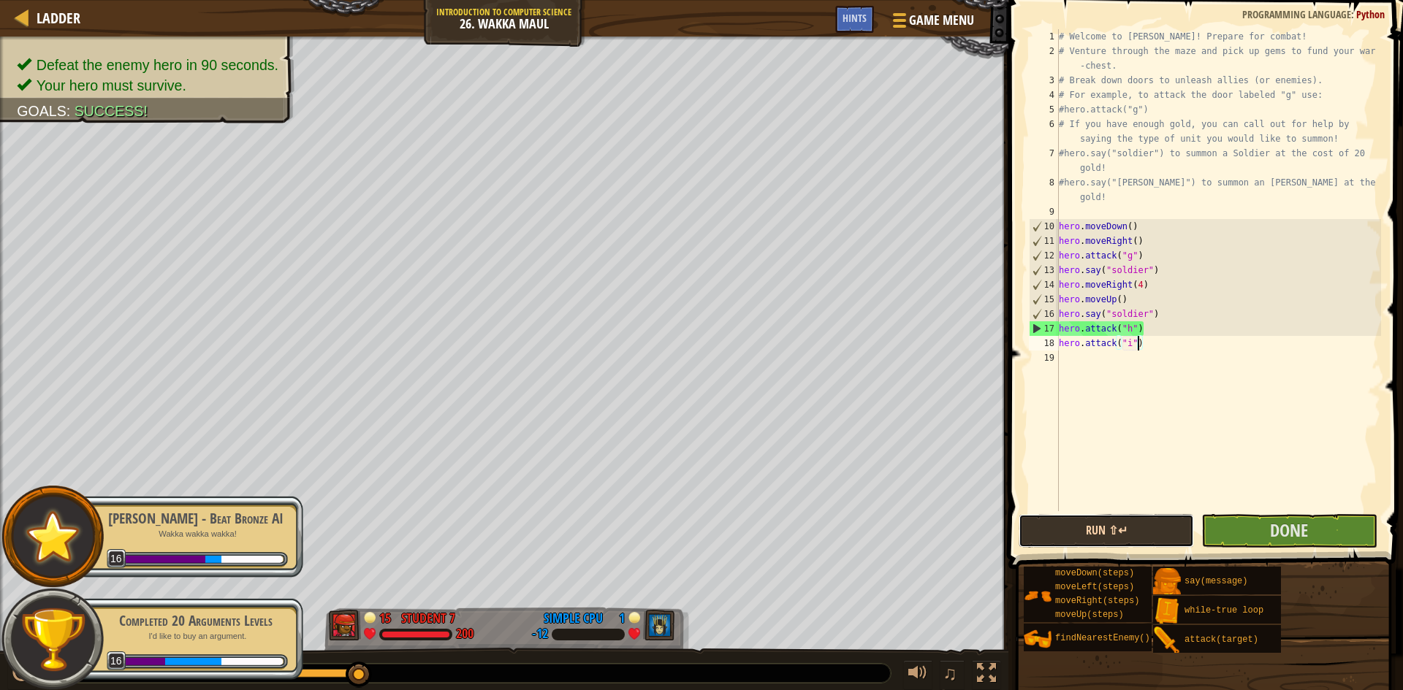
click at [1113, 525] on button "Run ⇧↵" at bounding box center [1105, 531] width 175 height 34
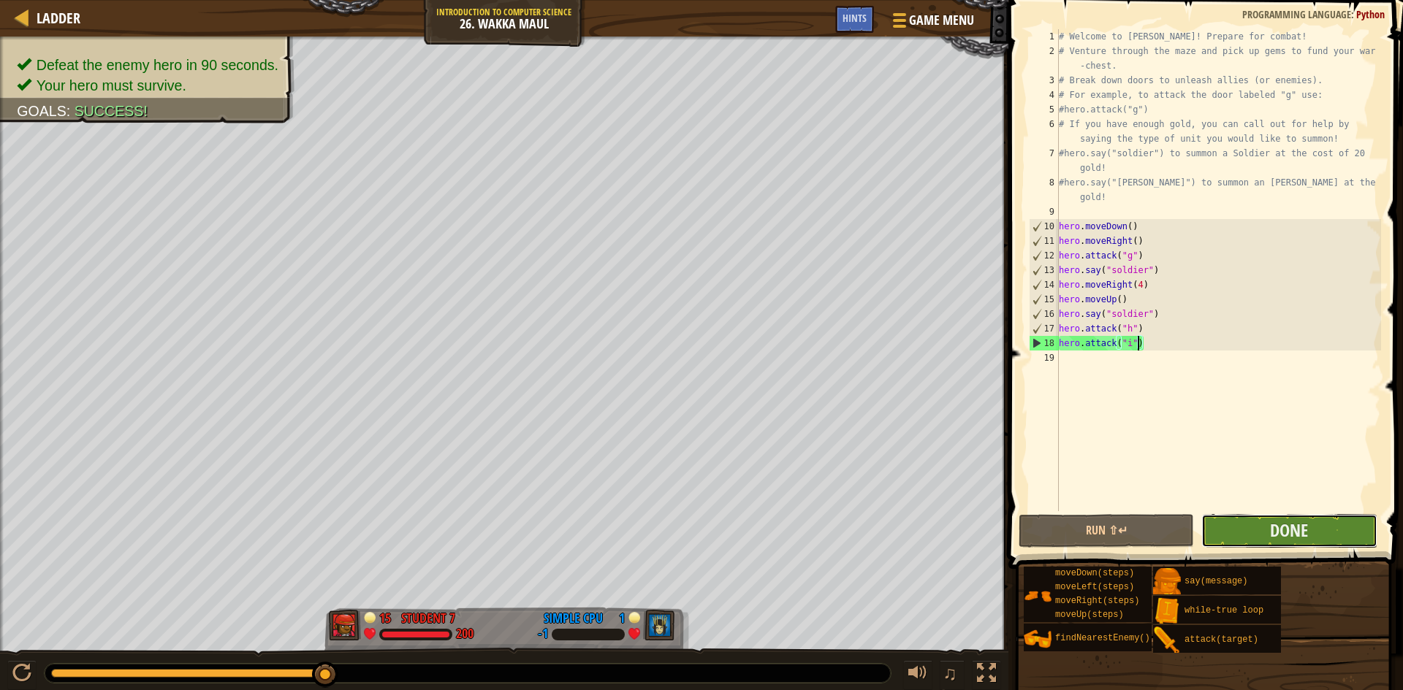
click at [1334, 520] on button "Done" at bounding box center [1288, 531] width 175 height 34
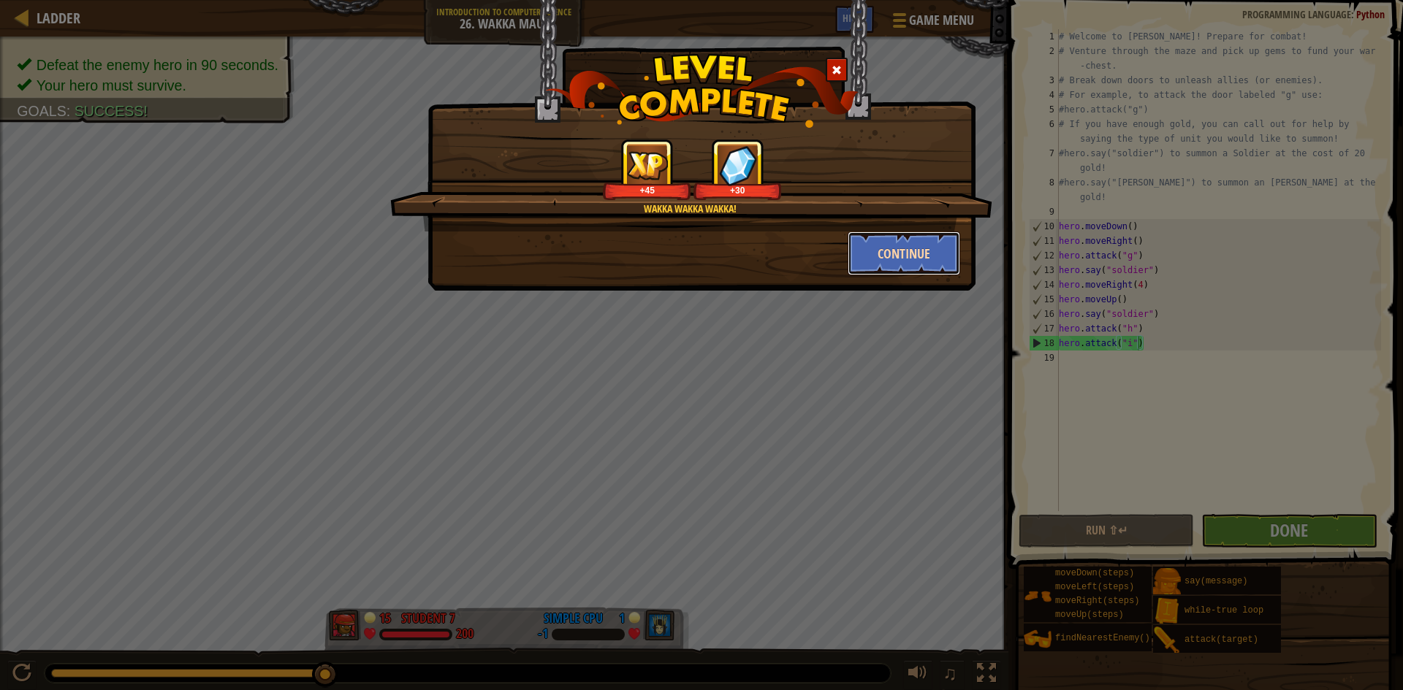
click at [869, 264] on button "Continue" at bounding box center [903, 254] width 113 height 44
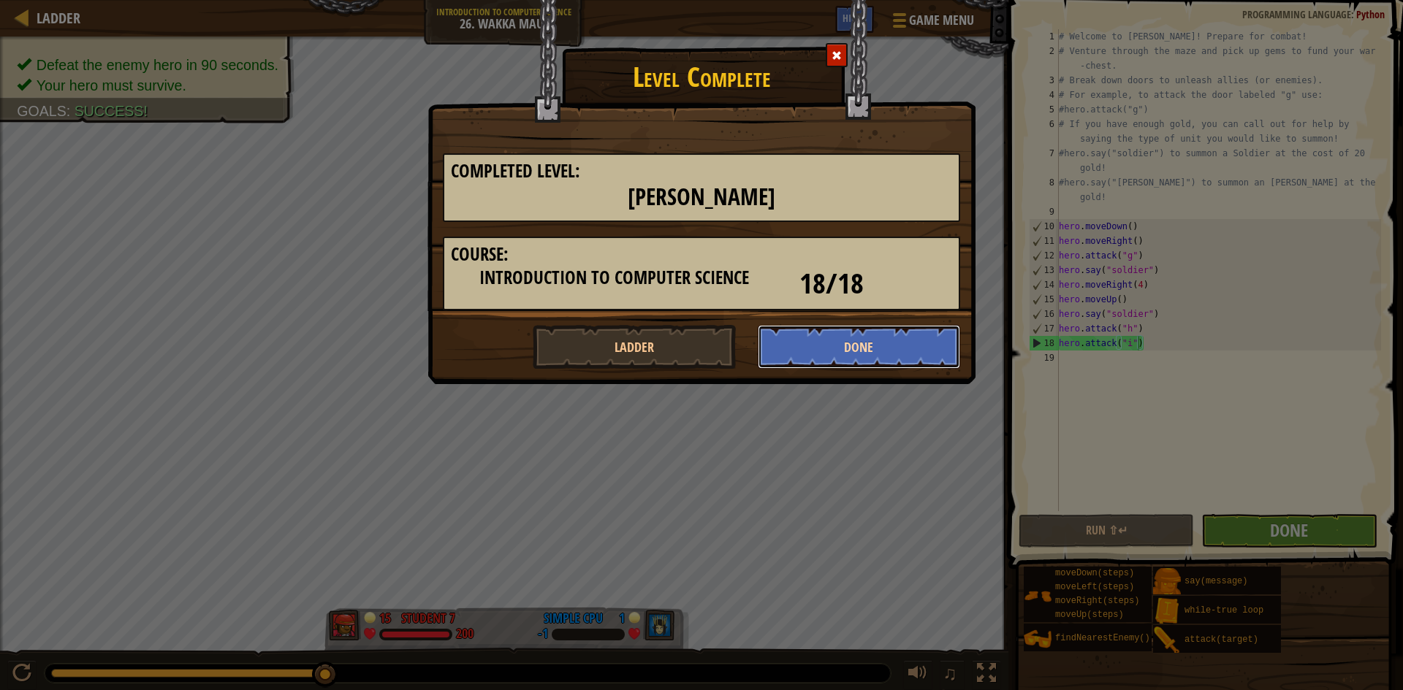
click at [832, 345] on button "Done" at bounding box center [859, 347] width 203 height 44
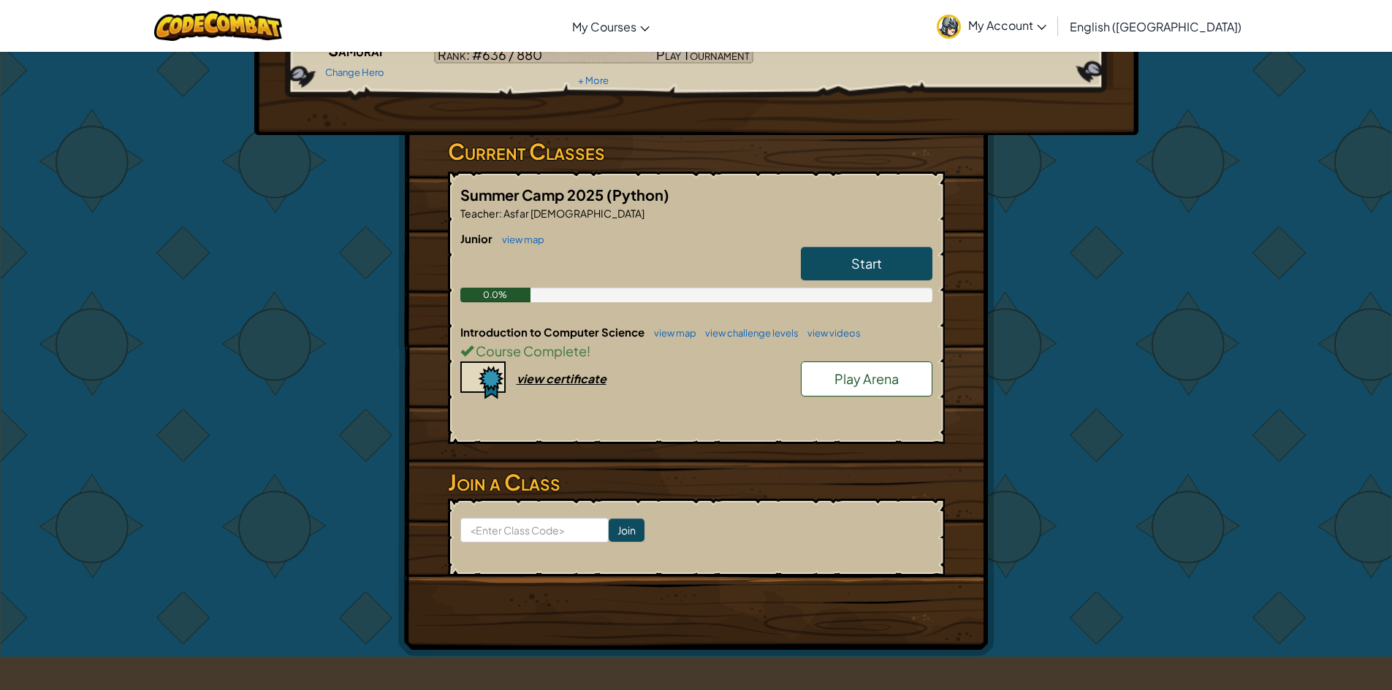
scroll to position [146, 0]
